Goal: Task Accomplishment & Management: Use online tool/utility

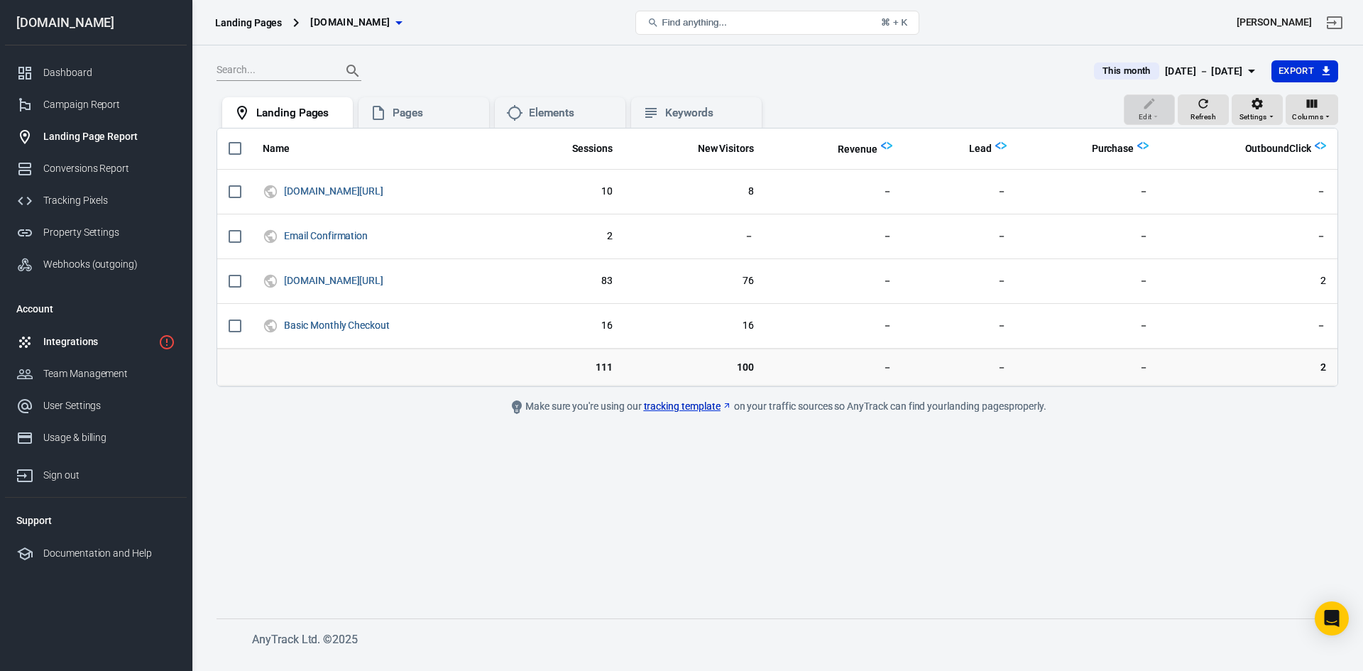
click at [104, 340] on div "Integrations" at bounding box center [97, 341] width 109 height 15
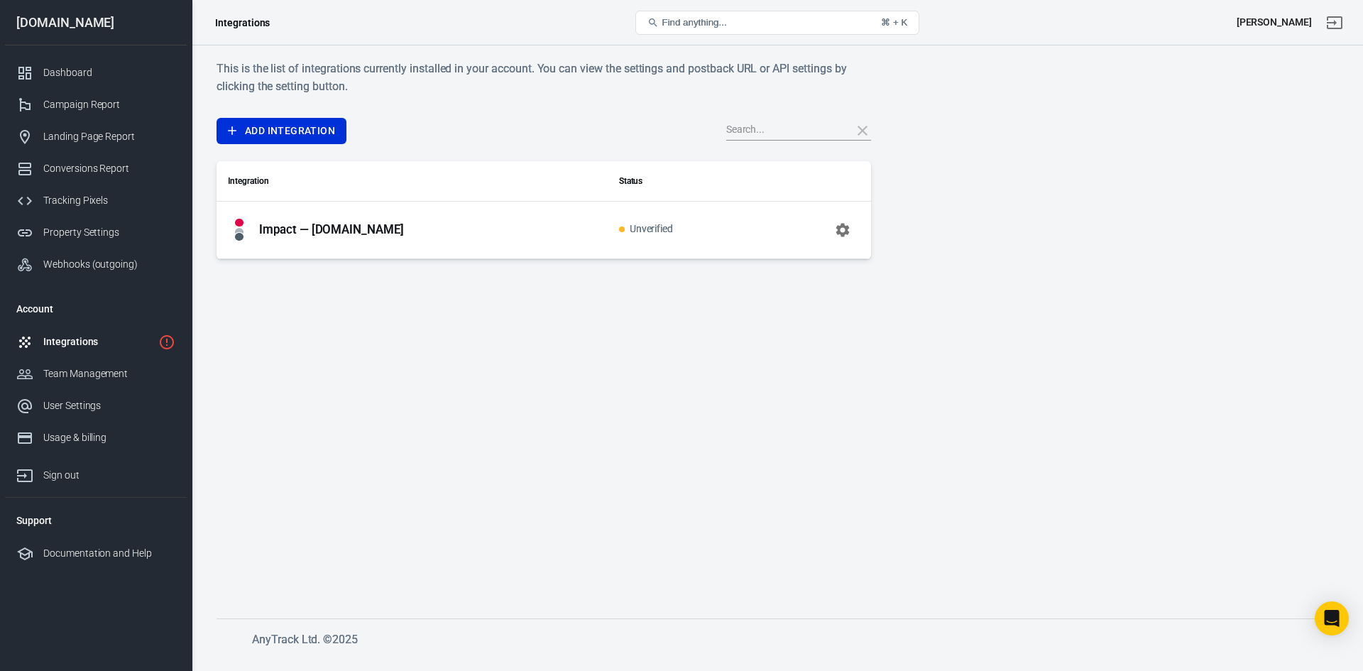
click at [839, 231] on icon "button" at bounding box center [841, 229] width 13 height 13
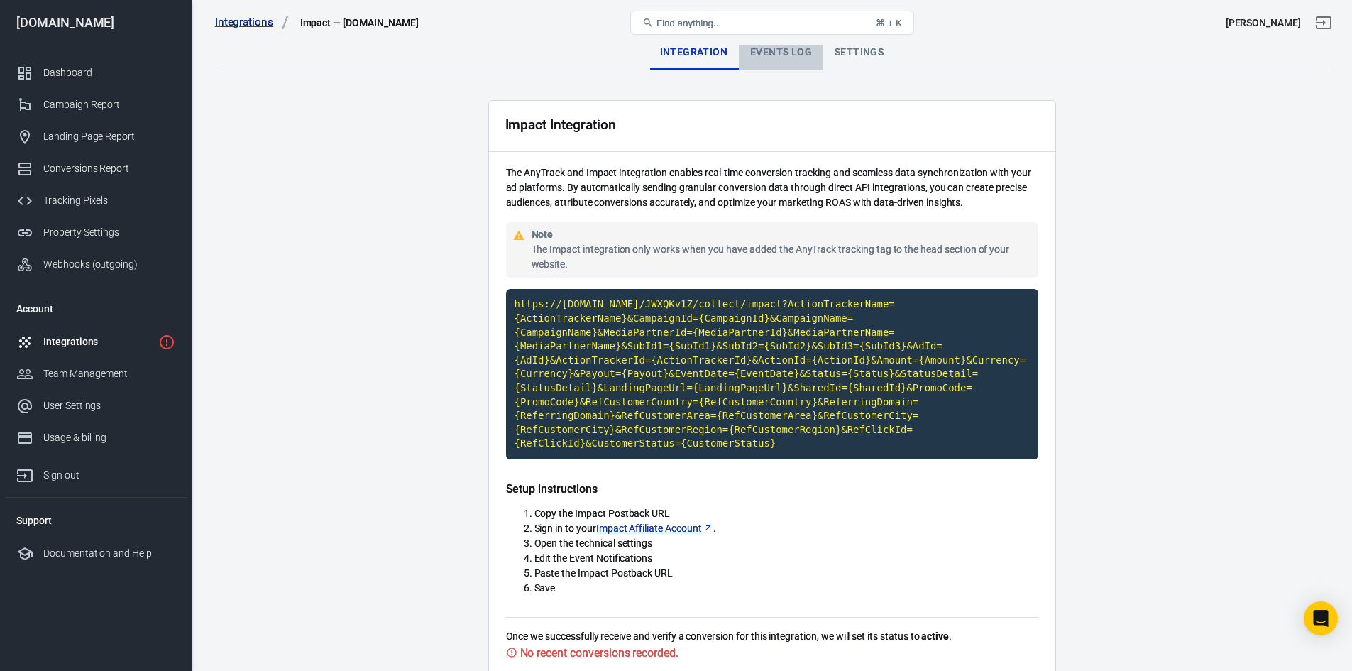
click at [791, 57] on div "Events Log" at bounding box center [781, 52] width 84 height 34
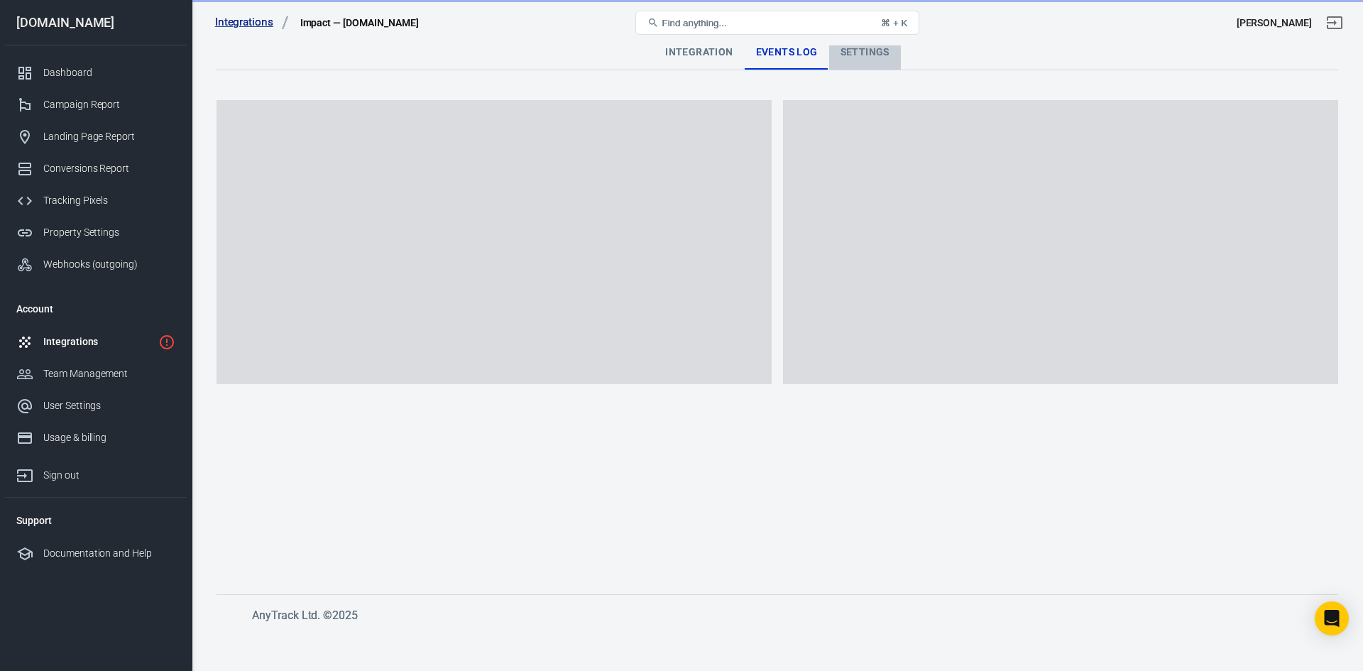
click at [877, 50] on div "Settings" at bounding box center [865, 52] width 72 height 34
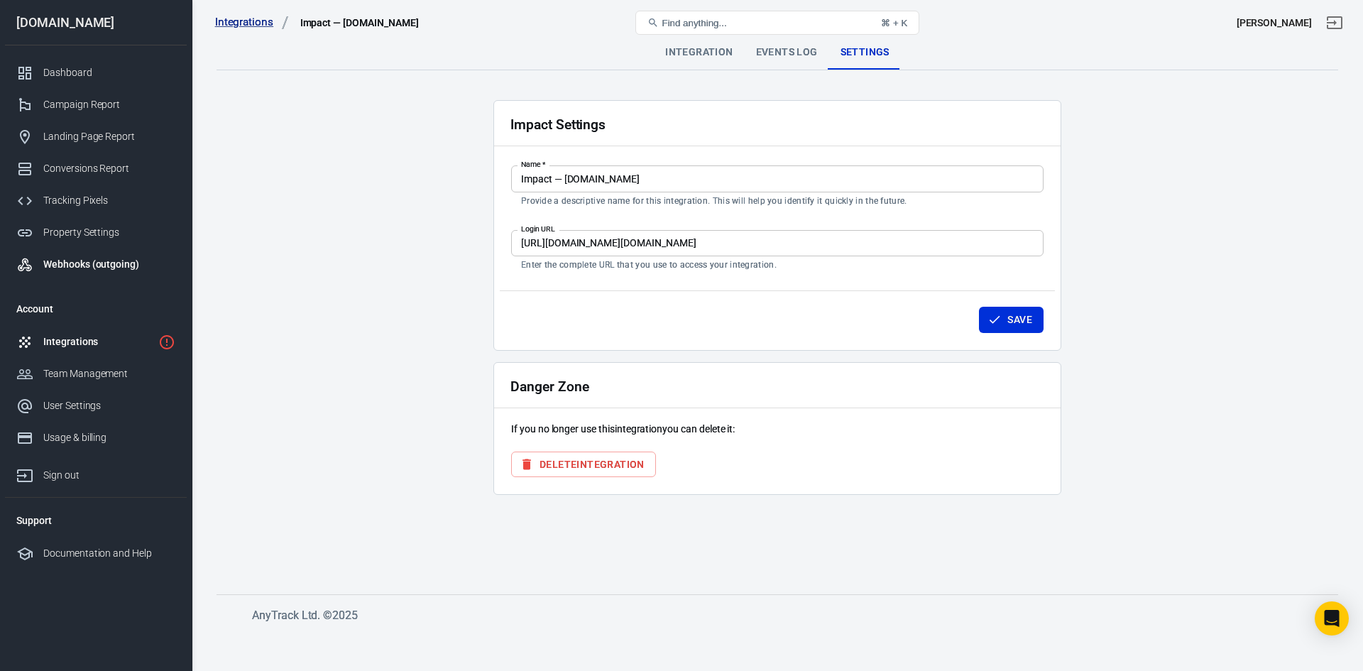
click at [98, 264] on div "Webhooks (outgoing)" at bounding box center [109, 264] width 132 height 15
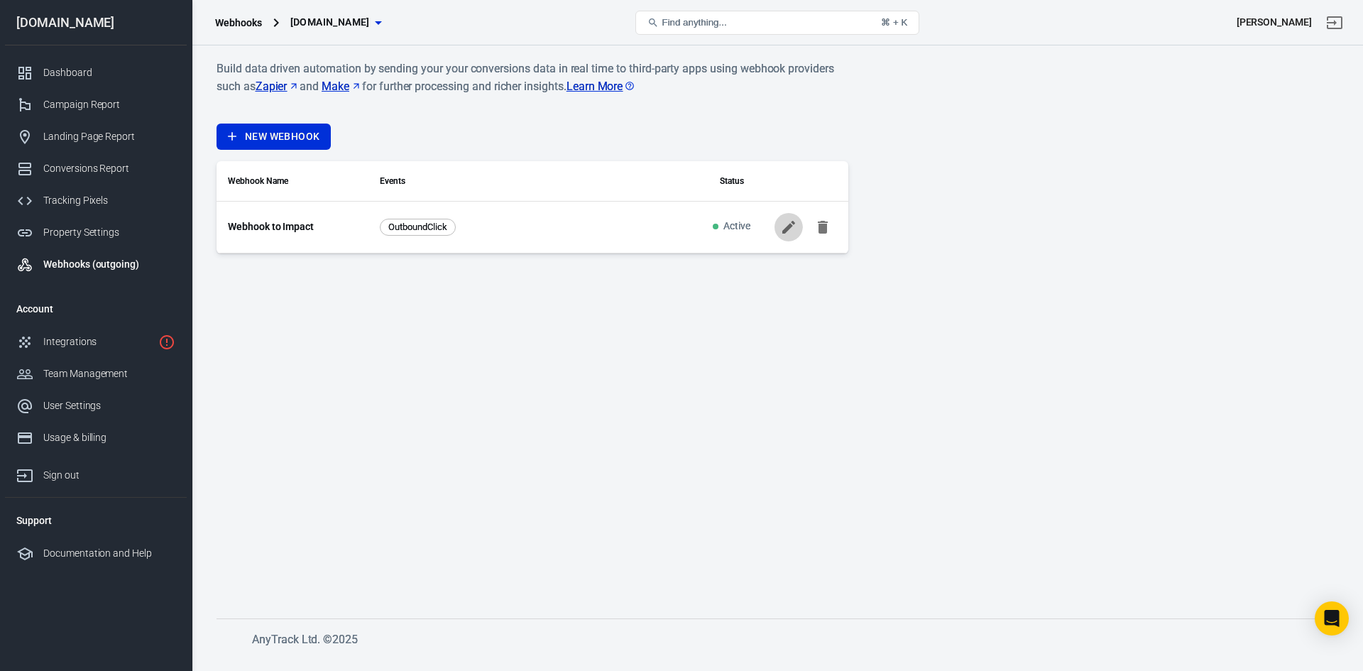
click at [790, 229] on icon at bounding box center [788, 227] width 17 height 17
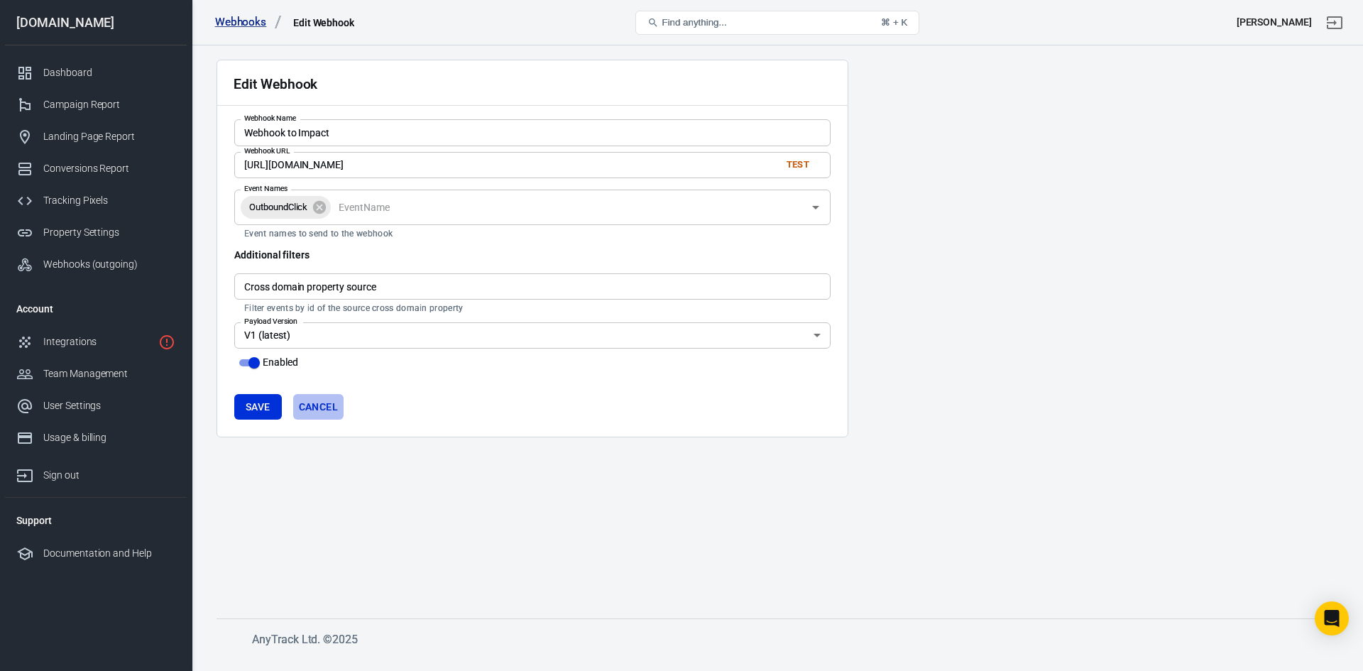
click at [324, 405] on link "Cancel" at bounding box center [318, 407] width 50 height 26
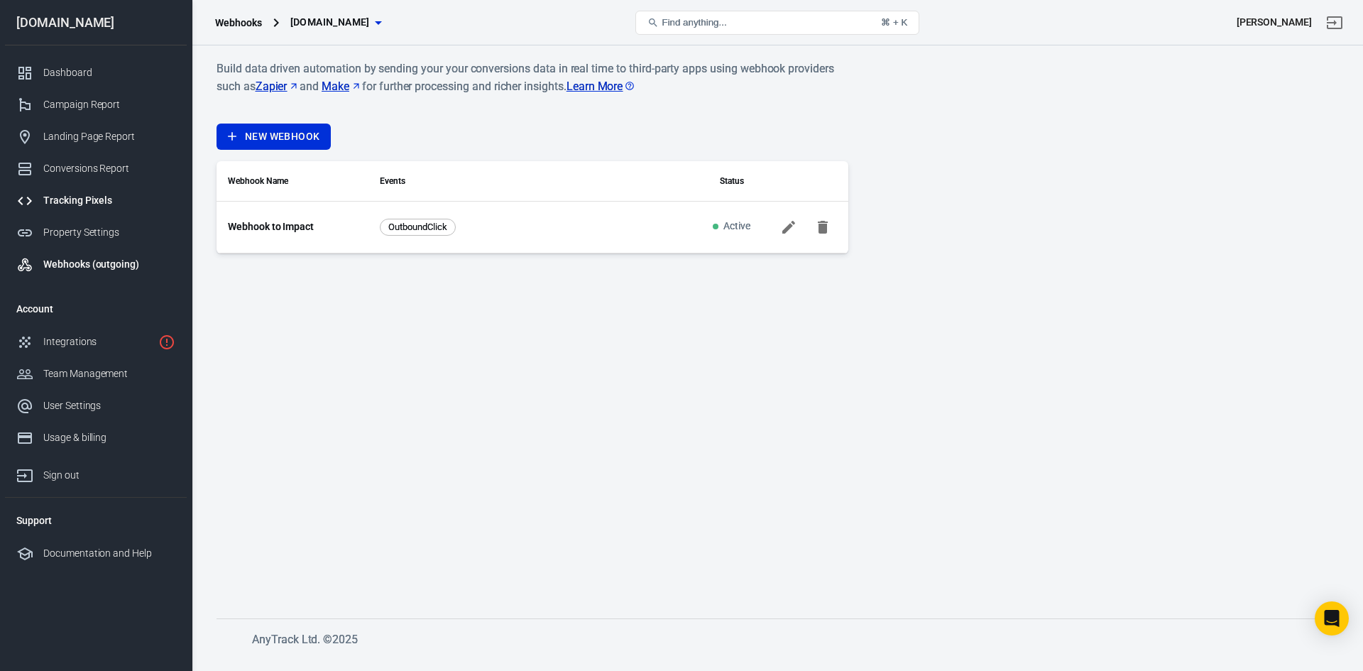
click at [79, 202] on div "Tracking Pixels" at bounding box center [109, 200] width 132 height 15
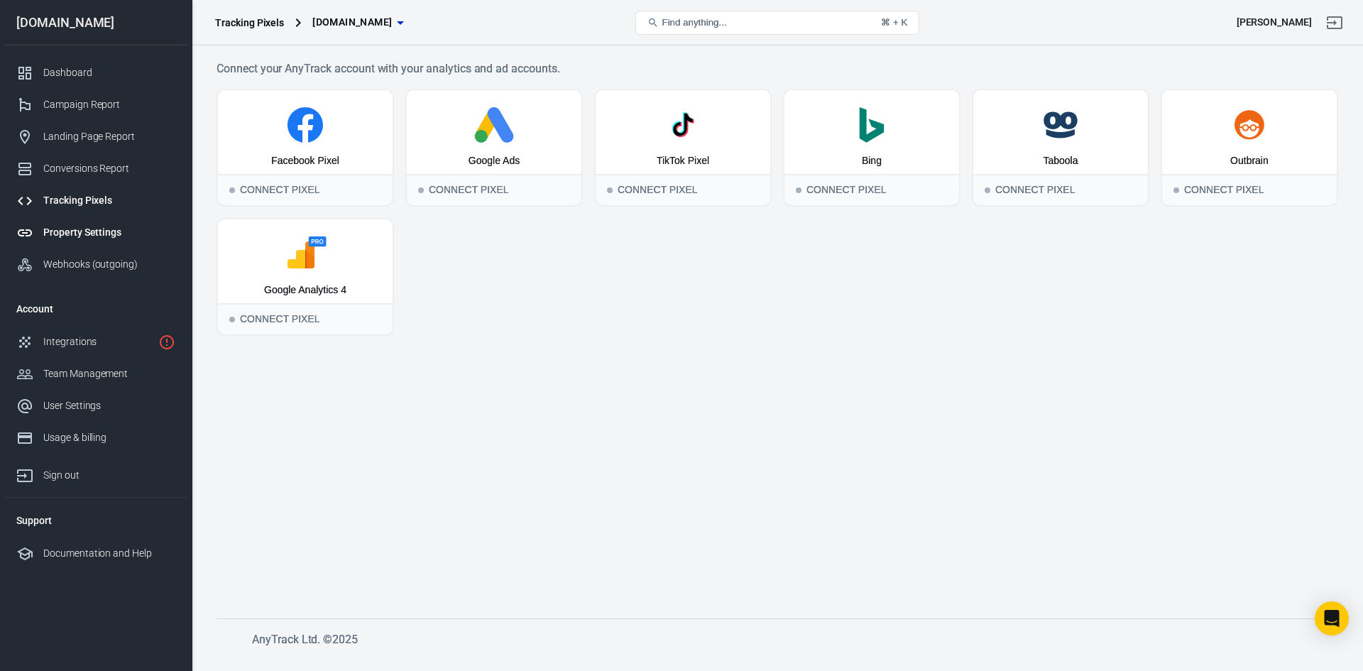
click at [77, 228] on div "Property Settings" at bounding box center [109, 232] width 132 height 15
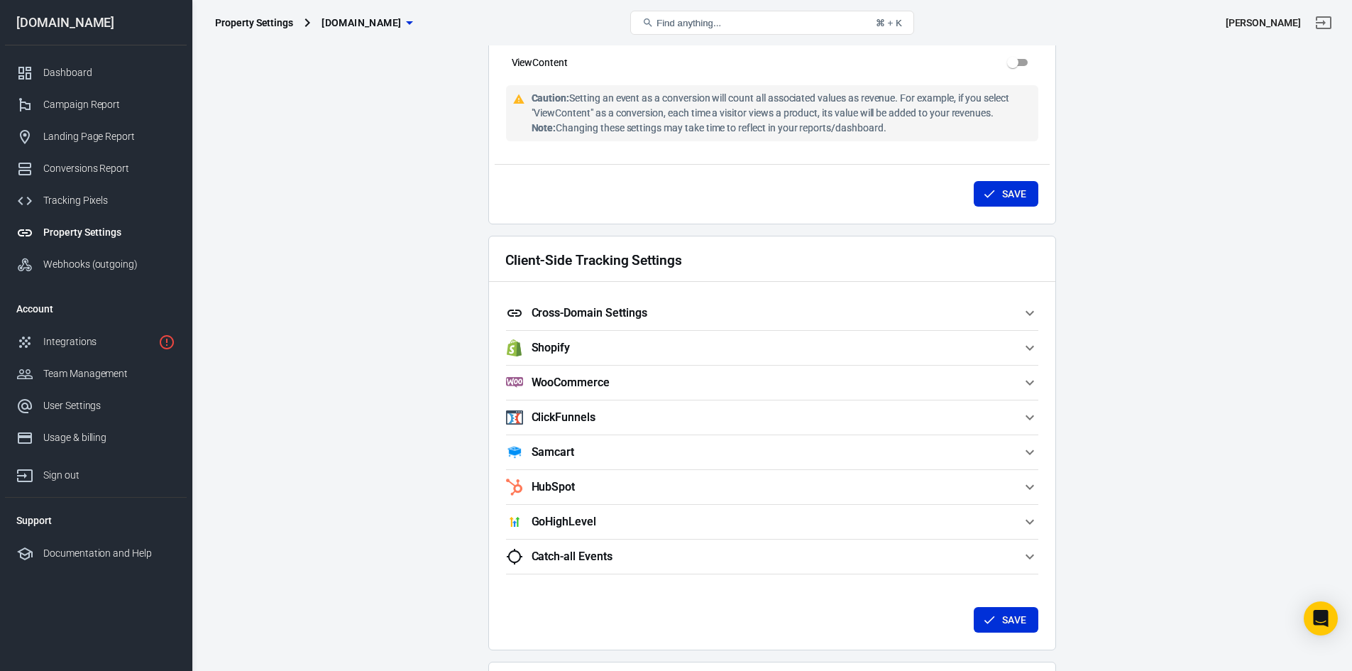
scroll to position [1065, 0]
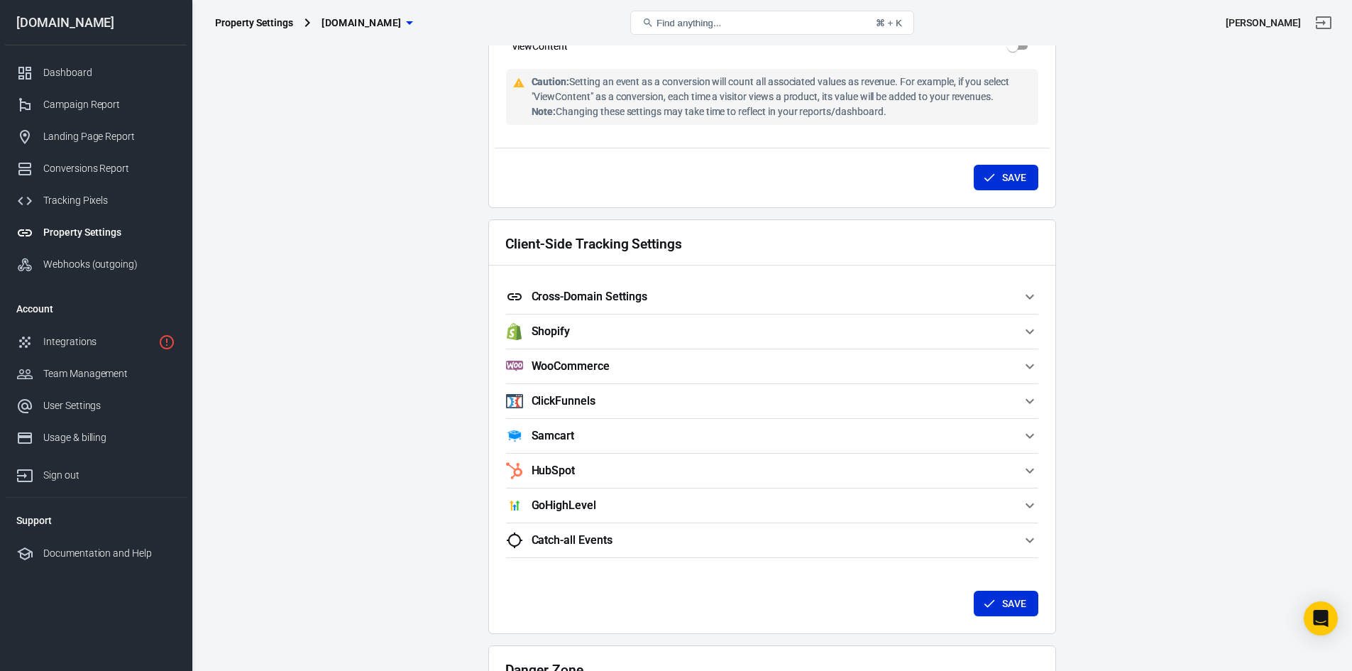
click at [1028, 298] on icon "button" at bounding box center [1029, 296] width 17 height 17
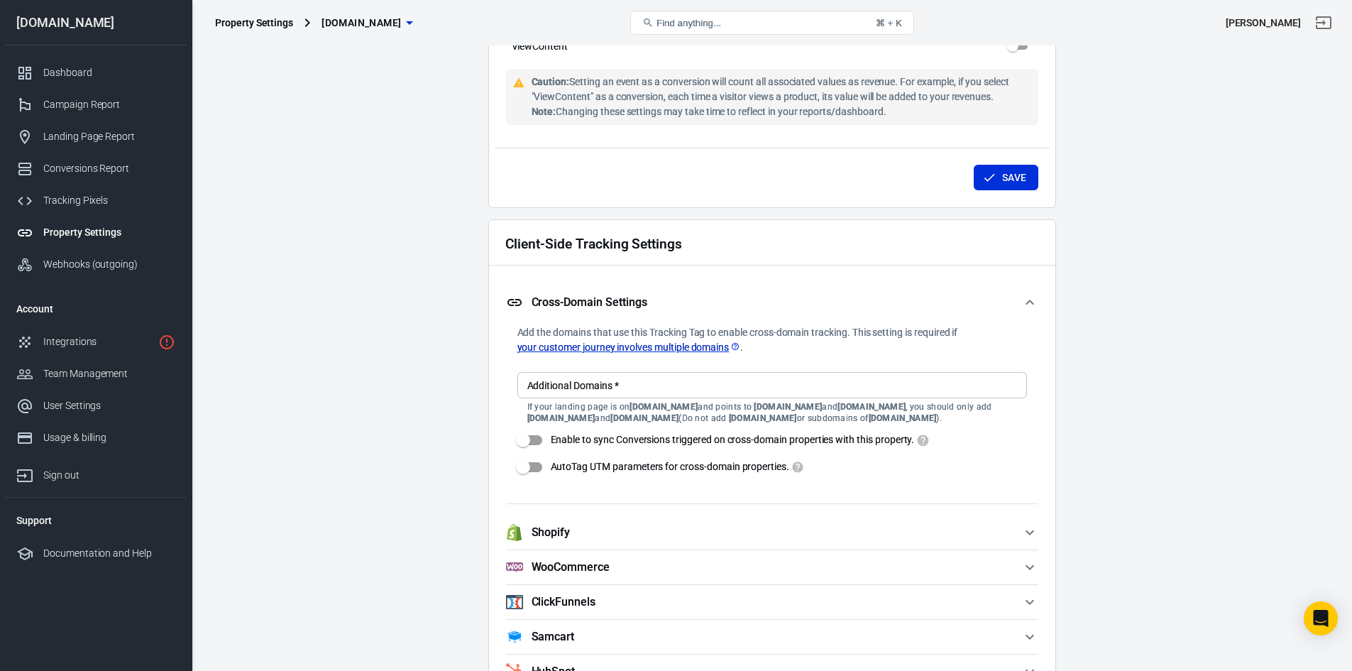
click at [1028, 298] on icon "button" at bounding box center [1029, 302] width 17 height 17
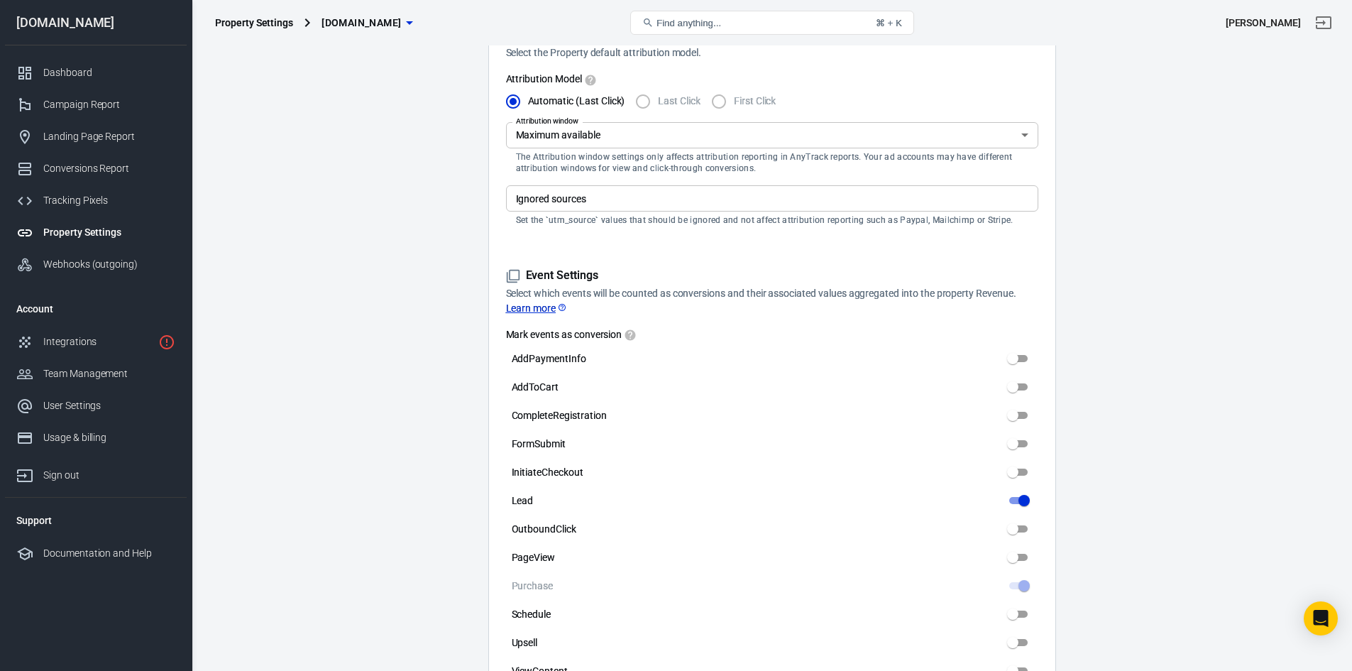
scroll to position [240, 0]
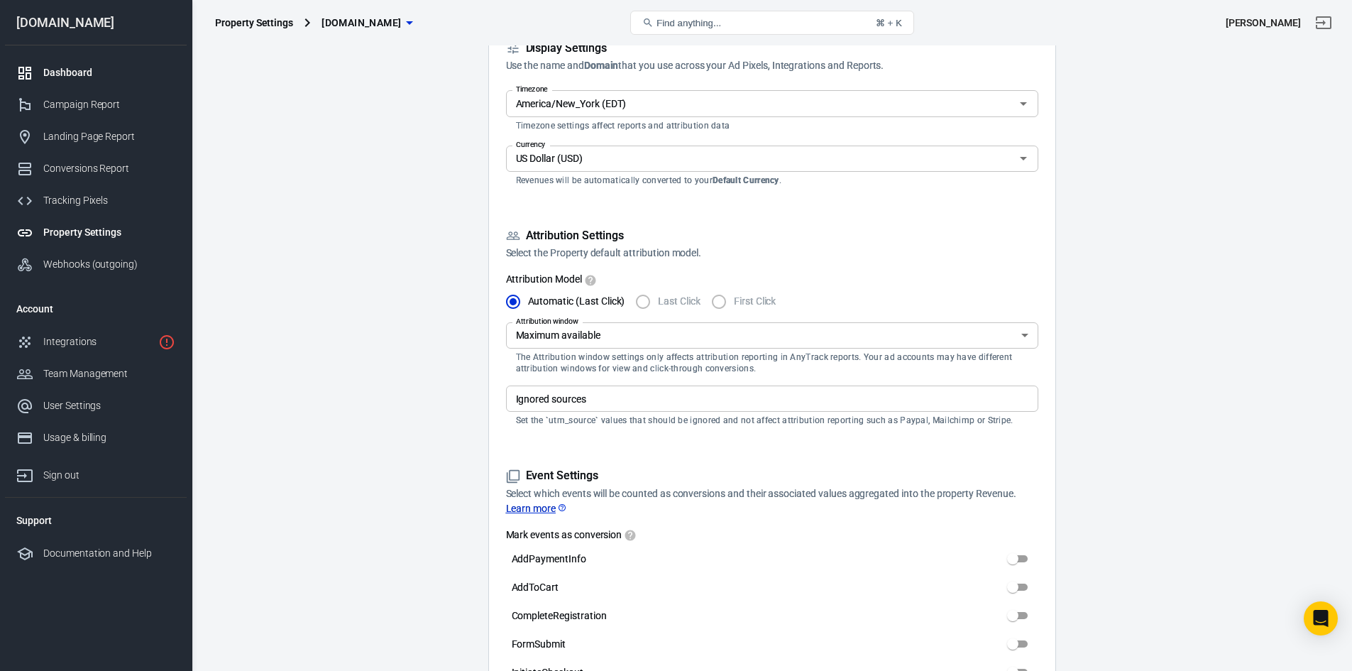
click at [79, 67] on div "Dashboard" at bounding box center [109, 72] width 132 height 15
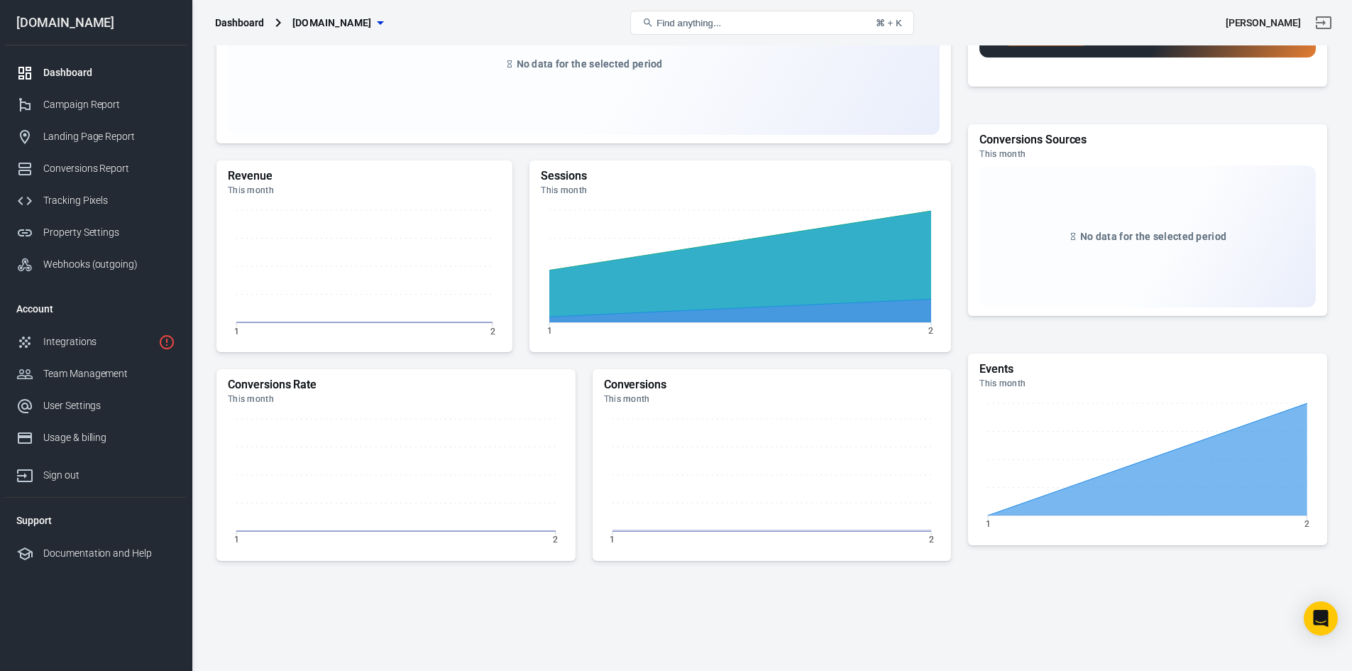
click at [66, 72] on div "Dashboard" at bounding box center [109, 72] width 132 height 15
click at [74, 104] on div "Campaign Report" at bounding box center [109, 104] width 132 height 15
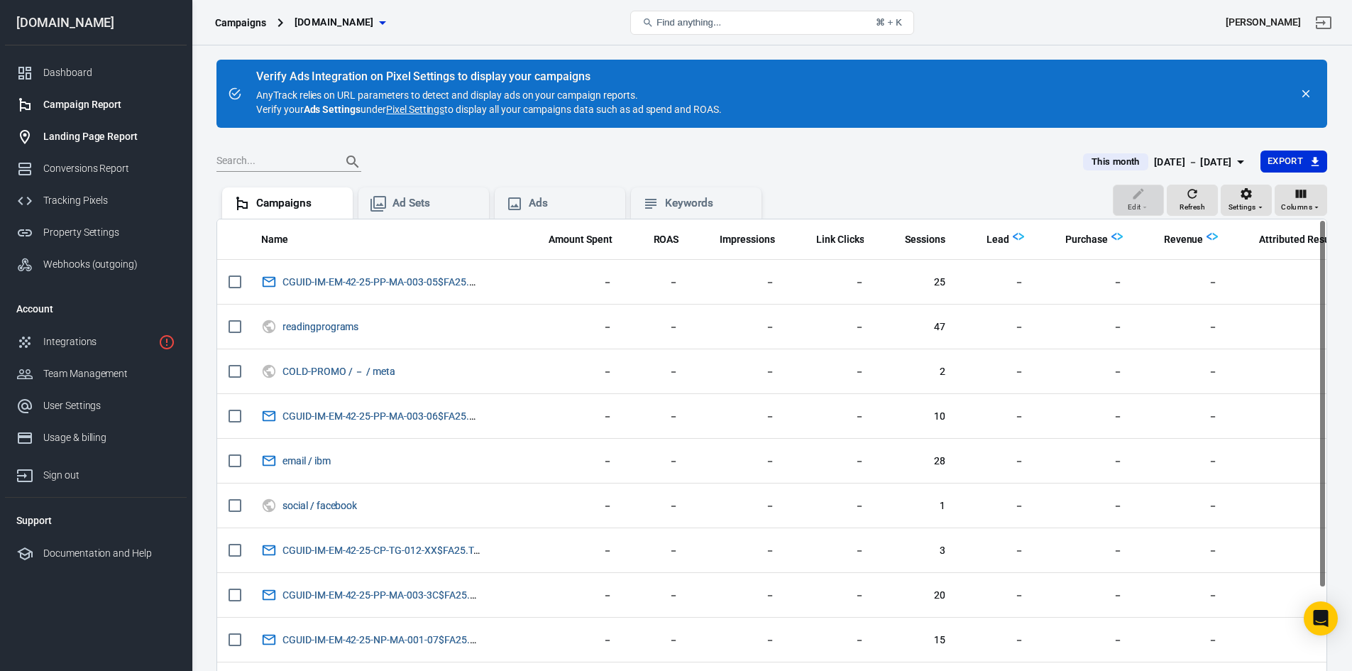
click at [77, 140] on div "Landing Page Report" at bounding box center [109, 136] width 132 height 15
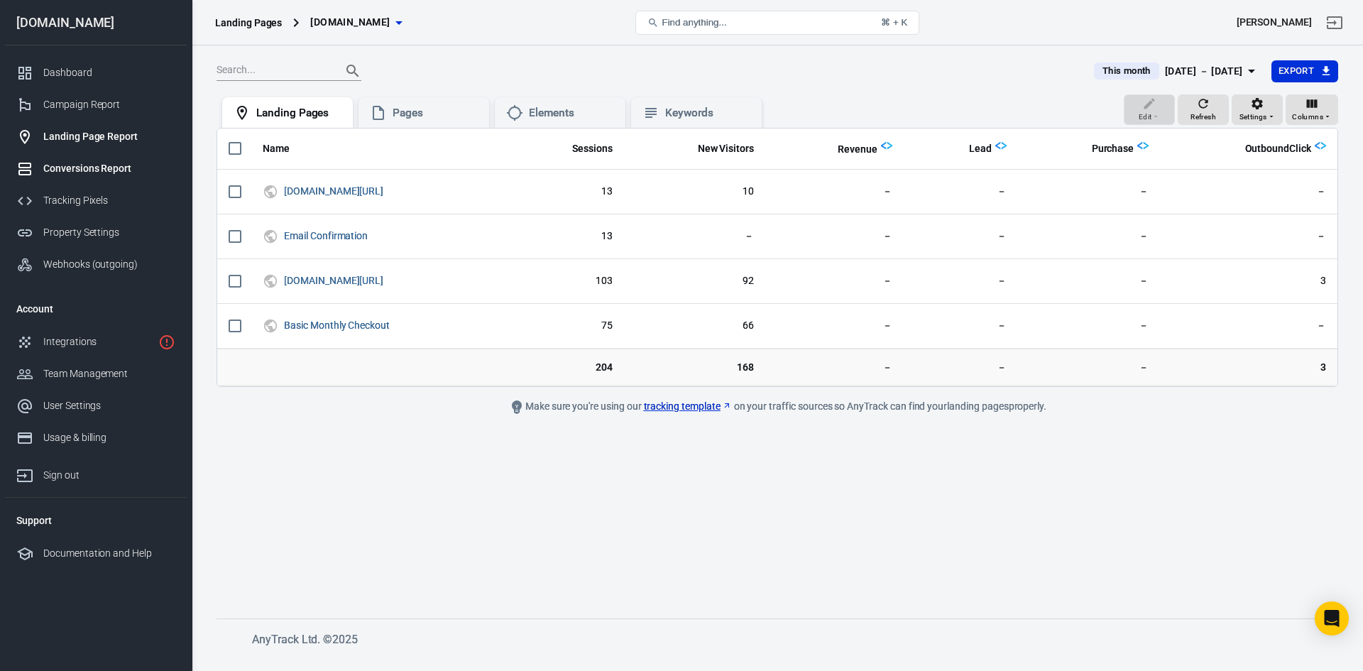
click at [87, 164] on div "Conversions Report" at bounding box center [109, 168] width 132 height 15
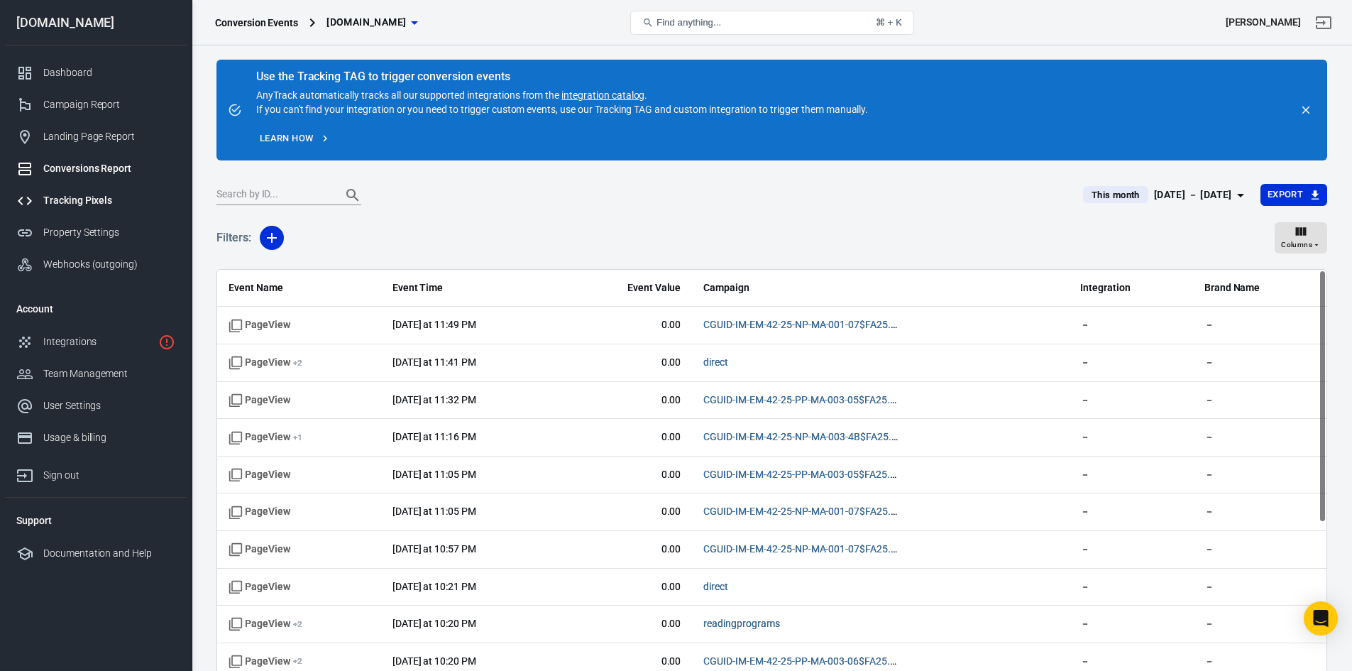
click at [83, 197] on div "Tracking Pixels" at bounding box center [109, 200] width 132 height 15
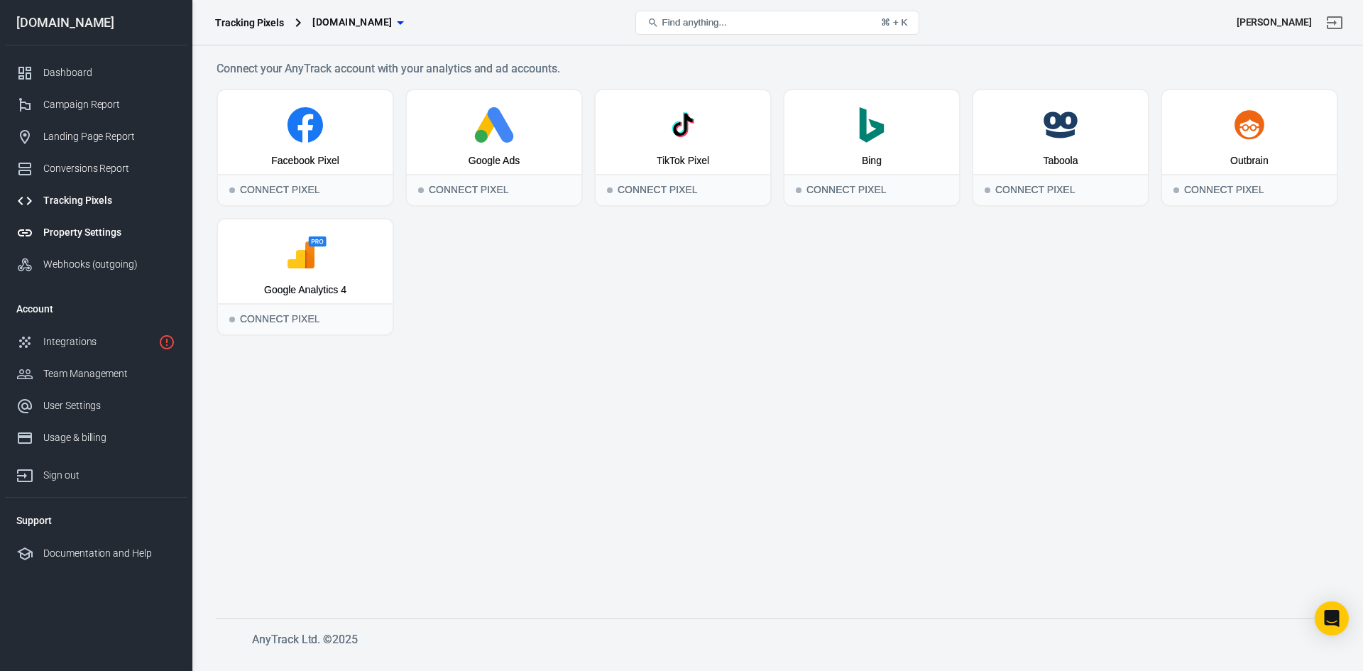
click at [75, 230] on div "Property Settings" at bounding box center [109, 232] width 132 height 15
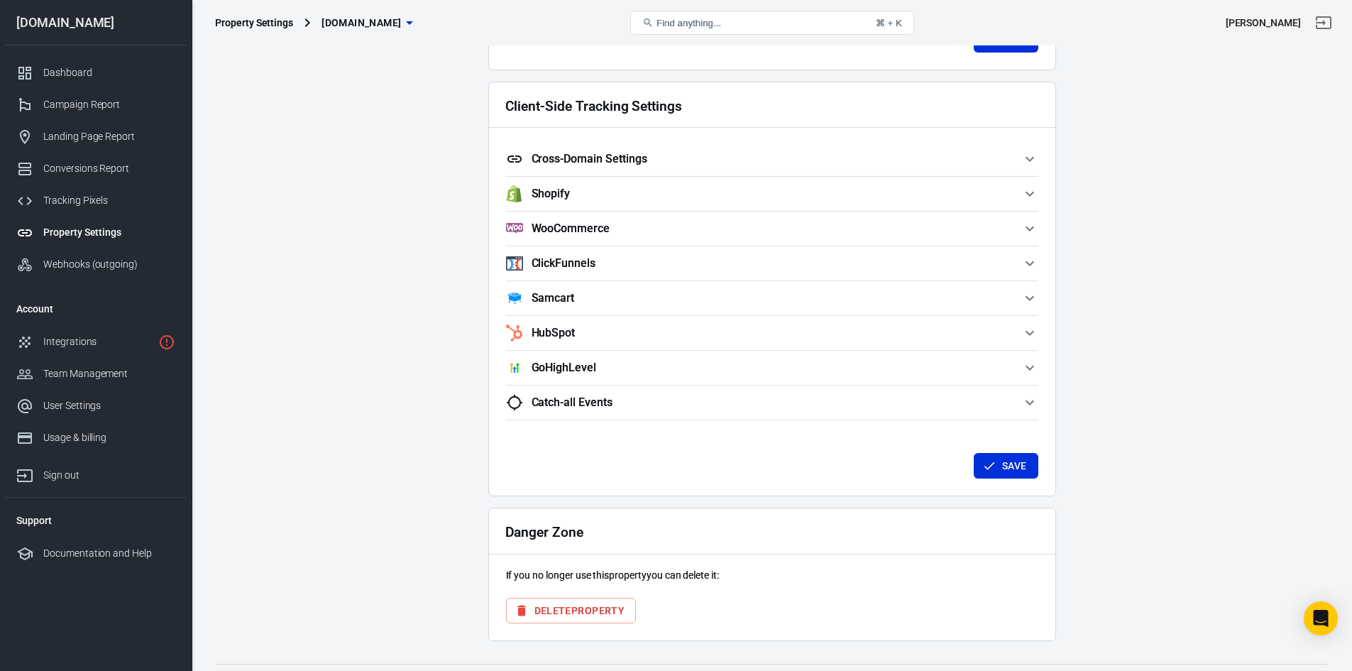
scroll to position [994, 0]
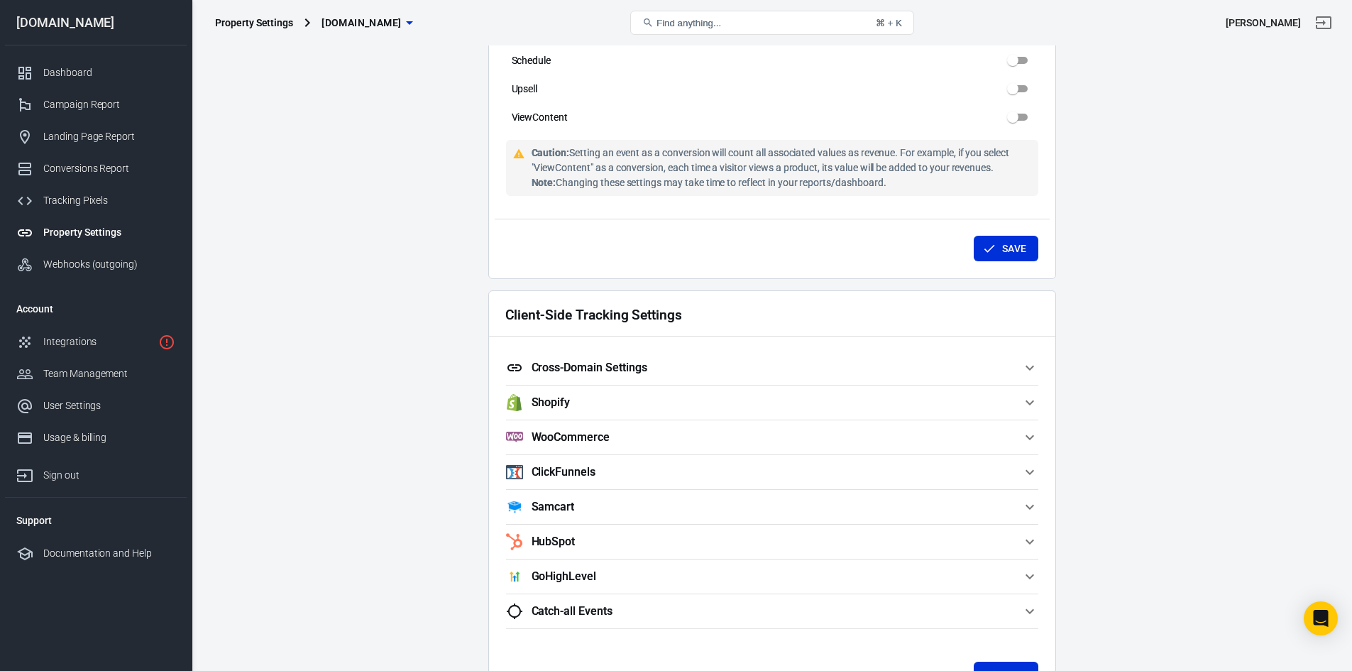
click at [602, 361] on h5 "Cross-Domain Settings" at bounding box center [590, 368] width 116 height 14
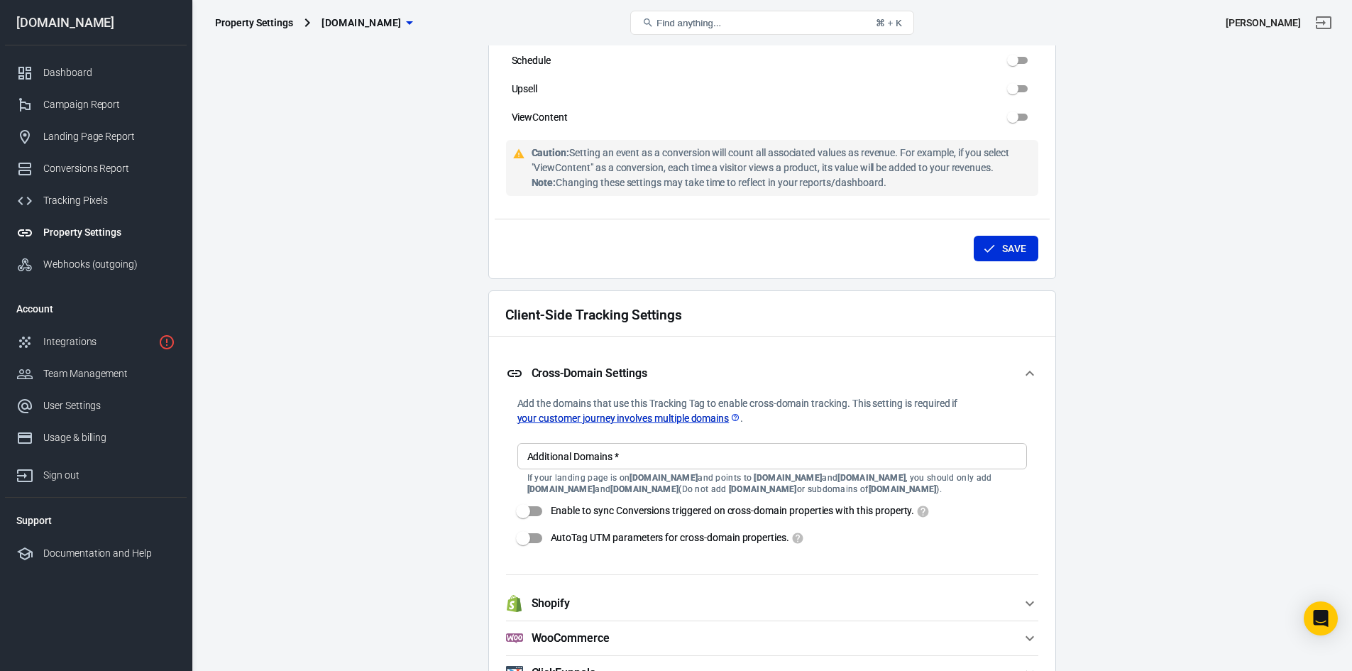
click at [602, 361] on button "Cross-Domain Settings" at bounding box center [772, 373] width 532 height 45
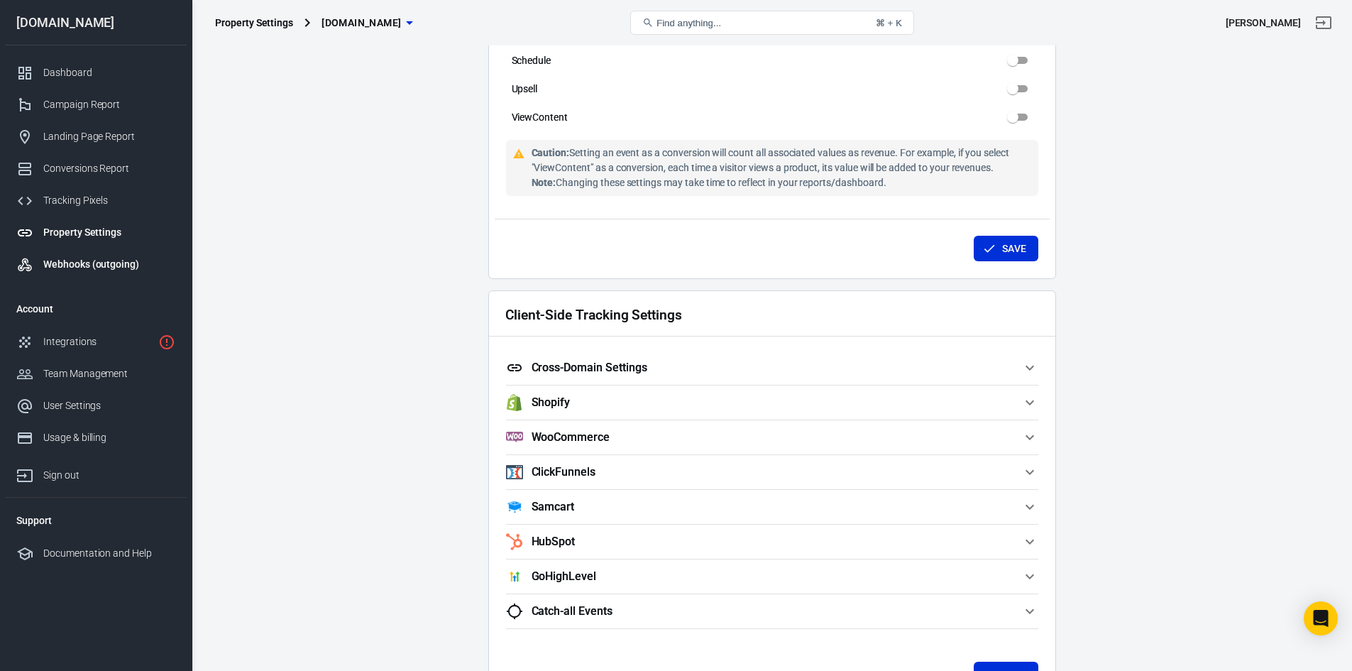
click at [96, 260] on div "Webhooks (outgoing)" at bounding box center [109, 264] width 132 height 15
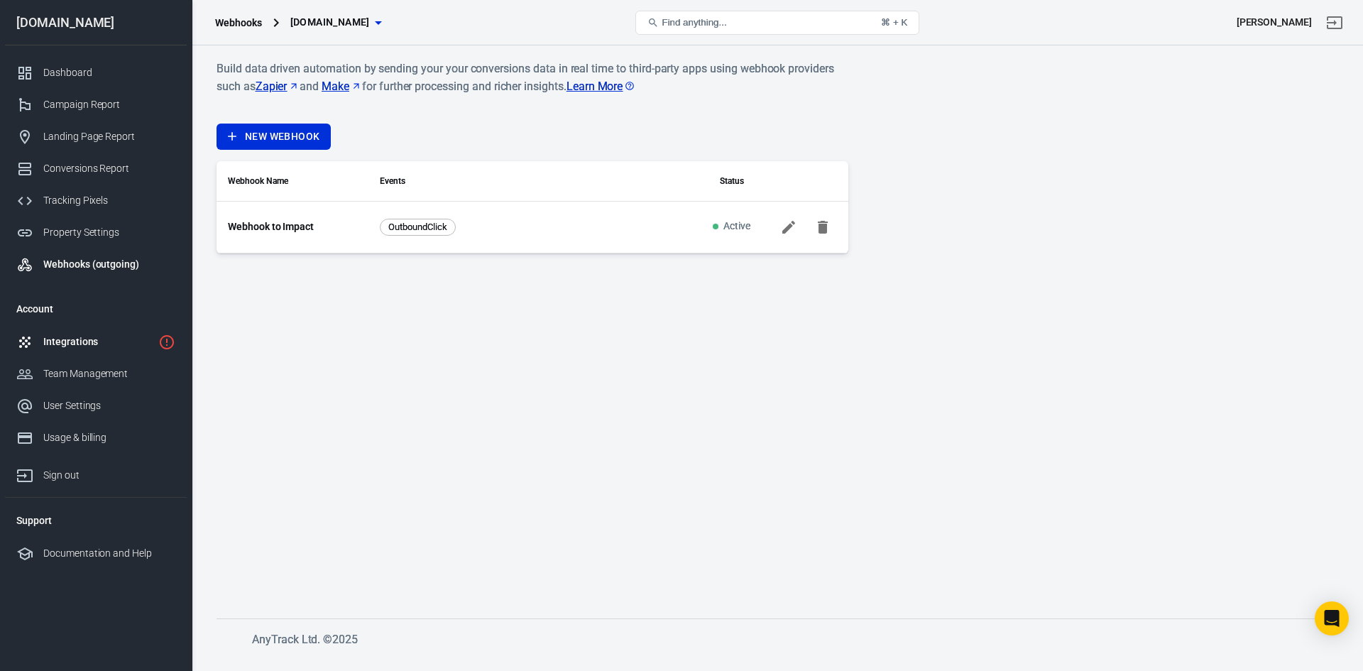
click at [92, 343] on div "Integrations" at bounding box center [97, 341] width 109 height 15
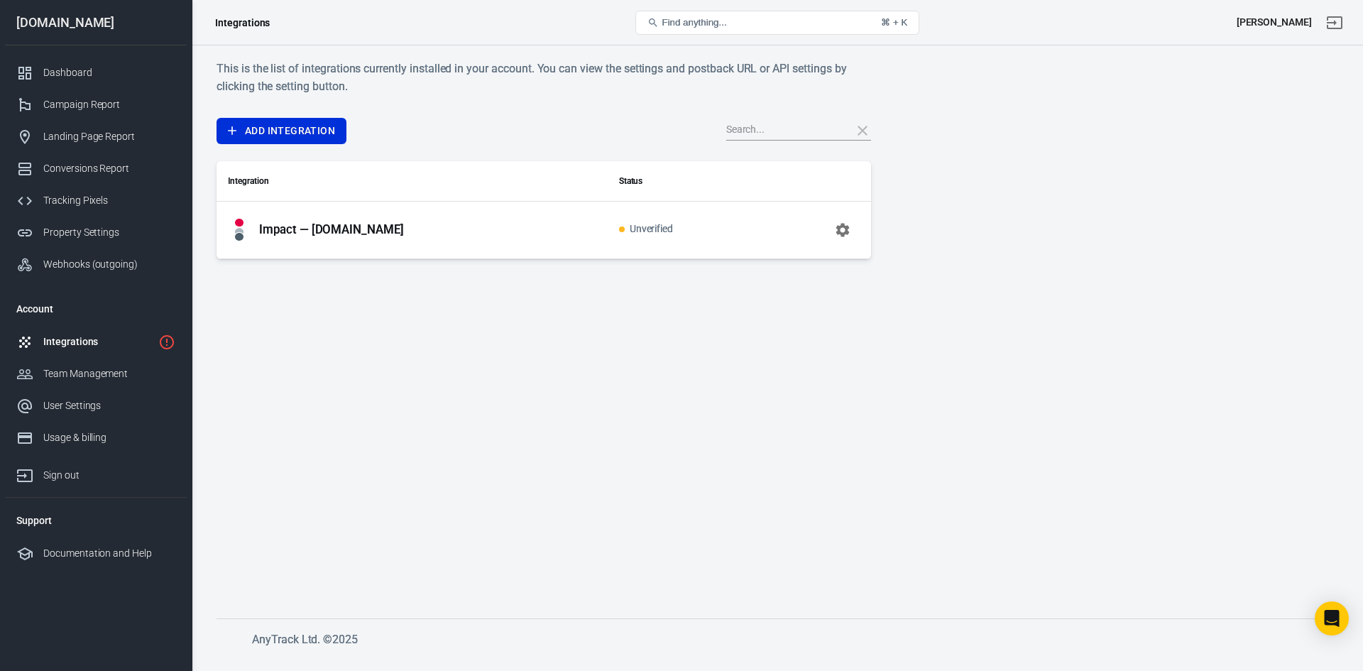
click at [317, 227] on p "Impact — readingprograms.com" at bounding box center [331, 229] width 145 height 15
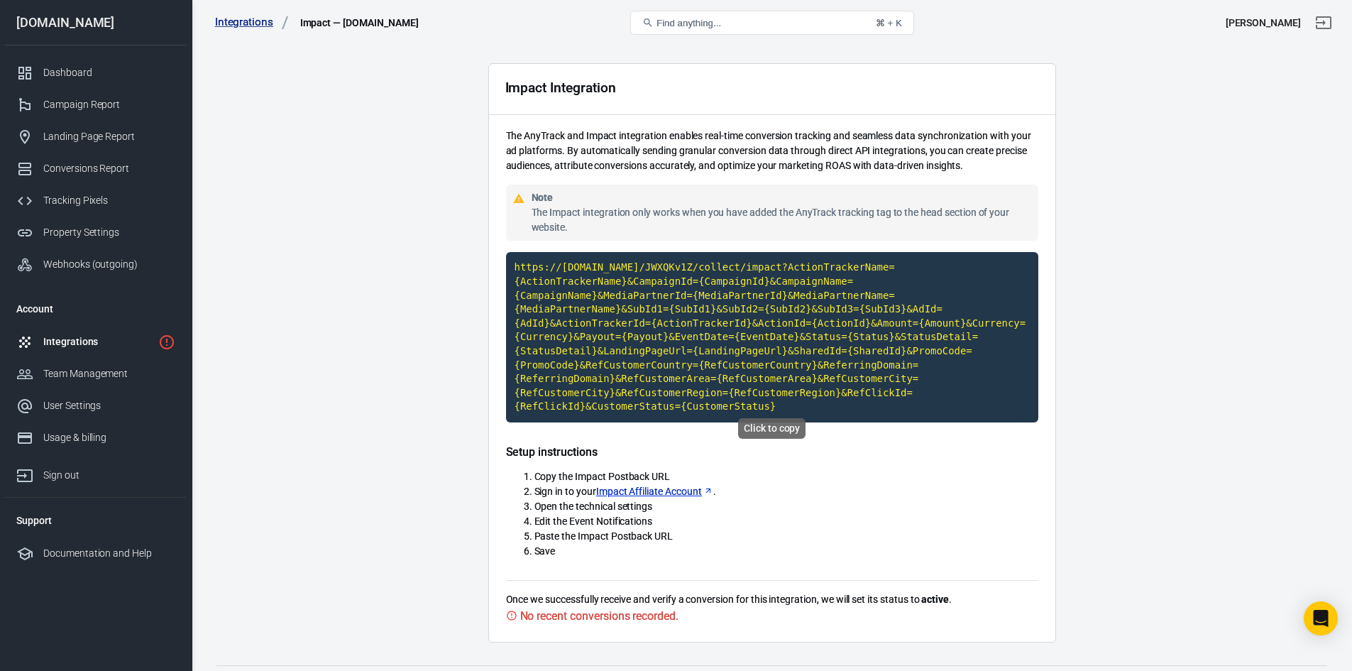
scroll to position [55, 0]
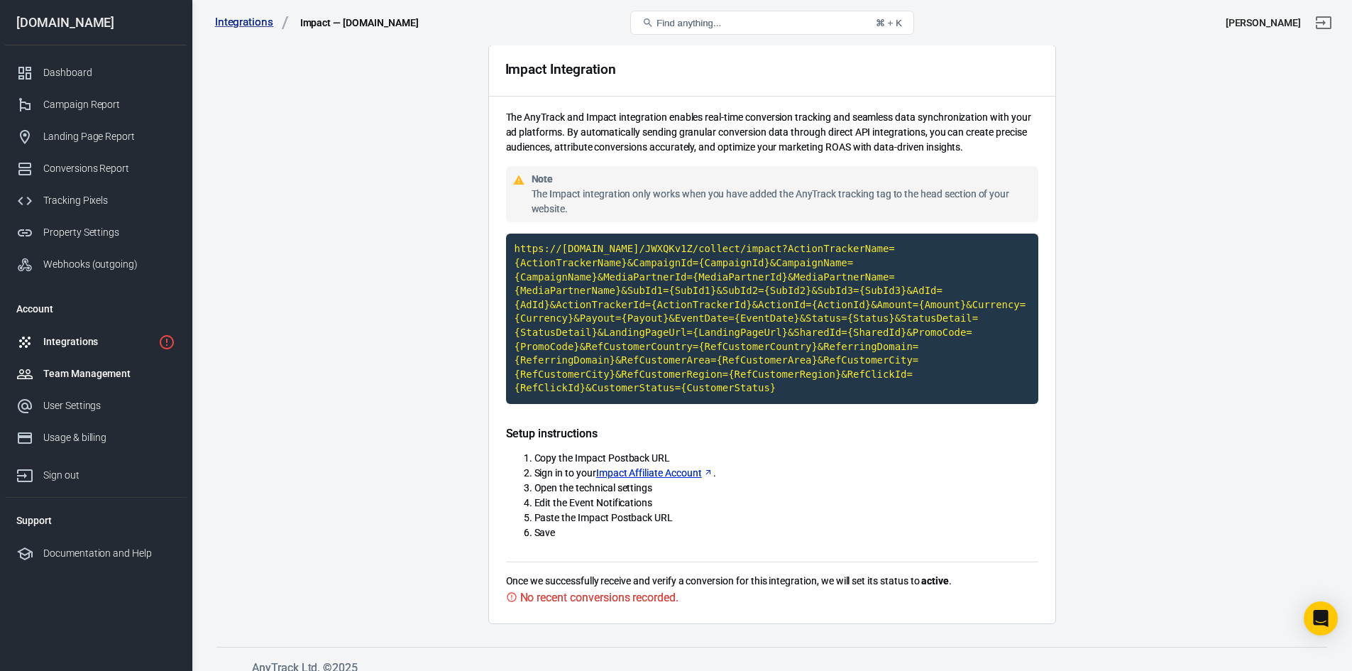
click at [83, 375] on div "Team Management" at bounding box center [109, 373] width 132 height 15
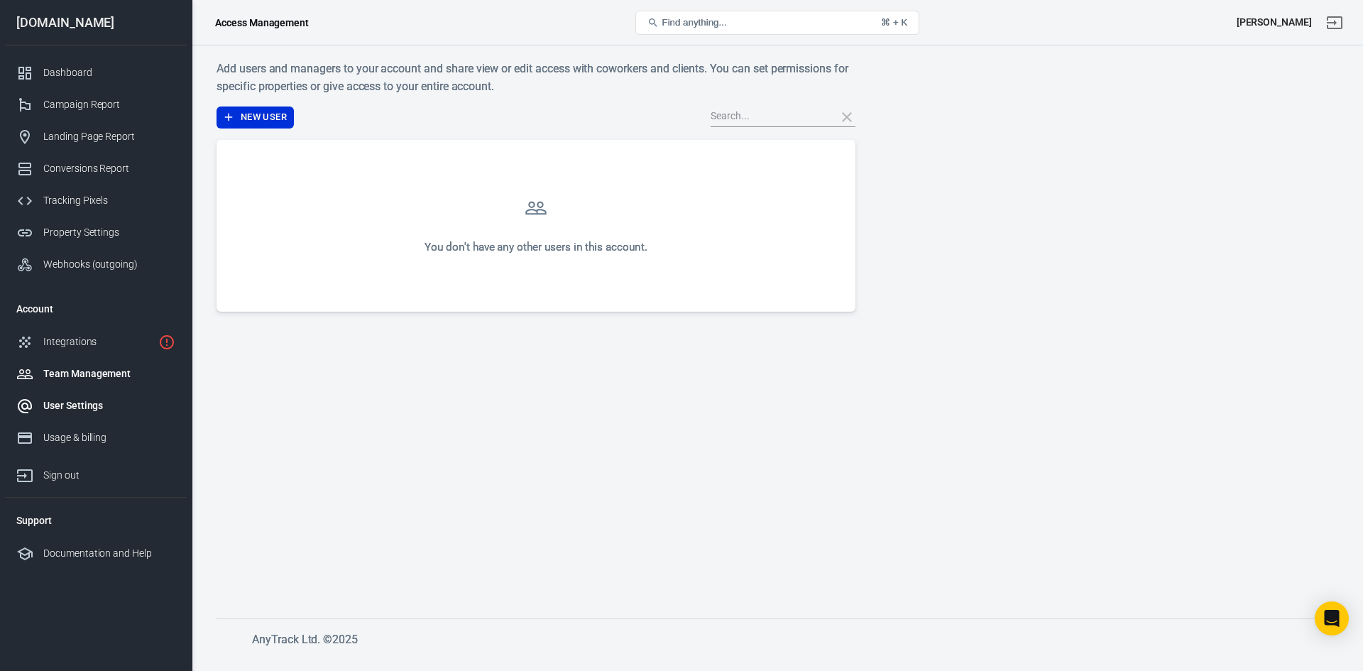
click at [77, 405] on div "User Settings" at bounding box center [109, 405] width 132 height 15
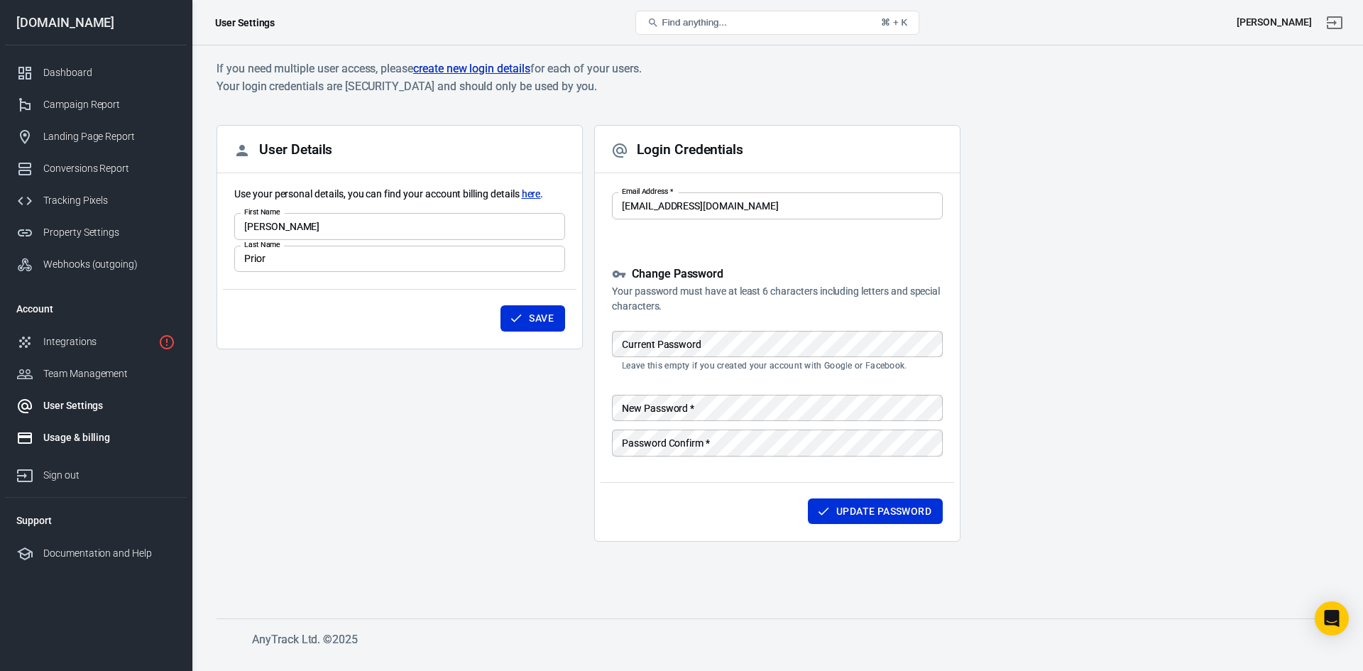
click at [78, 441] on div "Usage & billing" at bounding box center [109, 437] width 132 height 15
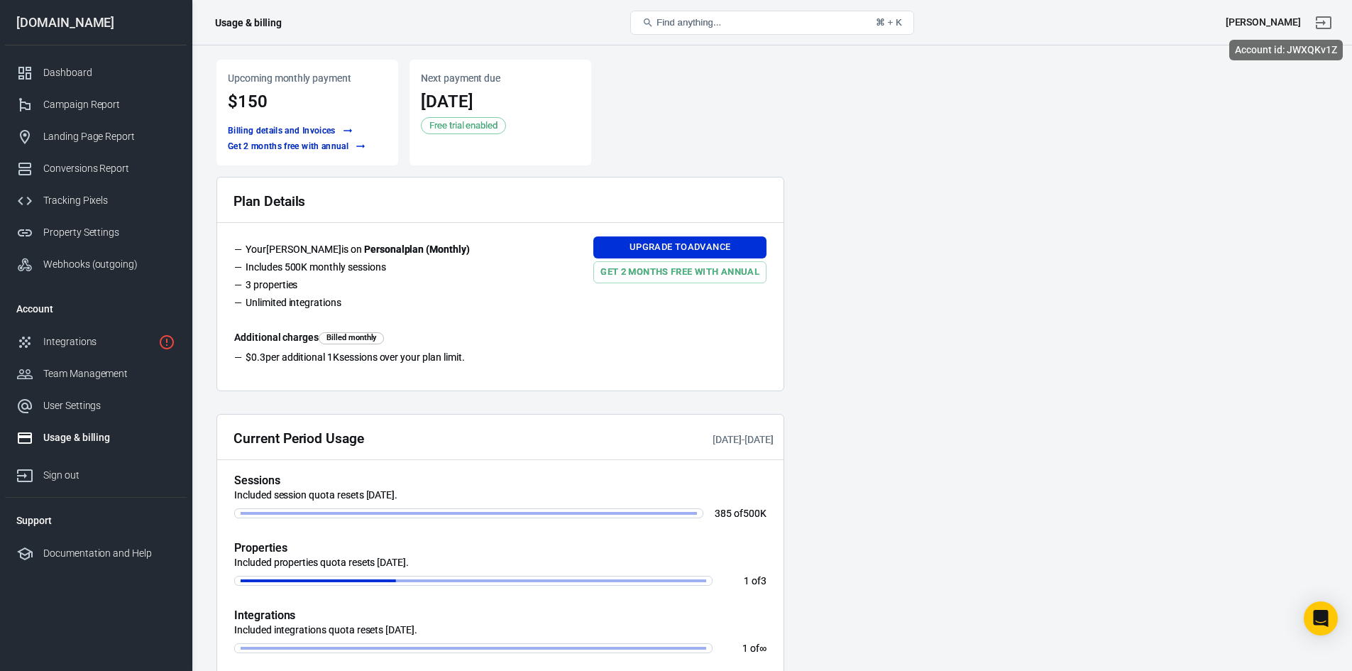
click at [1295, 25] on div "[PERSON_NAME]" at bounding box center [1263, 22] width 75 height 15
click at [1300, 24] on div "[PERSON_NAME]" at bounding box center [1263, 22] width 75 height 15
click at [72, 438] on div "Usage & billing" at bounding box center [109, 437] width 132 height 15
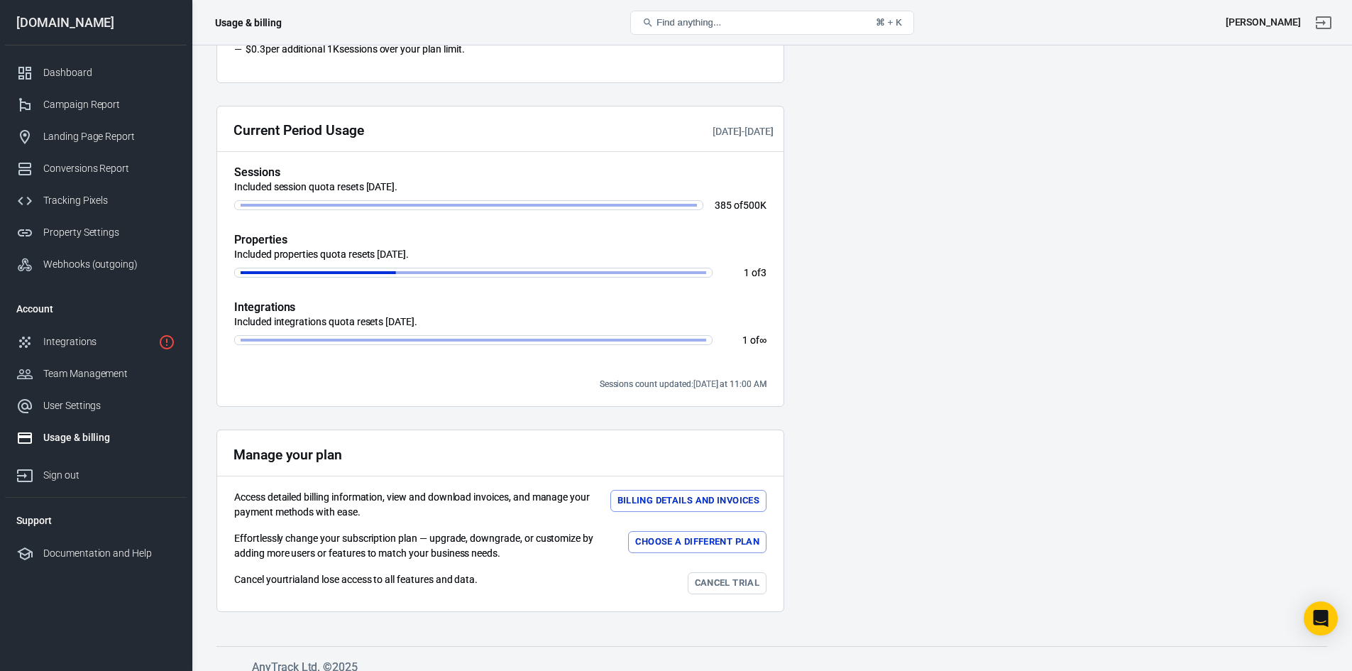
scroll to position [322, 0]
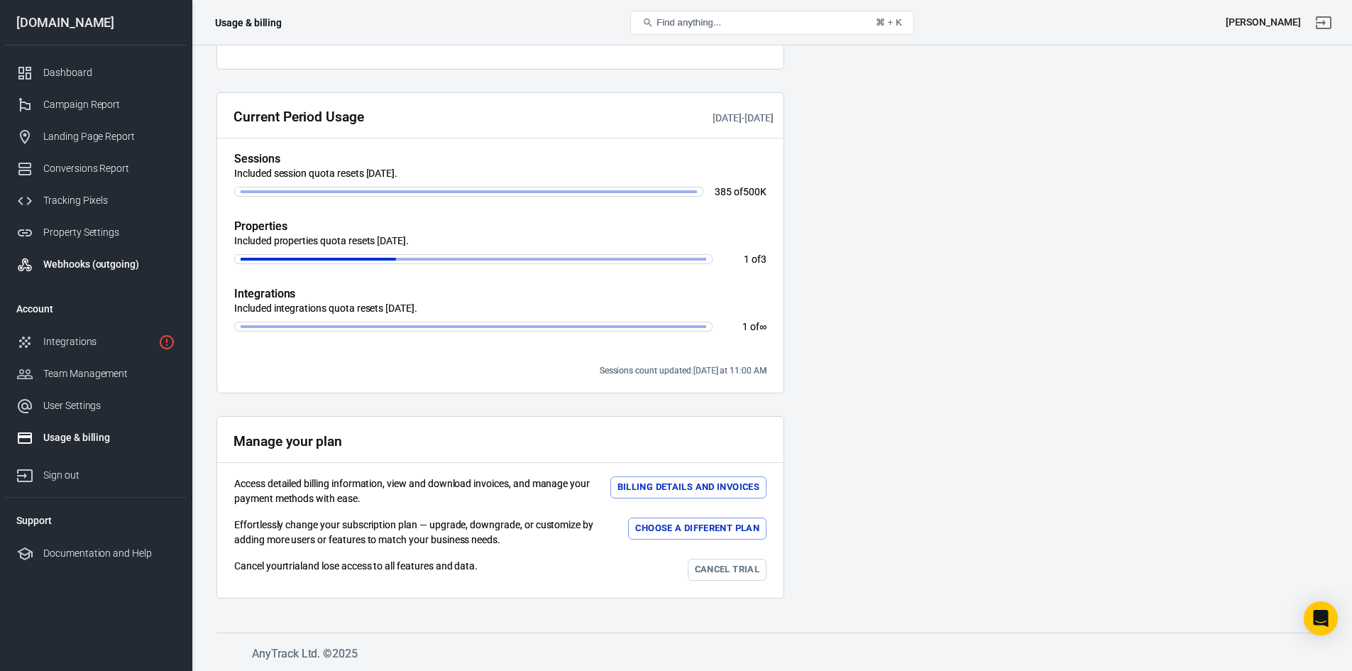
click at [100, 268] on div "Webhooks (outgoing)" at bounding box center [109, 264] width 132 height 15
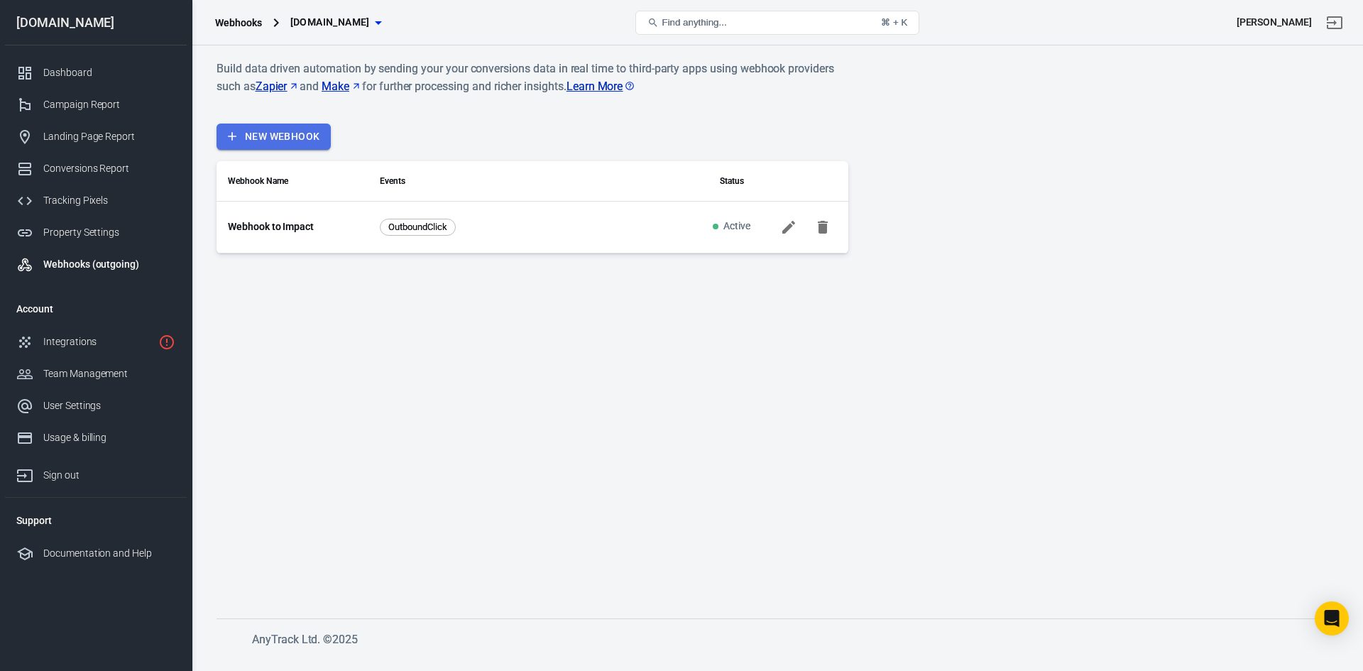
click at [295, 133] on link "New Webhook" at bounding box center [273, 136] width 114 height 26
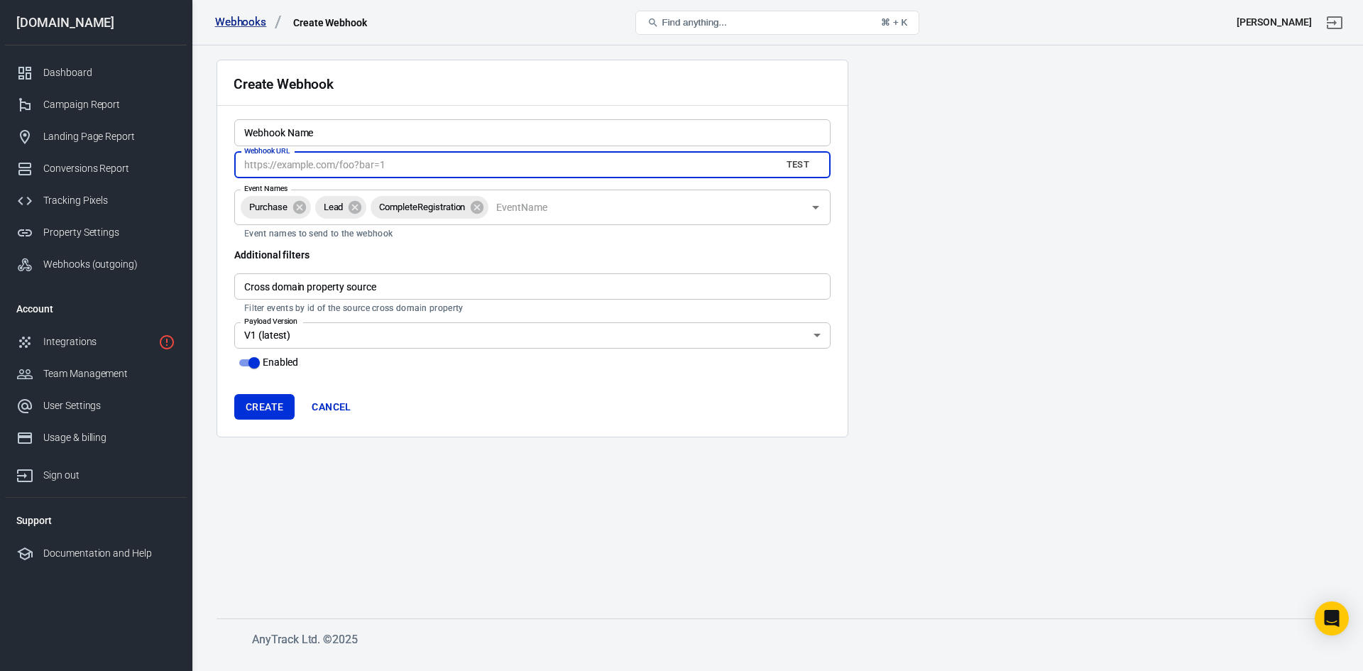
click at [373, 175] on input "Webhook URL" at bounding box center [501, 165] width 535 height 26
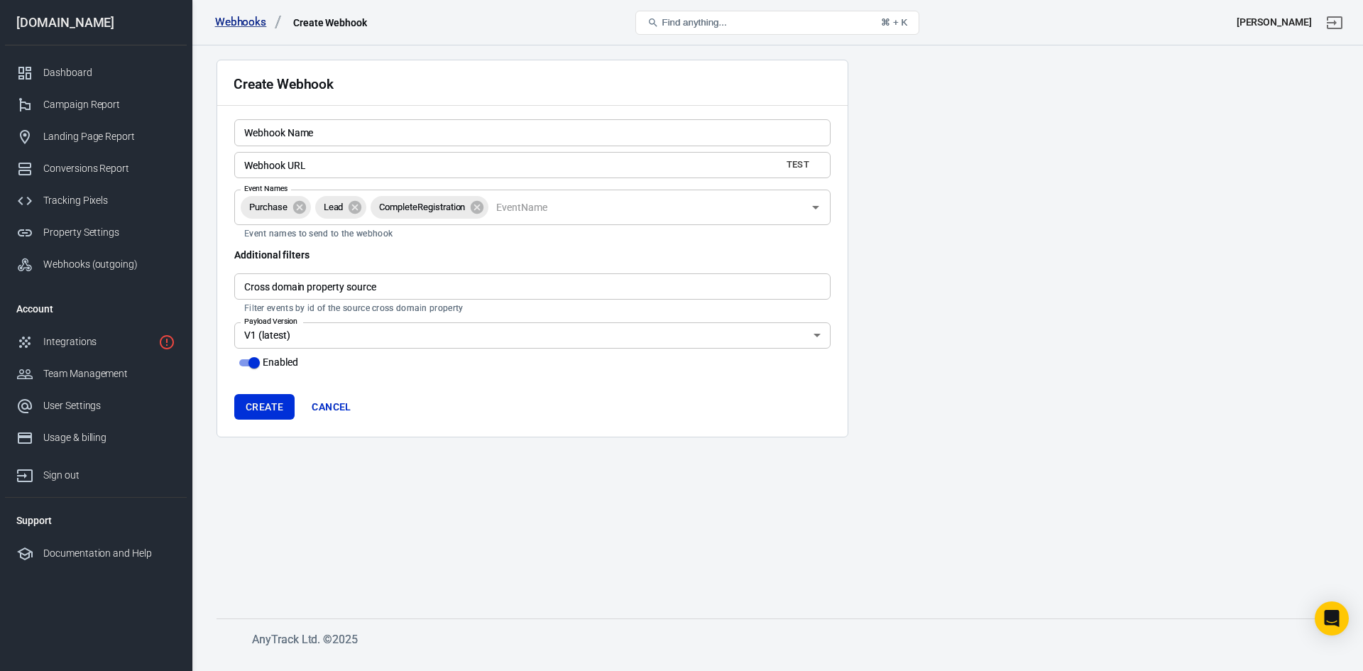
click at [737, 484] on main "Create Webhook Webhook Name Webhook Name Webhook URL Test Webhook URL Event Nam…" at bounding box center [776, 328] width 1121 height 536
click at [339, 404] on link "Cancel" at bounding box center [331, 407] width 50 height 26
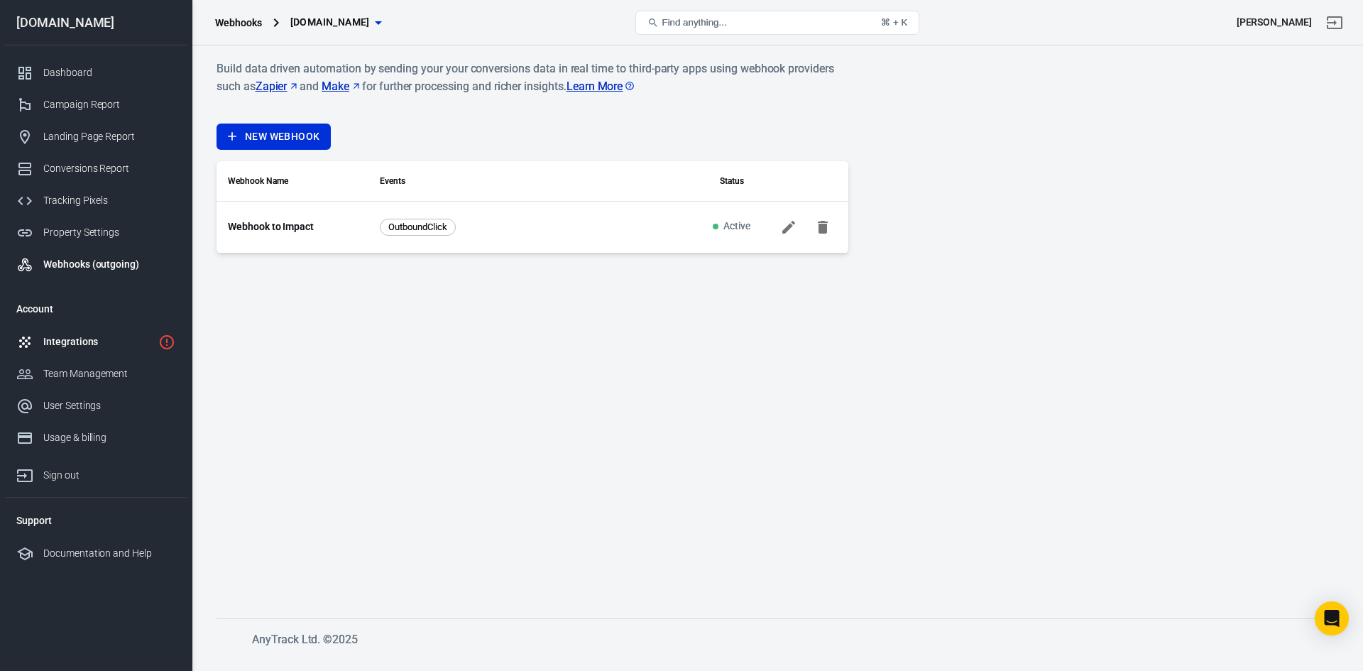
click at [79, 340] on div "Integrations" at bounding box center [97, 341] width 109 height 15
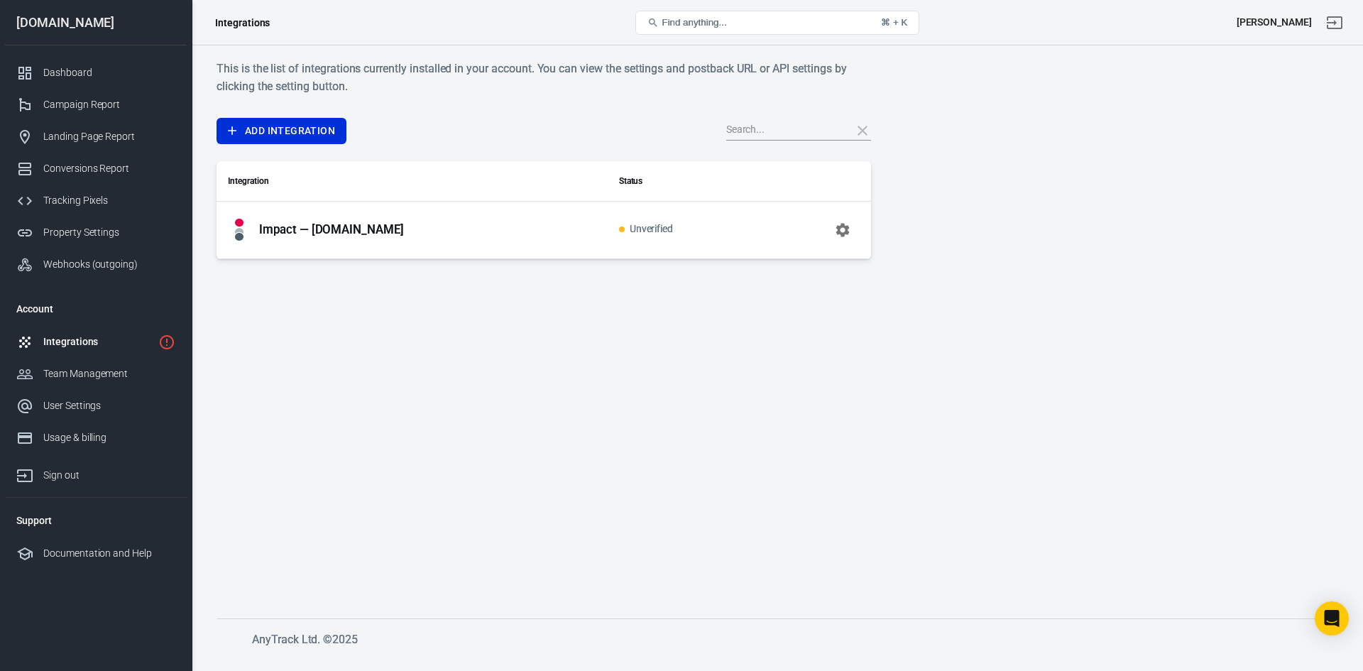
click at [413, 324] on main "This is the list of integrations currently installed in your account. You can v…" at bounding box center [776, 328] width 1121 height 536
click at [290, 138] on link "Add Integration" at bounding box center [281, 131] width 130 height 26
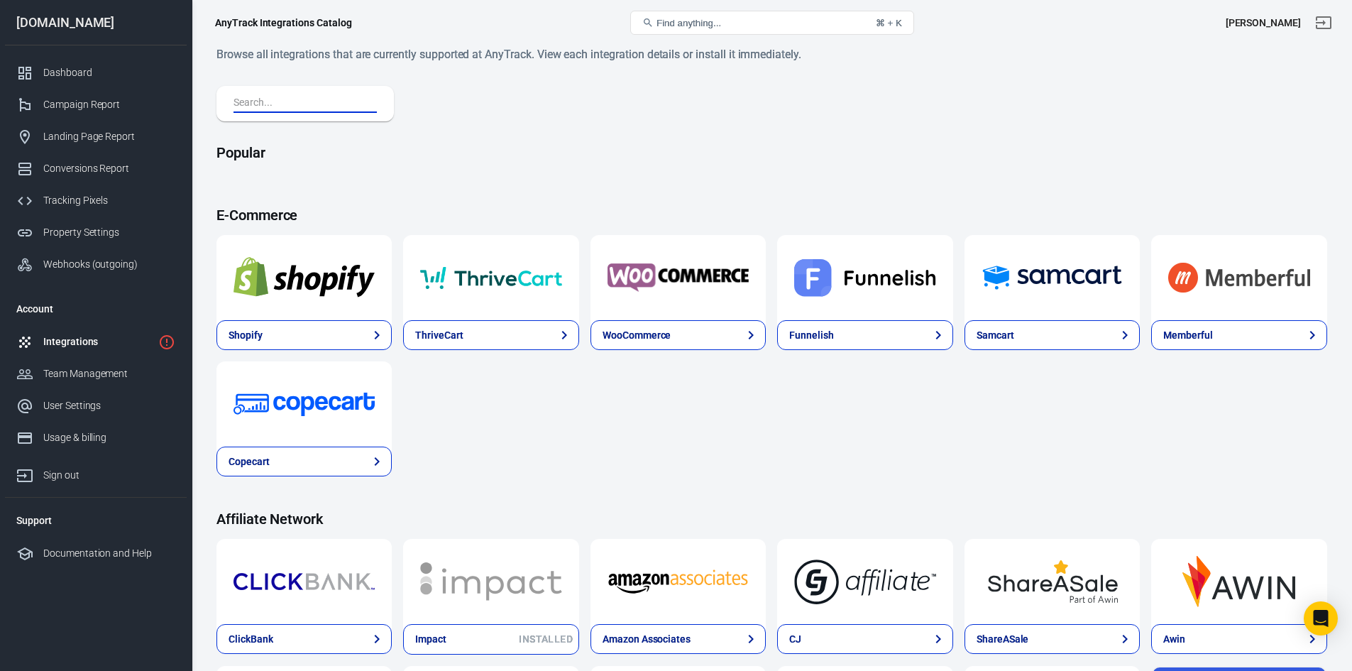
click at [282, 109] on input "text" at bounding box center [303, 103] width 138 height 18
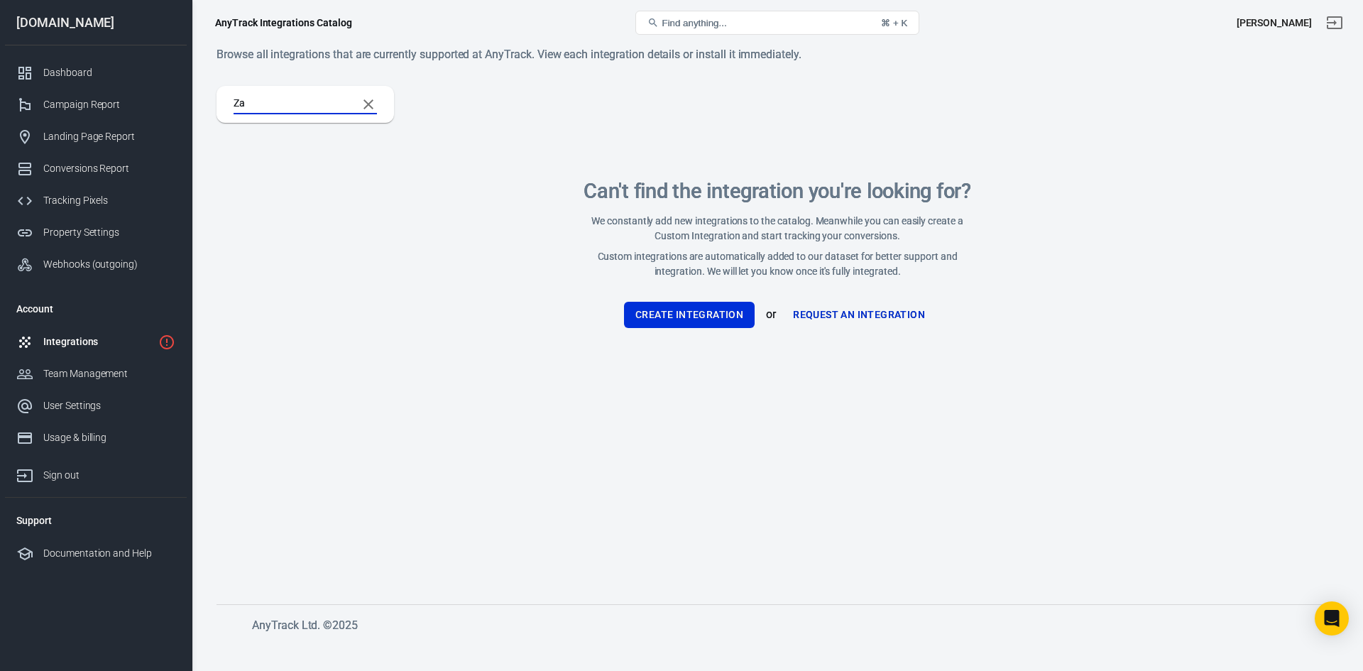
type input "Z"
type input "Za"
click at [688, 316] on button "Create Integration" at bounding box center [689, 315] width 131 height 26
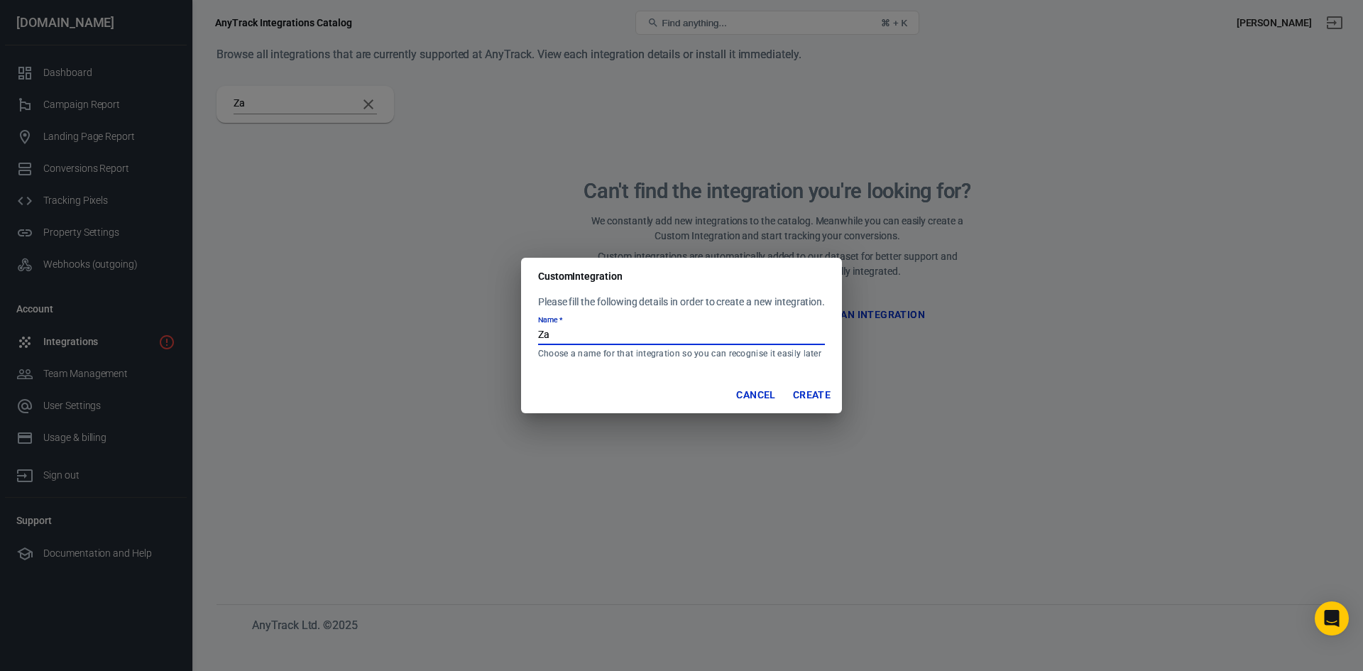
click at [586, 338] on input "Za" at bounding box center [681, 335] width 287 height 18
type input "Zapier"
click at [821, 390] on button "Create" at bounding box center [811, 395] width 49 height 26
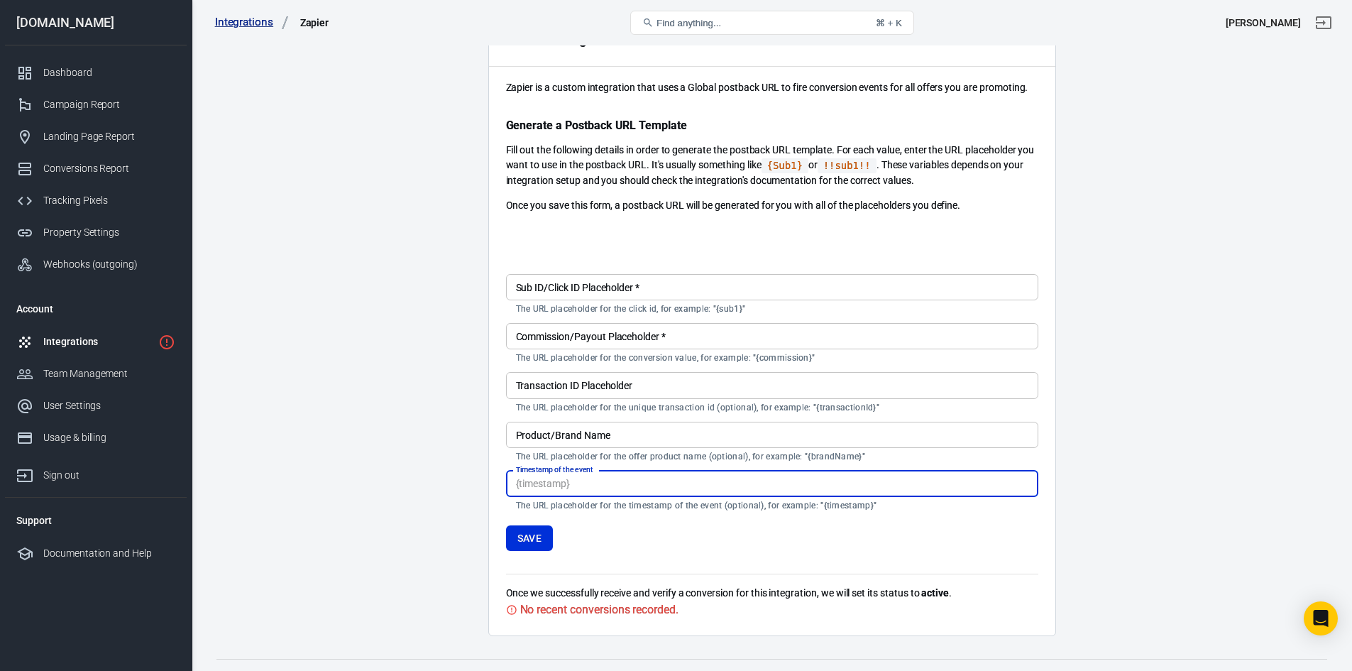
scroll to position [111, 0]
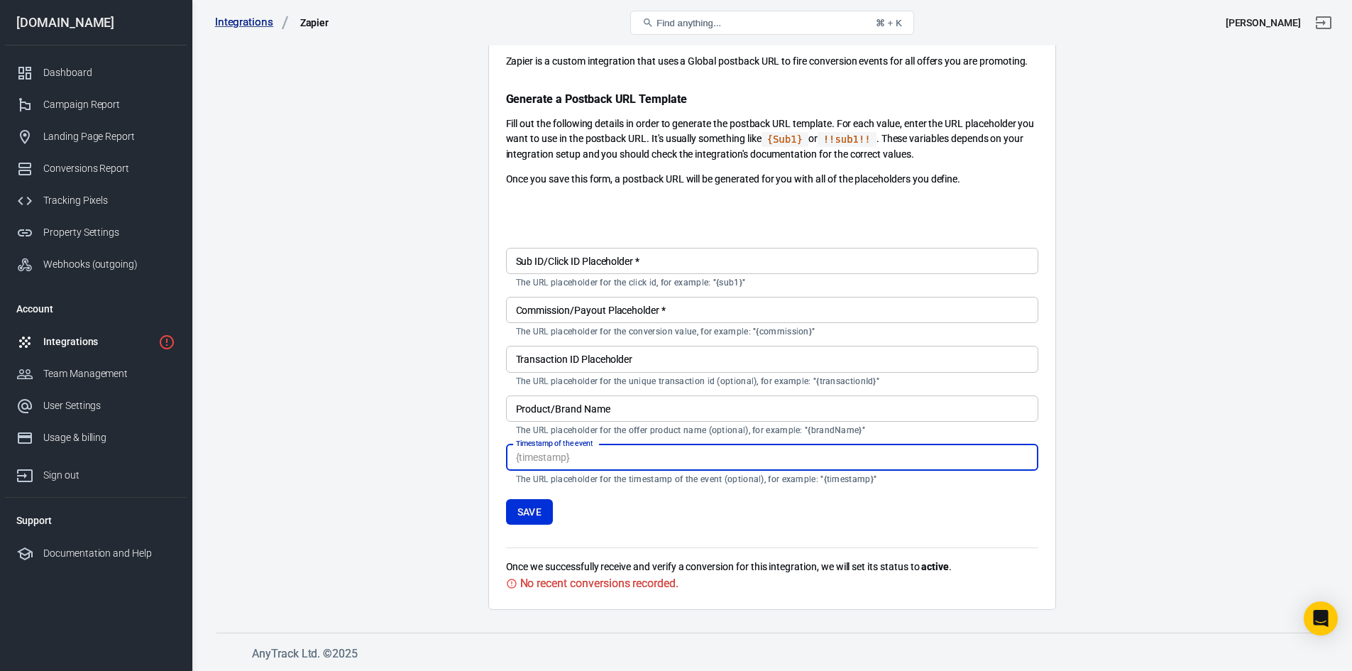
click at [627, 264] on input "Sub ID/Click ID Placeholder   *" at bounding box center [772, 261] width 532 height 26
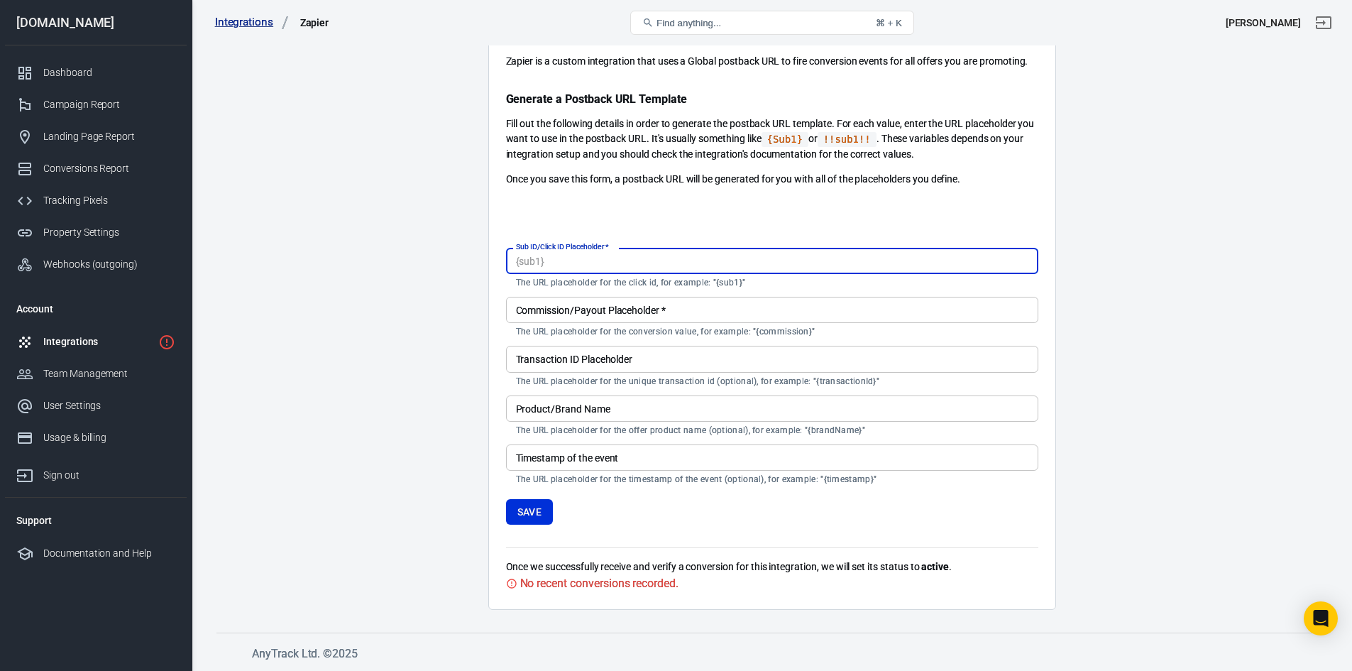
click at [644, 305] on input "Commission/Payout Placeholder   *" at bounding box center [772, 310] width 532 height 26
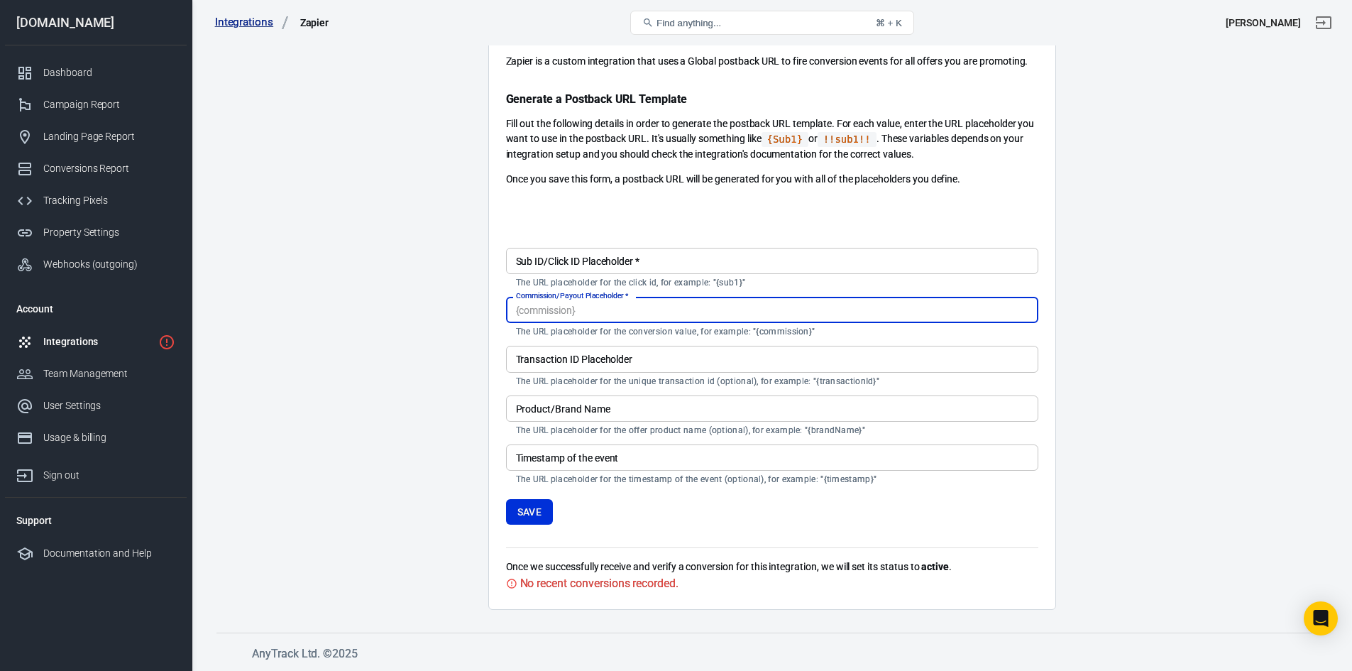
click at [658, 361] on input "Transaction ID Placeholder" at bounding box center [772, 359] width 532 height 26
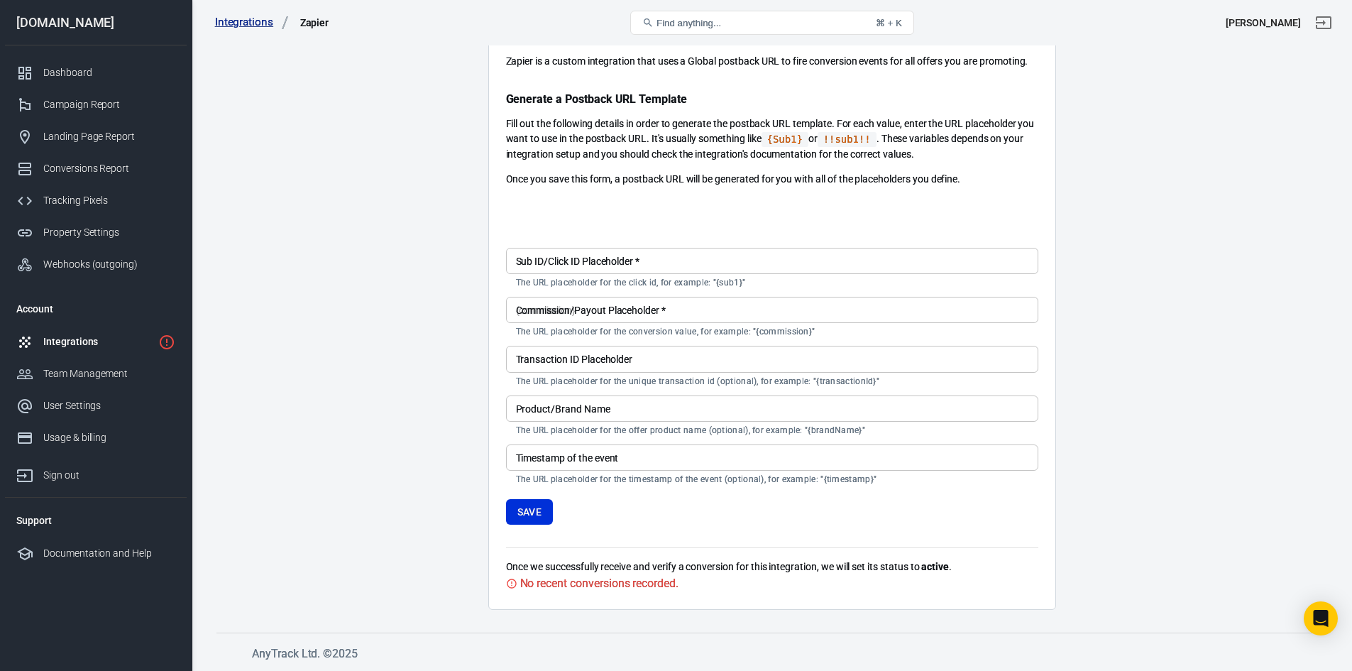
click at [1273, 431] on main "Integration Events Log Settings Custom Integration Zapier is a custom integrati…" at bounding box center [771, 267] width 1111 height 686
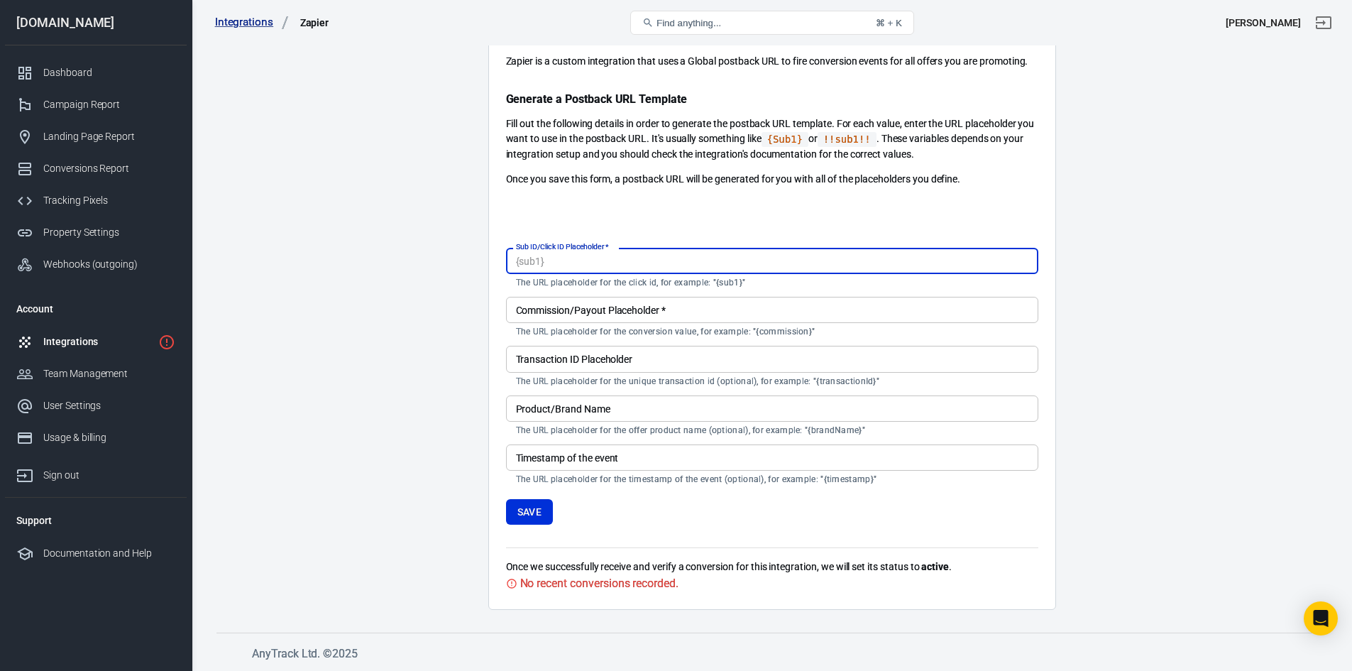
click at [581, 259] on input "Sub ID/Click ID Placeholder   *" at bounding box center [772, 261] width 532 height 26
paste input "{sub1}"
type input "{sub1}"
click at [593, 317] on input "Commission/Payout Placeholder   *" at bounding box center [772, 310] width 532 height 26
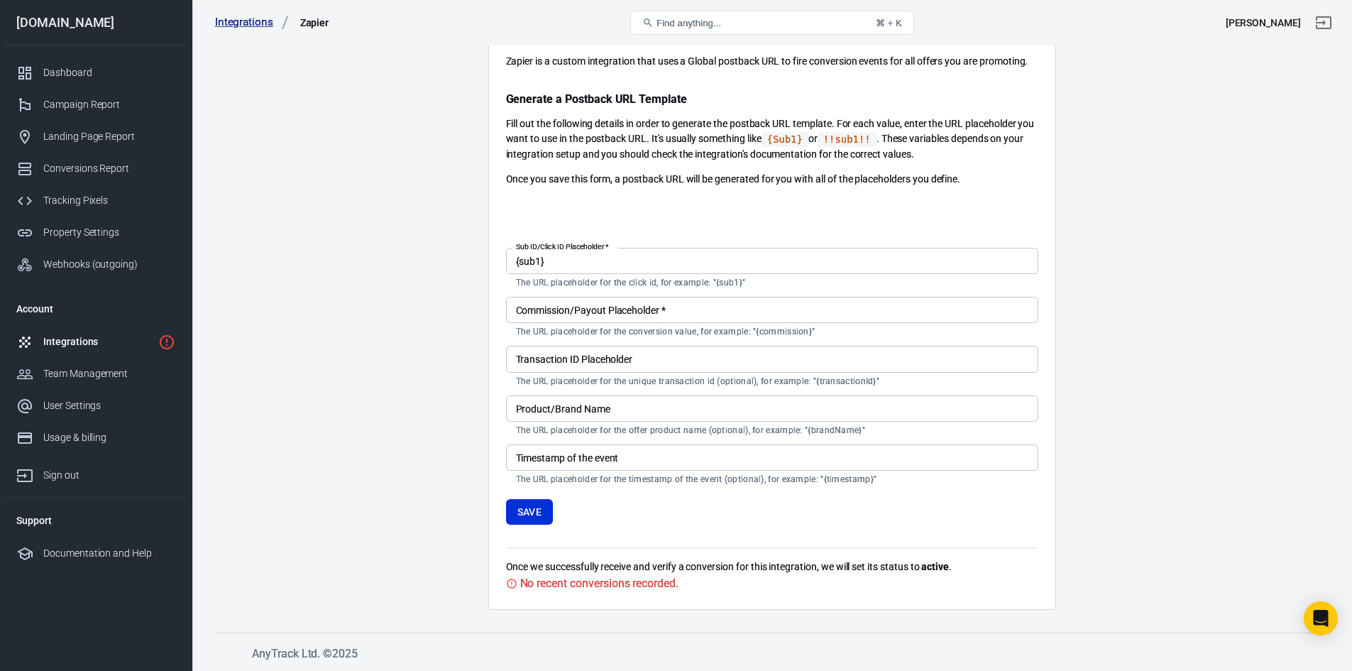
click at [427, 336] on main "Integration Events Log Settings Custom Integration Zapier is a custom integrati…" at bounding box center [771, 267] width 1111 height 686
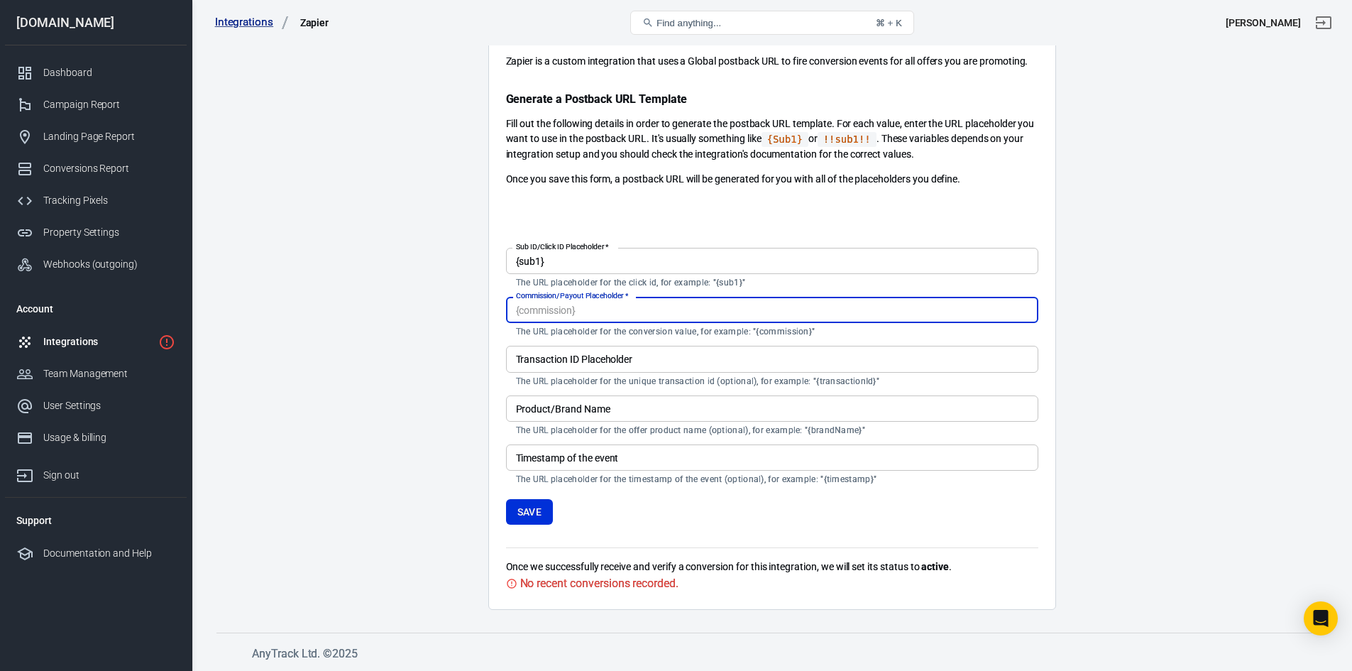
click at [576, 307] on input "Commission/Payout Placeholder   *" at bounding box center [772, 310] width 532 height 26
paste input "{commission}"
type input "{commission}"
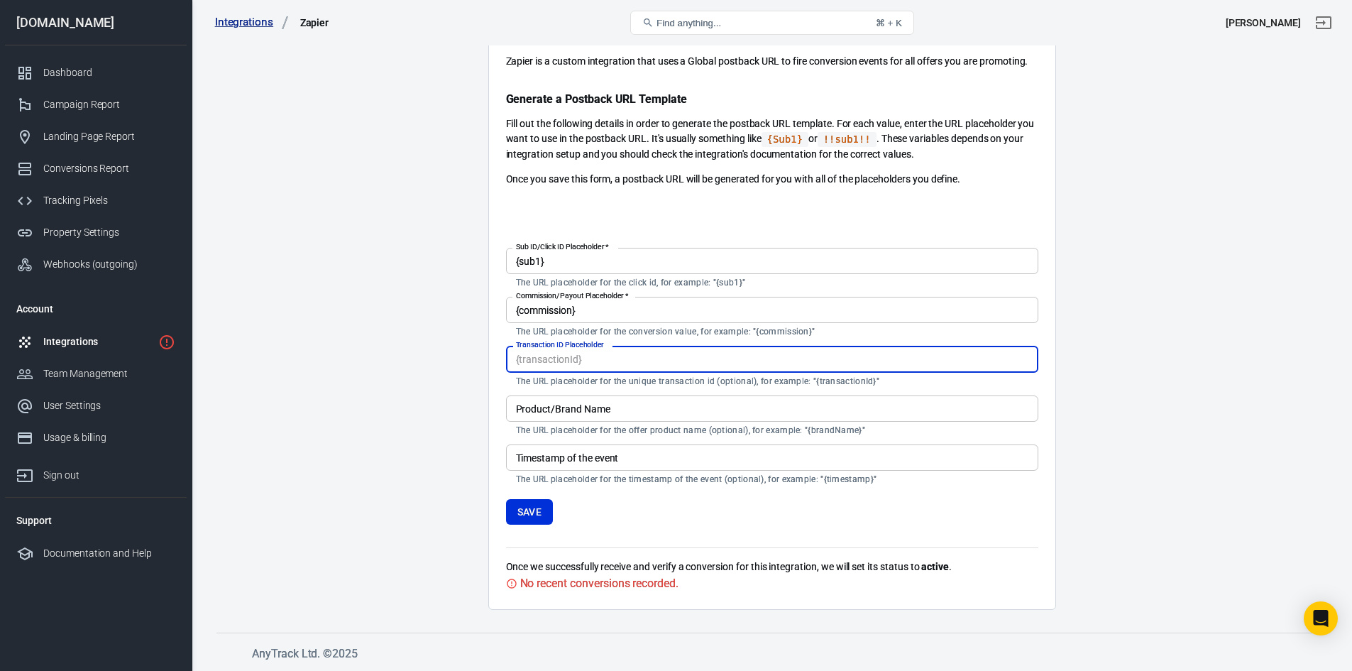
click at [658, 365] on input "Transaction ID Placeholder" at bounding box center [772, 359] width 532 height 26
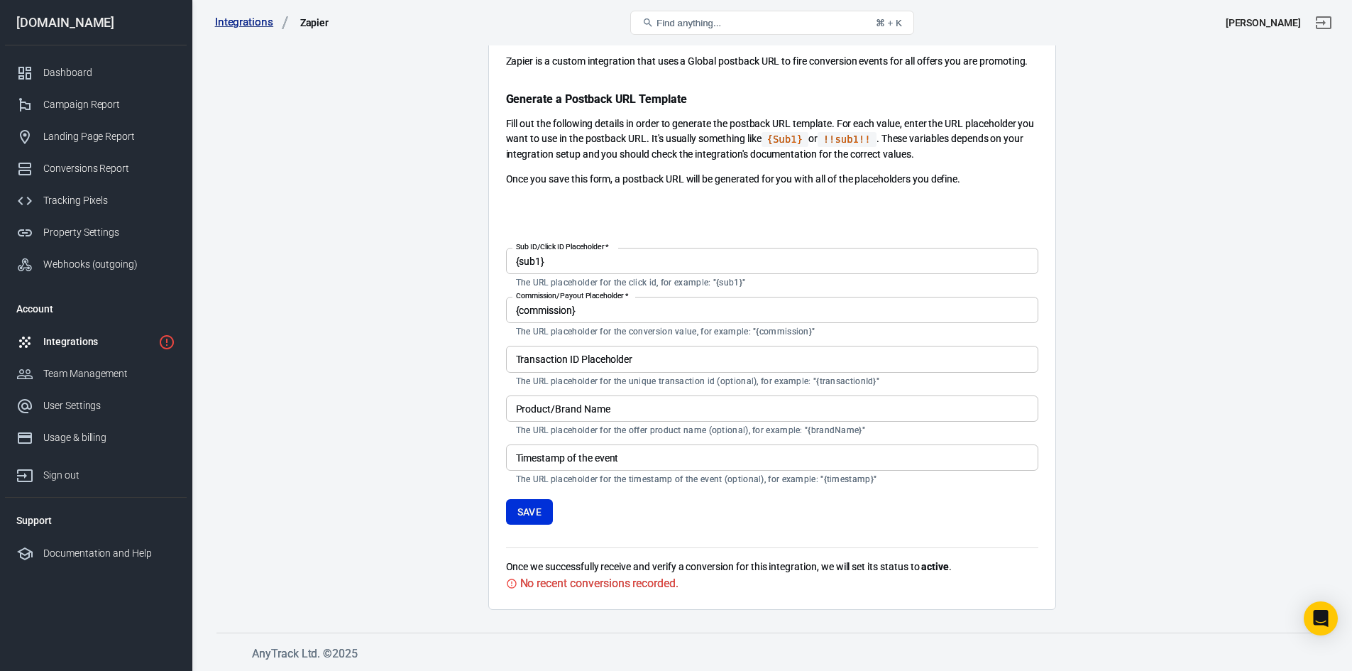
click at [538, 360] on div "Transaction ID Placeholder Transaction ID Placeholder The URL placeholder for t…" at bounding box center [772, 366] width 532 height 40
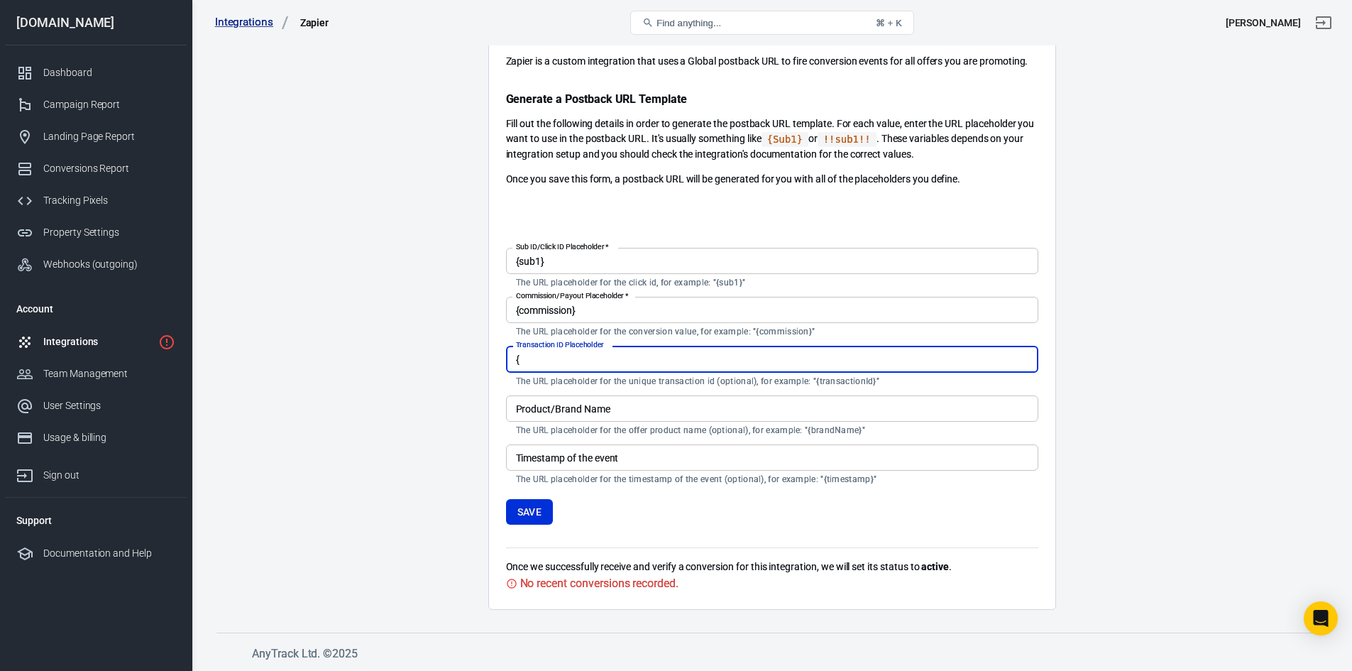
paste input "OrderId"
type input "{OrderId}"
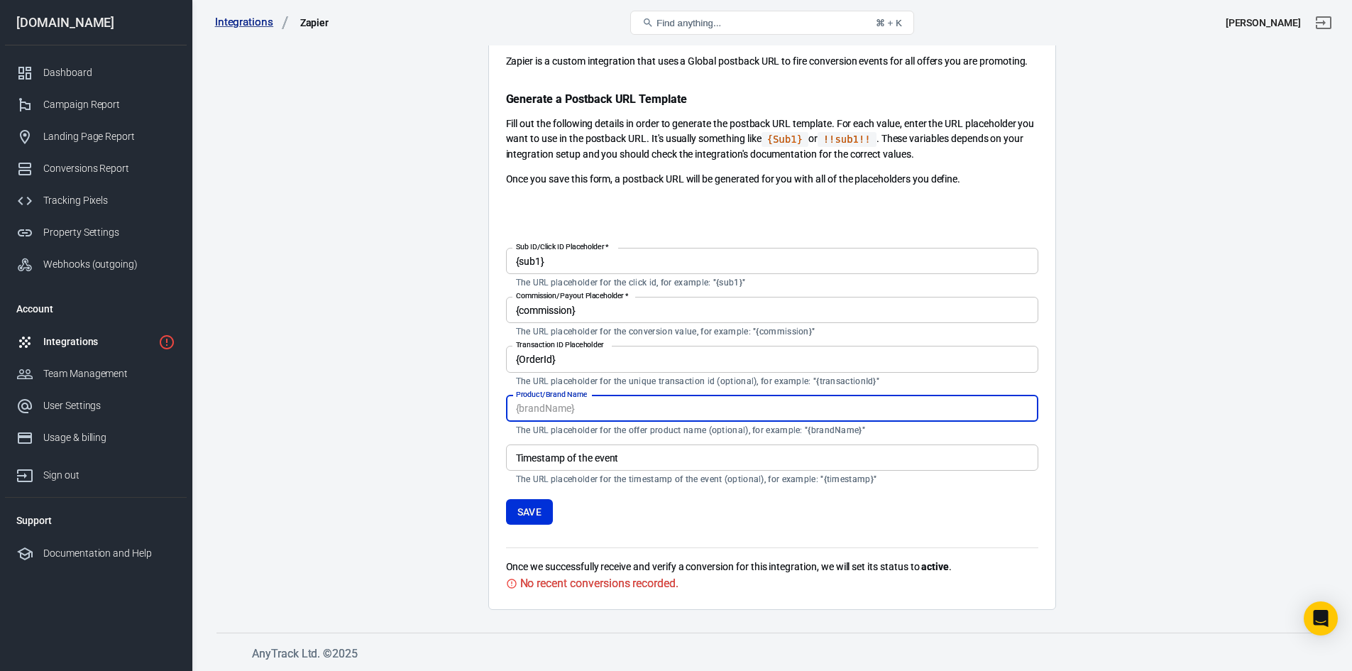
click at [573, 400] on div "Product/Brand Name Product/Brand Name The URL placeholder for the offer product…" at bounding box center [772, 415] width 532 height 40
paste input "ItemName1"
type input "{ItemName1}"
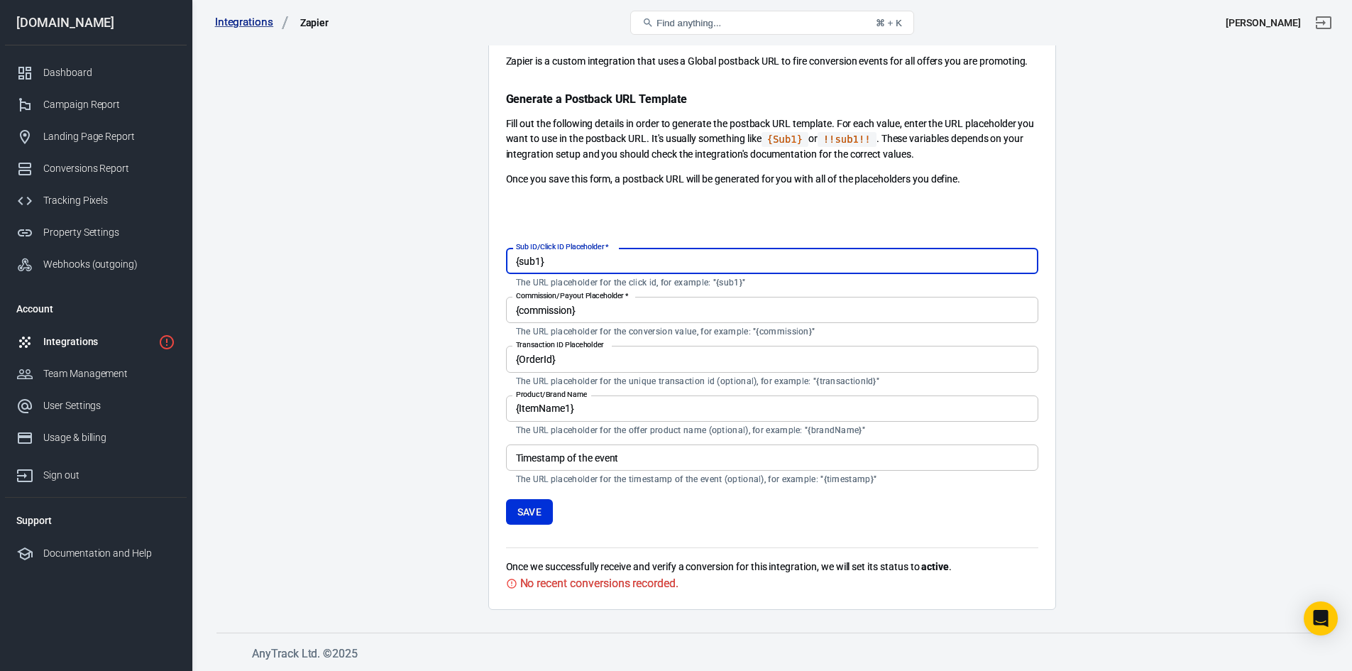
drag, startPoint x: 573, startPoint y: 268, endPoint x: 497, endPoint y: 268, distance: 75.9
click at [497, 268] on div "Custom Integration Zapier is a custom integration that uses a Global postback U…" at bounding box center [772, 299] width 568 height 621
paste input "clickId"
type input "{clickId}"
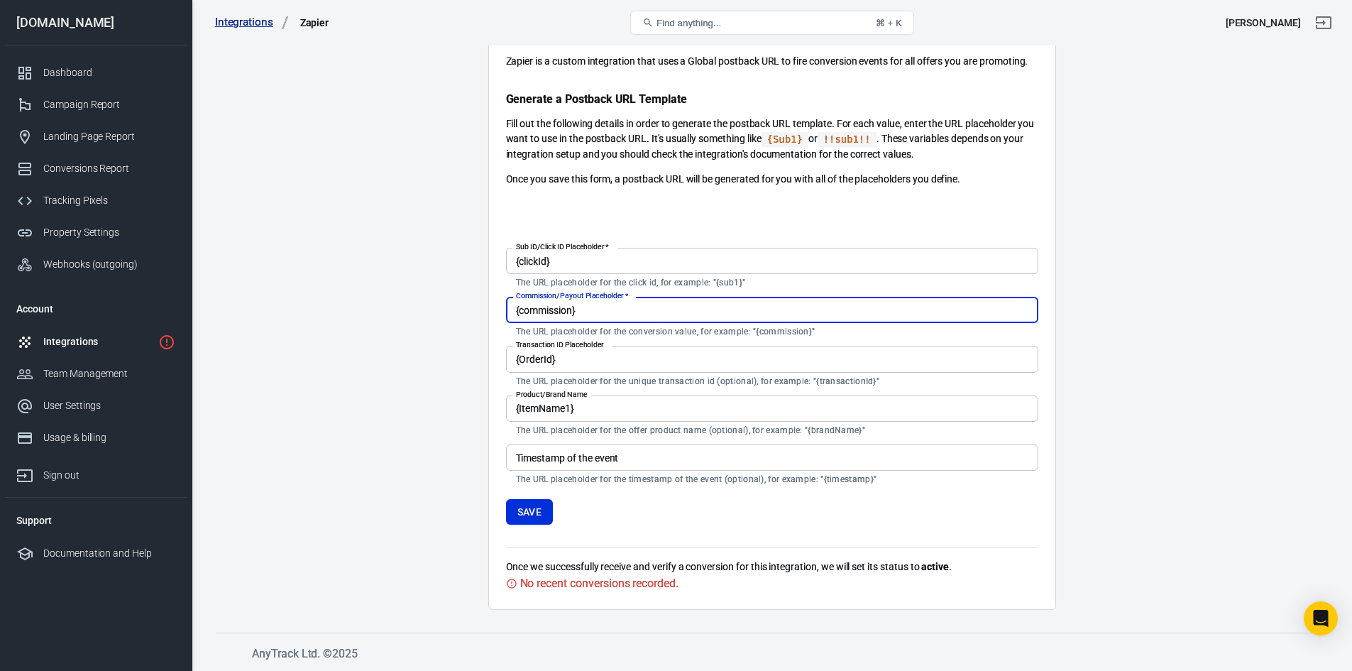
drag, startPoint x: 541, startPoint y: 310, endPoint x: 458, endPoint y: 309, distance: 83.1
click at [458, 309] on main "Integration Events Log Settings Custom Integration Zapier is a custom integrati…" at bounding box center [771, 267] width 1111 height 686
paste input "ItemSubTotal1"
type input "{ItemSubTotal1}"
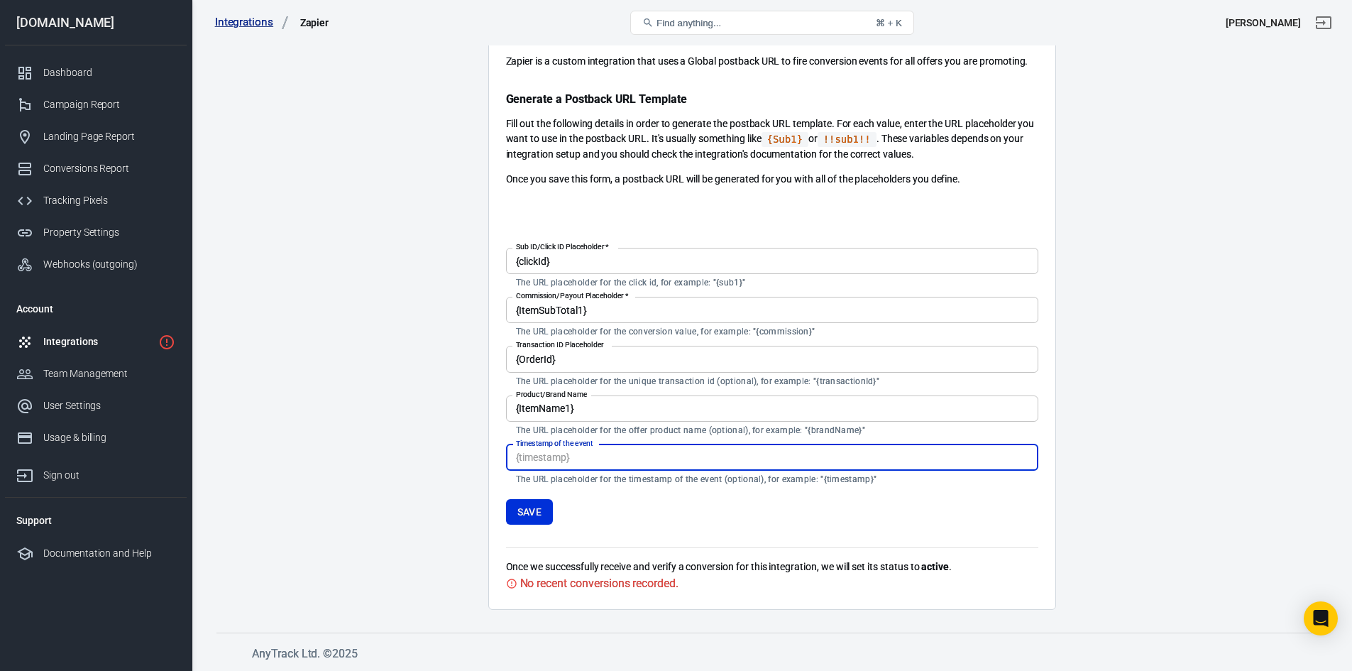
click at [529, 457] on input "Timestamp of the event" at bounding box center [772, 457] width 532 height 26
paste input "{EventDate}"
type input "{EventDate}"
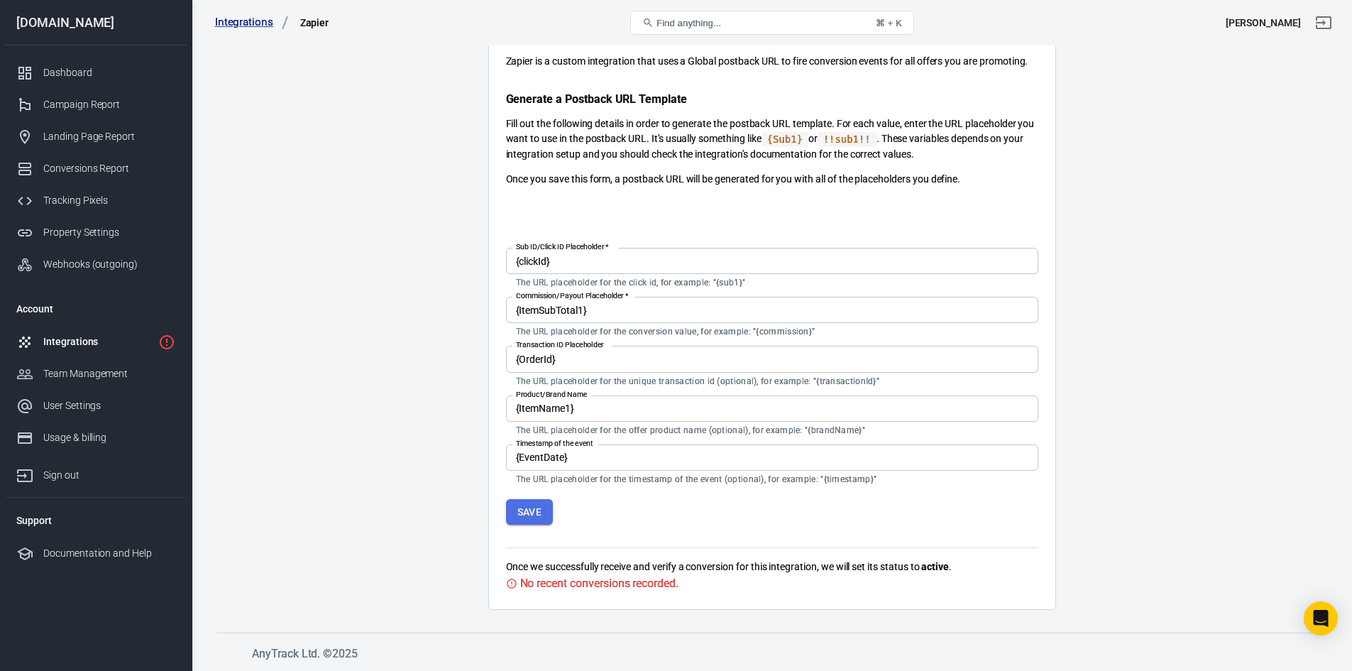
click at [533, 517] on button "Save" at bounding box center [530, 512] width 48 height 26
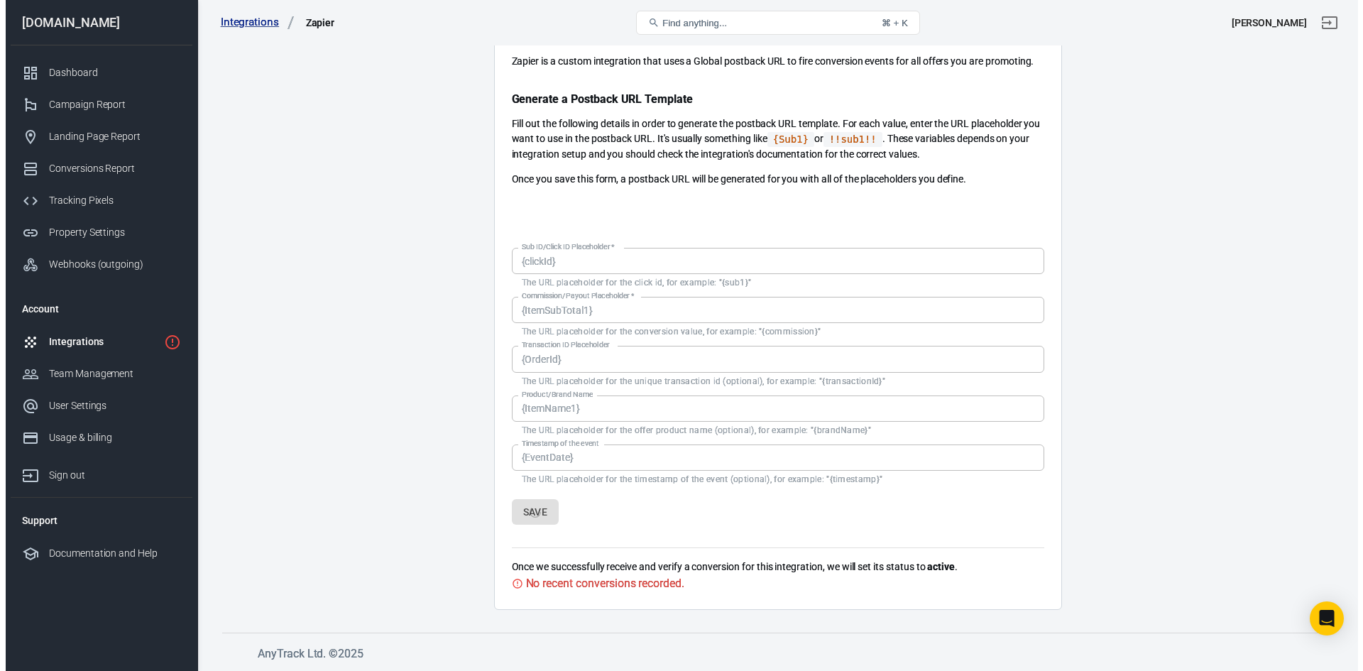
scroll to position [0, 0]
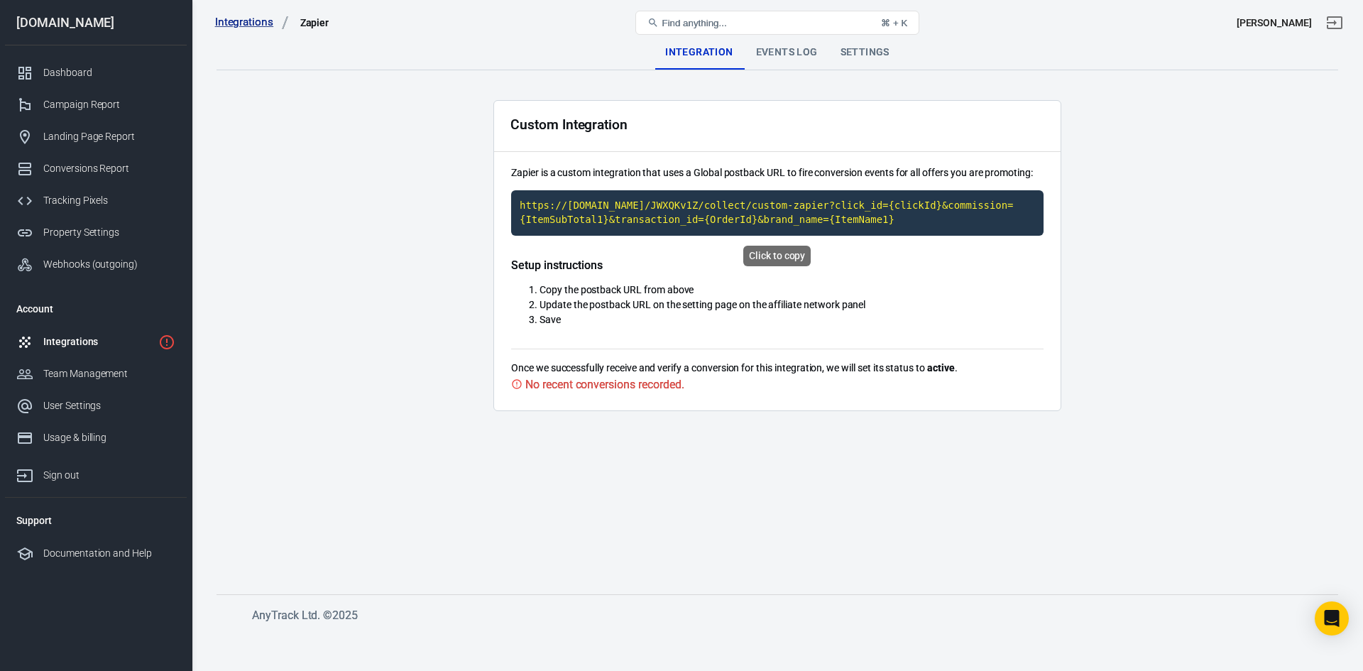
click at [857, 224] on code "https://t1.anytrack.io/JWXQKv1Z/collect/custom-zapier?click_id={clickId}&commis…" at bounding box center [777, 212] width 532 height 45
drag, startPoint x: 833, startPoint y: 569, endPoint x: 816, endPoint y: 559, distance: 19.7
click at [833, 569] on main "Integration Events Log Settings Custom Integration Zapier is a custom integrati…" at bounding box center [776, 303] width 1121 height 536
click at [86, 341] on div "Integrations" at bounding box center [97, 341] width 109 height 15
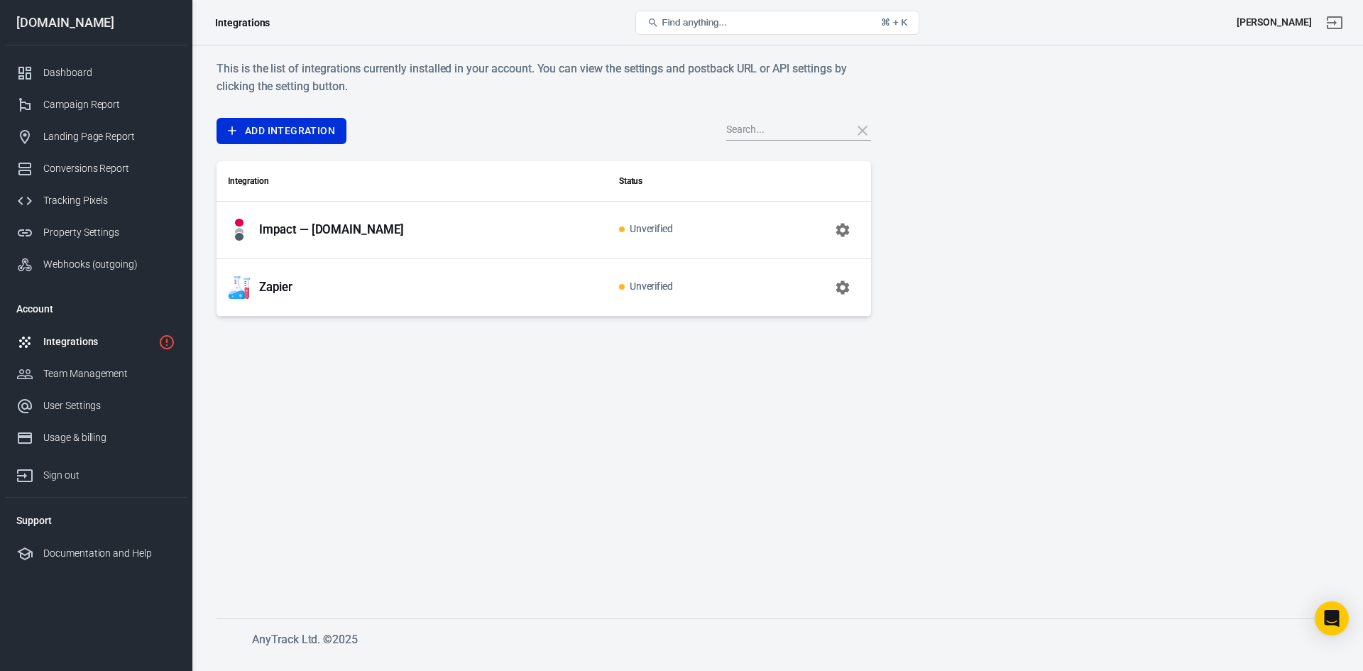
click at [419, 286] on div "Zapier" at bounding box center [412, 287] width 368 height 23
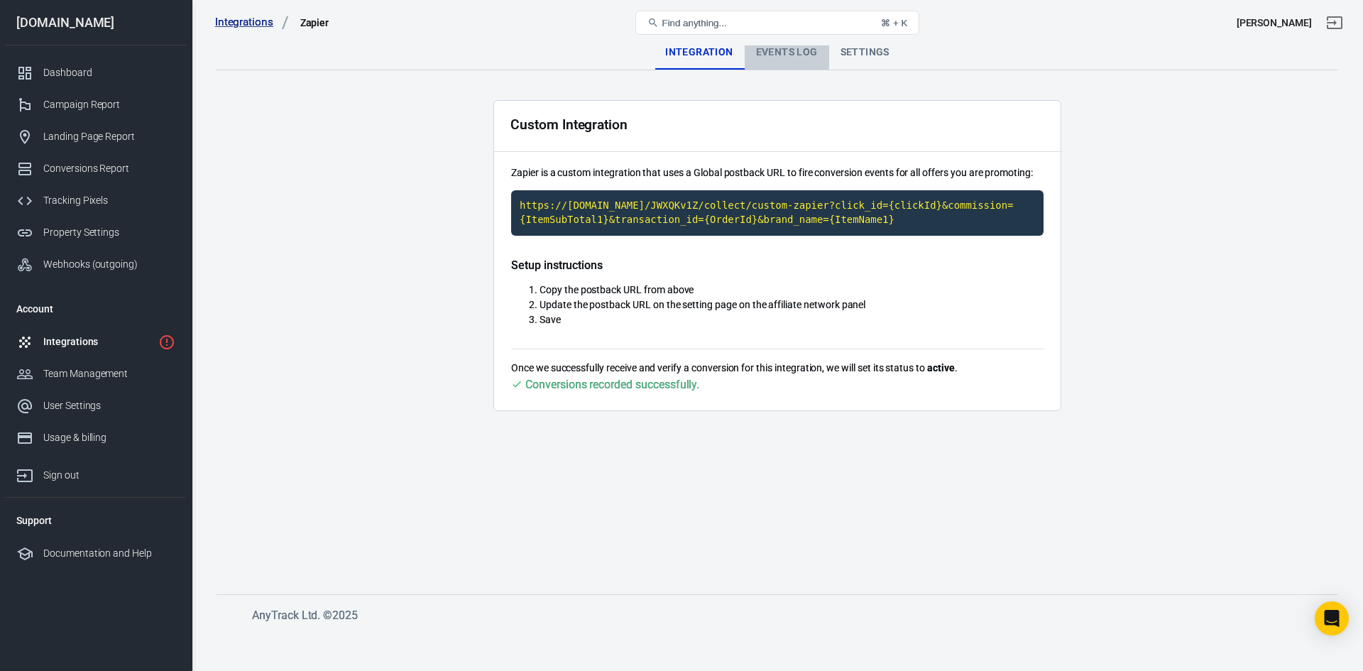
click at [775, 58] on div "Events Log" at bounding box center [787, 52] width 84 height 34
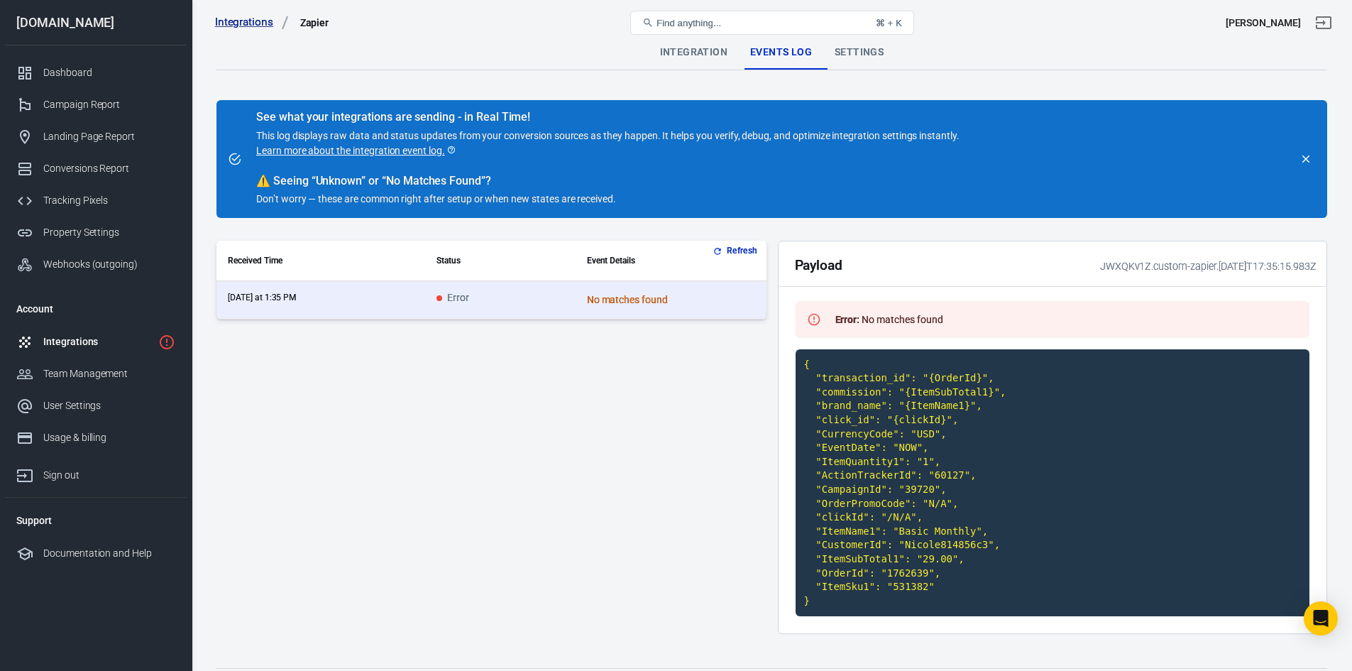
click at [111, 336] on div "Integrations" at bounding box center [97, 341] width 109 height 15
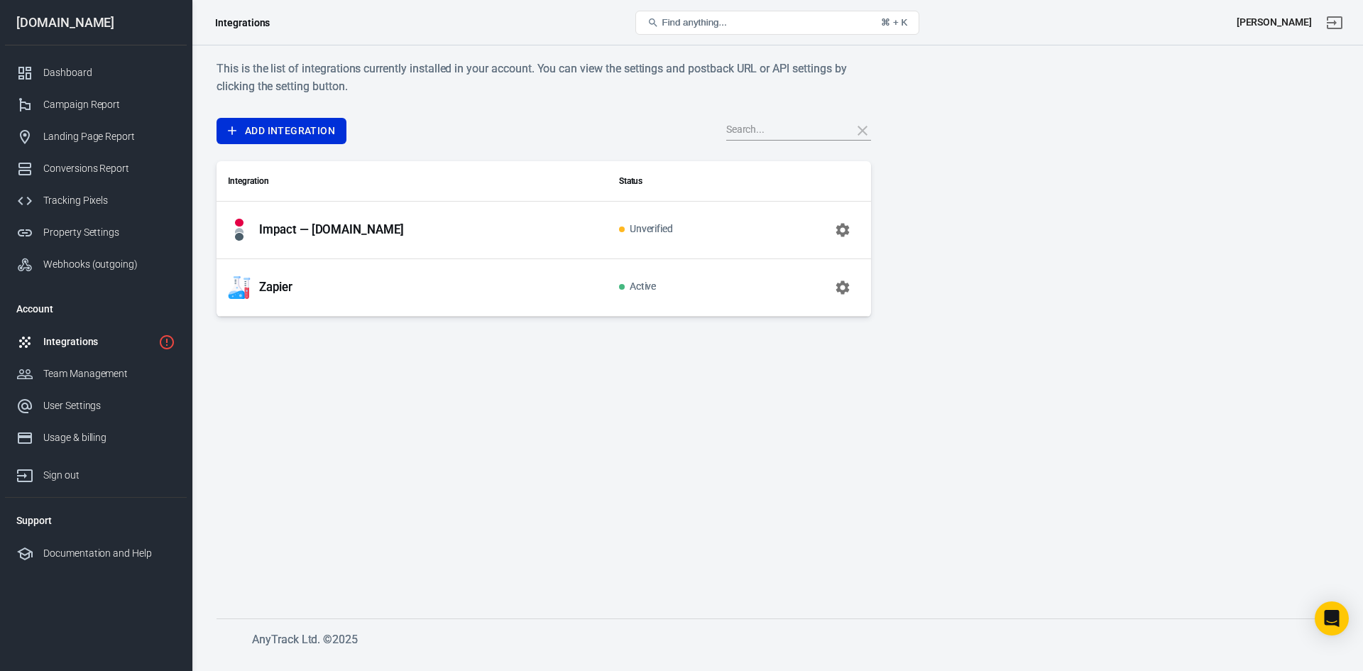
click at [581, 224] on div "Impact — readingprograms.com" at bounding box center [412, 230] width 368 height 23
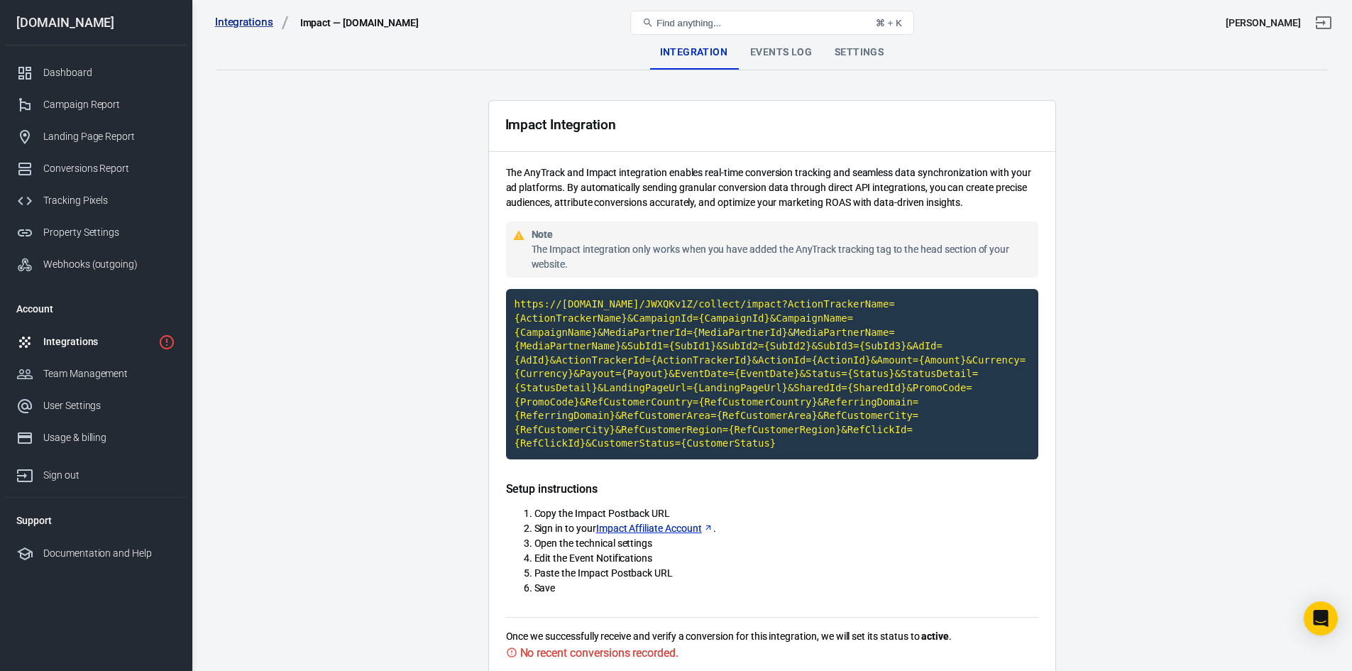
click at [116, 340] on div "Integrations" at bounding box center [97, 341] width 109 height 15
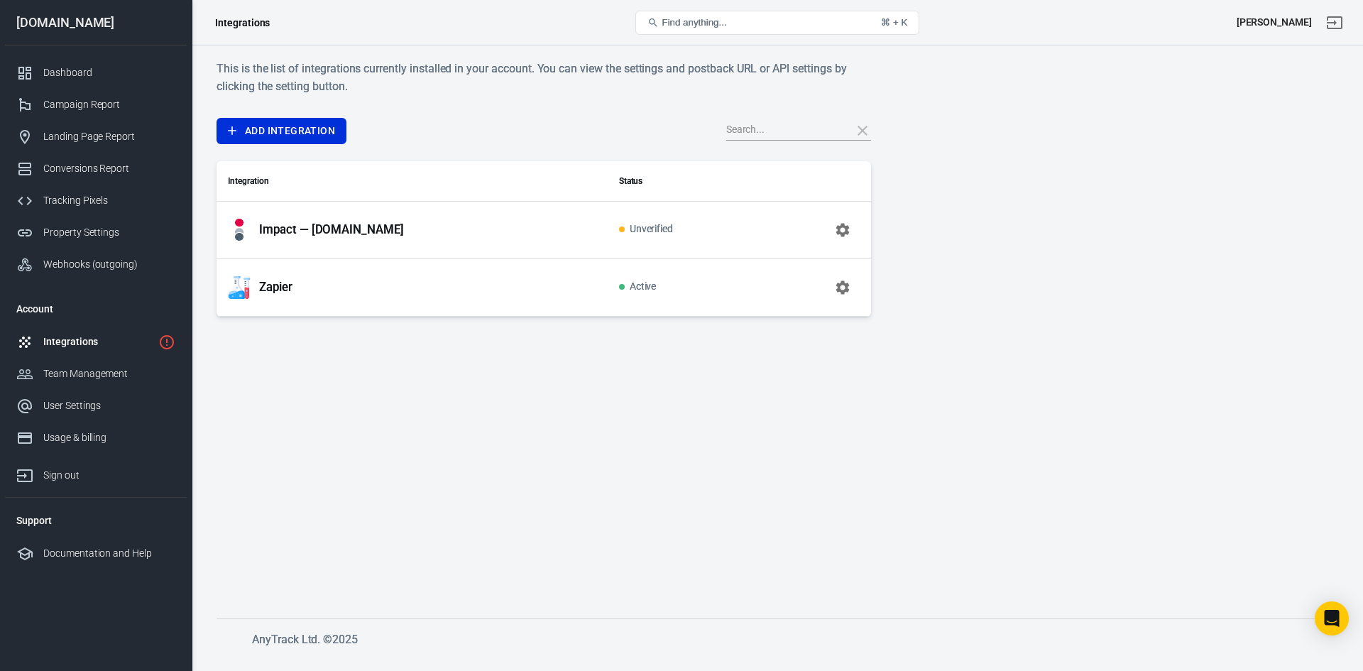
click at [404, 229] on p "Impact — readingprograms.com" at bounding box center [331, 229] width 145 height 15
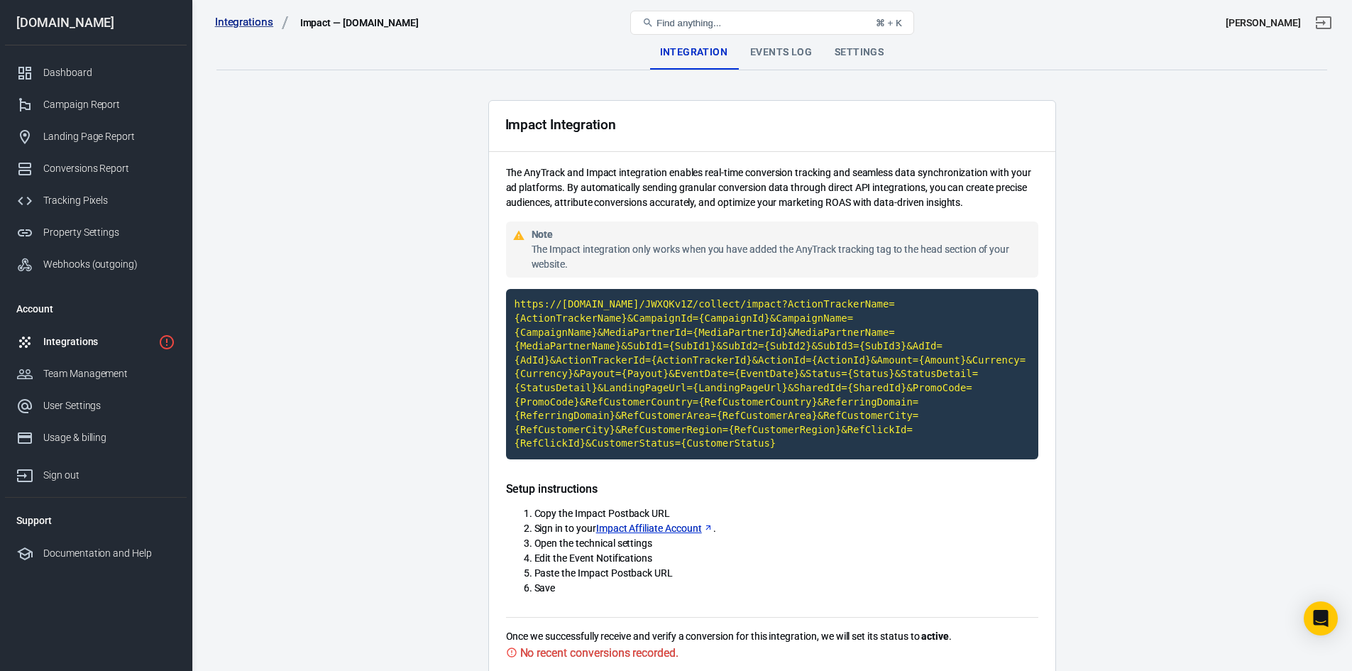
click at [82, 346] on div "Integrations" at bounding box center [97, 341] width 109 height 15
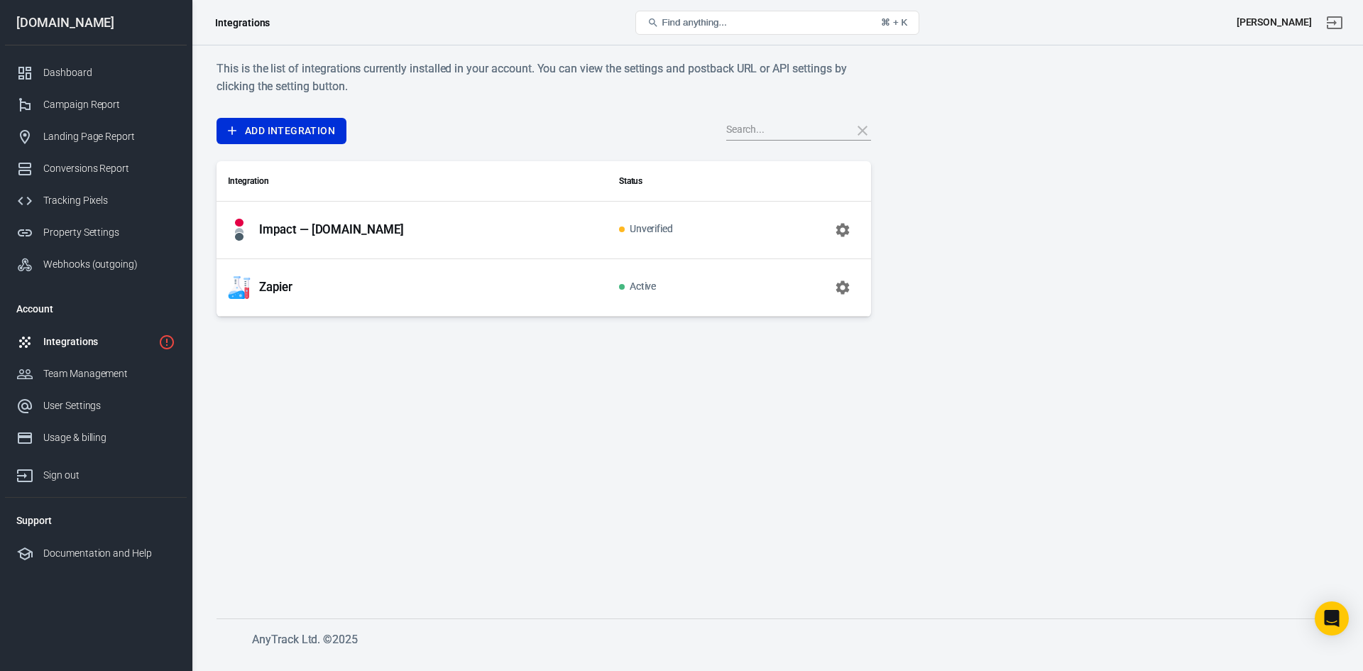
click at [581, 309] on td "Zapier" at bounding box center [411, 286] width 391 height 57
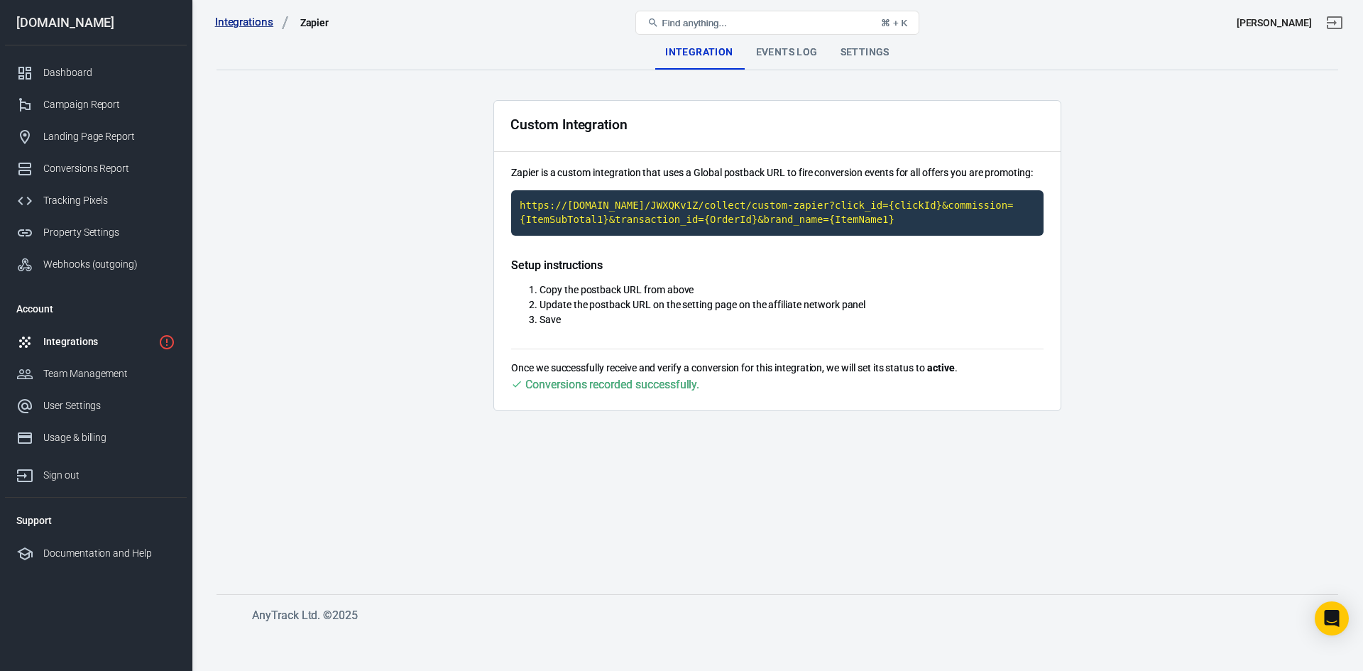
click at [771, 50] on div "Events Log" at bounding box center [787, 52] width 84 height 34
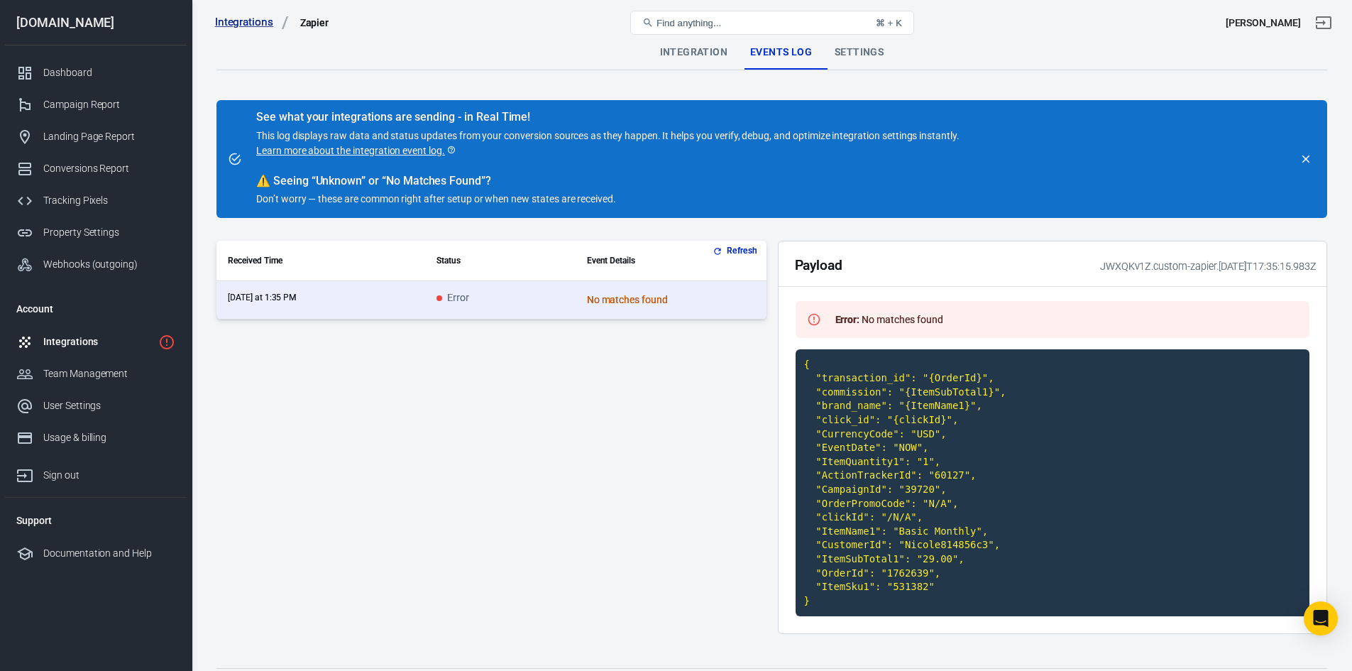
click at [739, 247] on button "Refresh" at bounding box center [736, 250] width 53 height 15
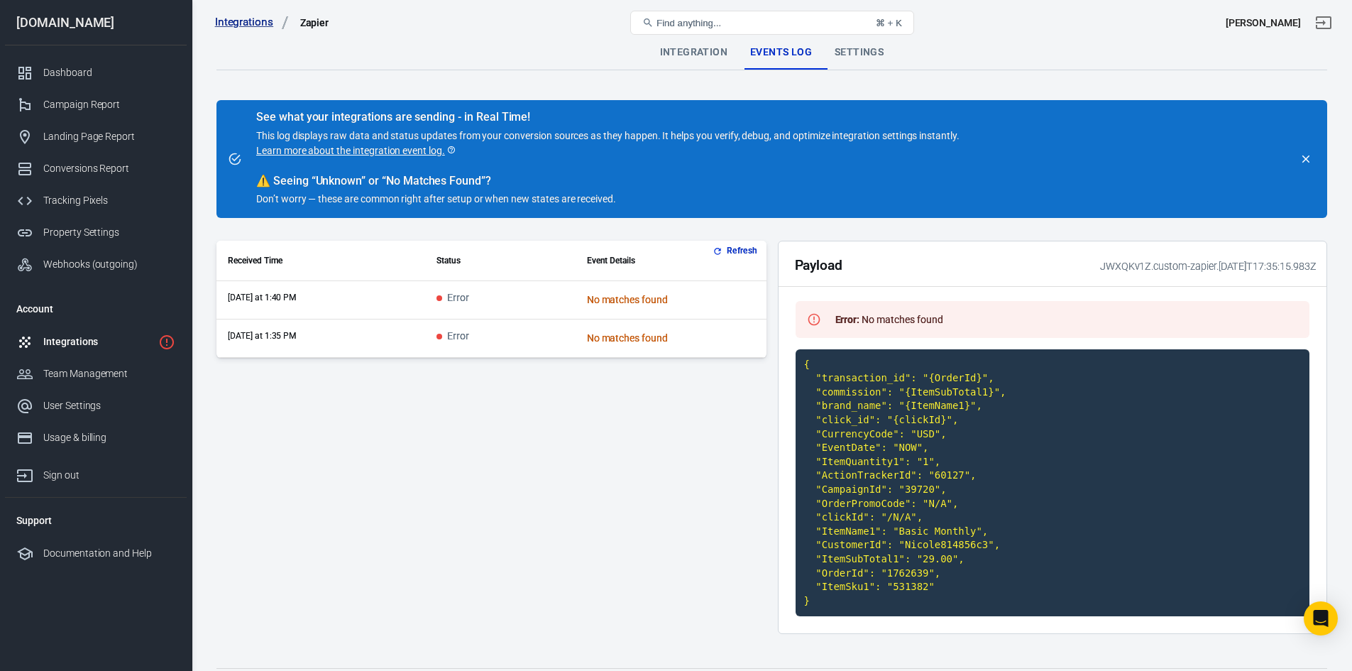
click at [507, 299] on td "Error" at bounding box center [500, 300] width 150 height 38
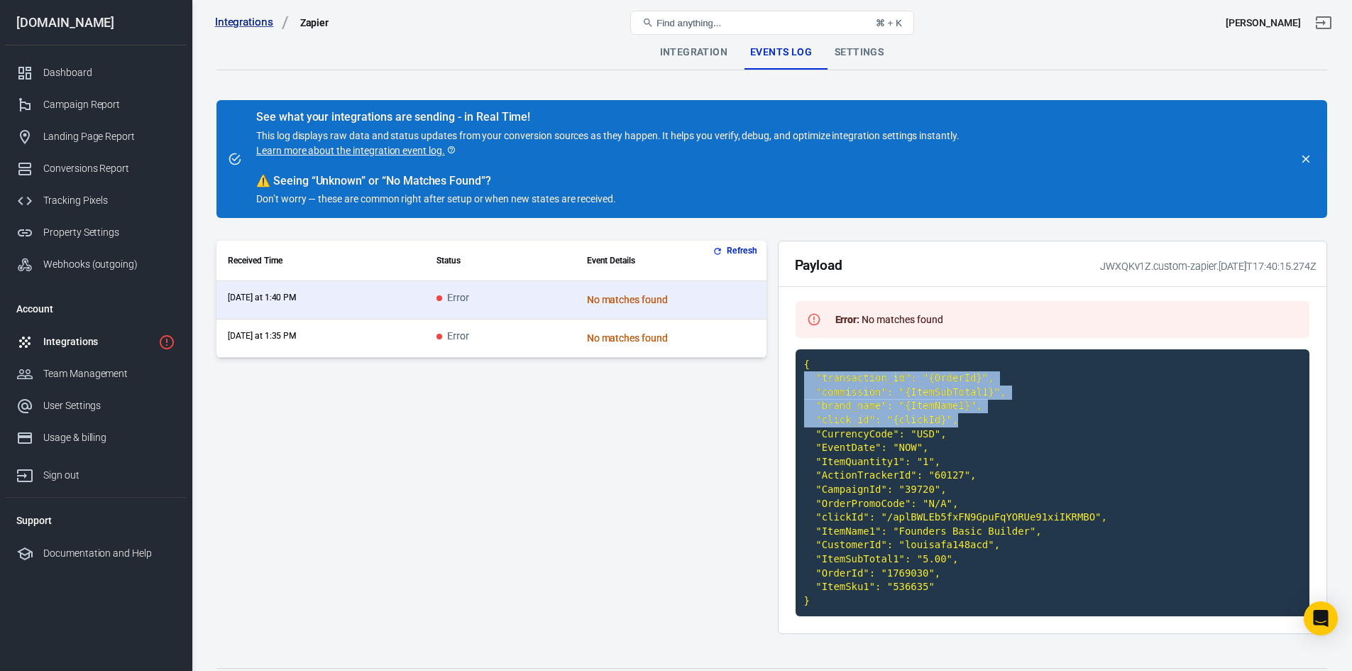
drag, startPoint x: 948, startPoint y: 421, endPoint x: 870, endPoint y: 416, distance: 78.2
click at [794, 376] on div "Payload JWXQKv1Z.custom-zapier.2025-09-03T17:40:15.274Z Error : No matches foun…" at bounding box center [1053, 437] width 550 height 393
click at [86, 336] on div "Integrations" at bounding box center [97, 341] width 109 height 15
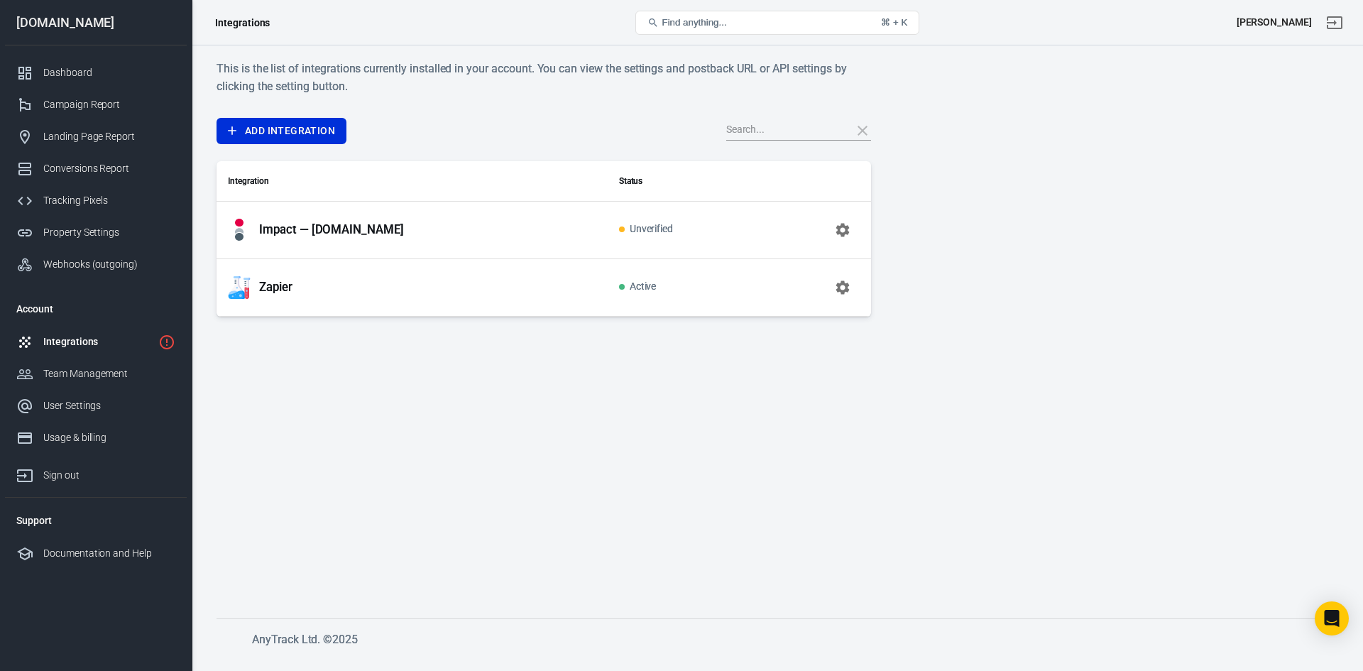
click at [382, 227] on p "Impact — readingprograms.com" at bounding box center [331, 229] width 145 height 15
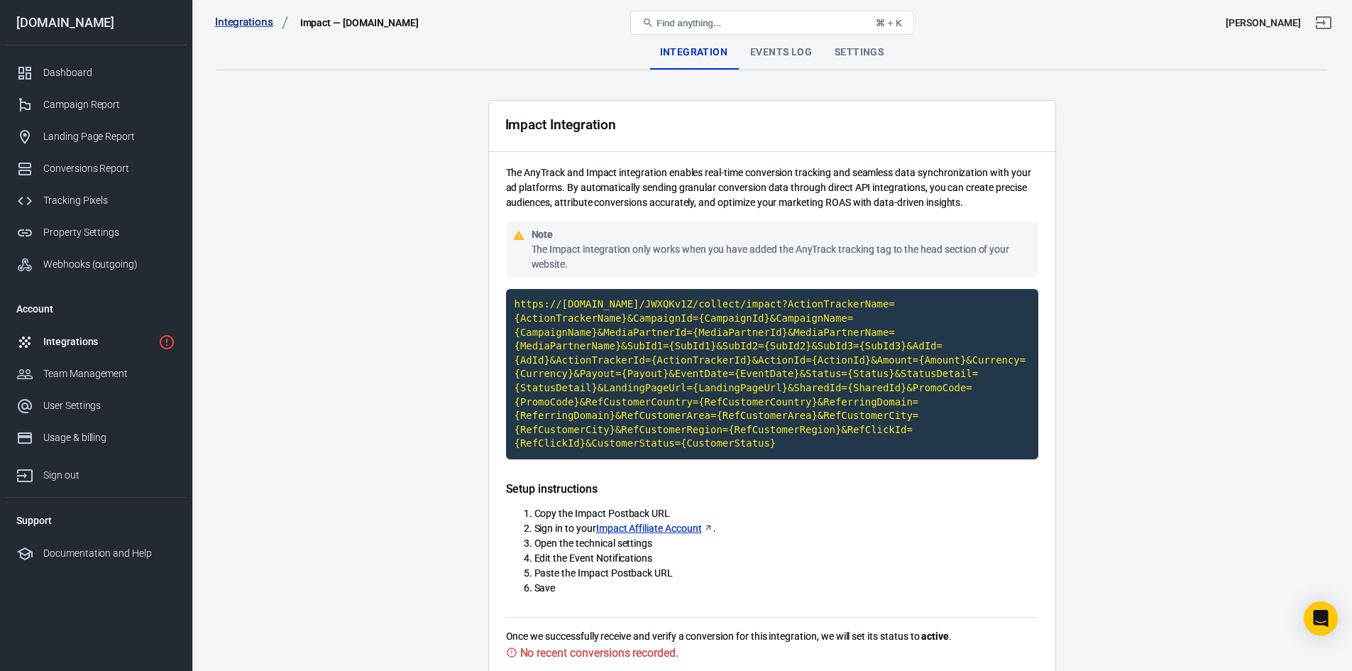
click at [92, 336] on div "Integrations" at bounding box center [97, 341] width 109 height 15
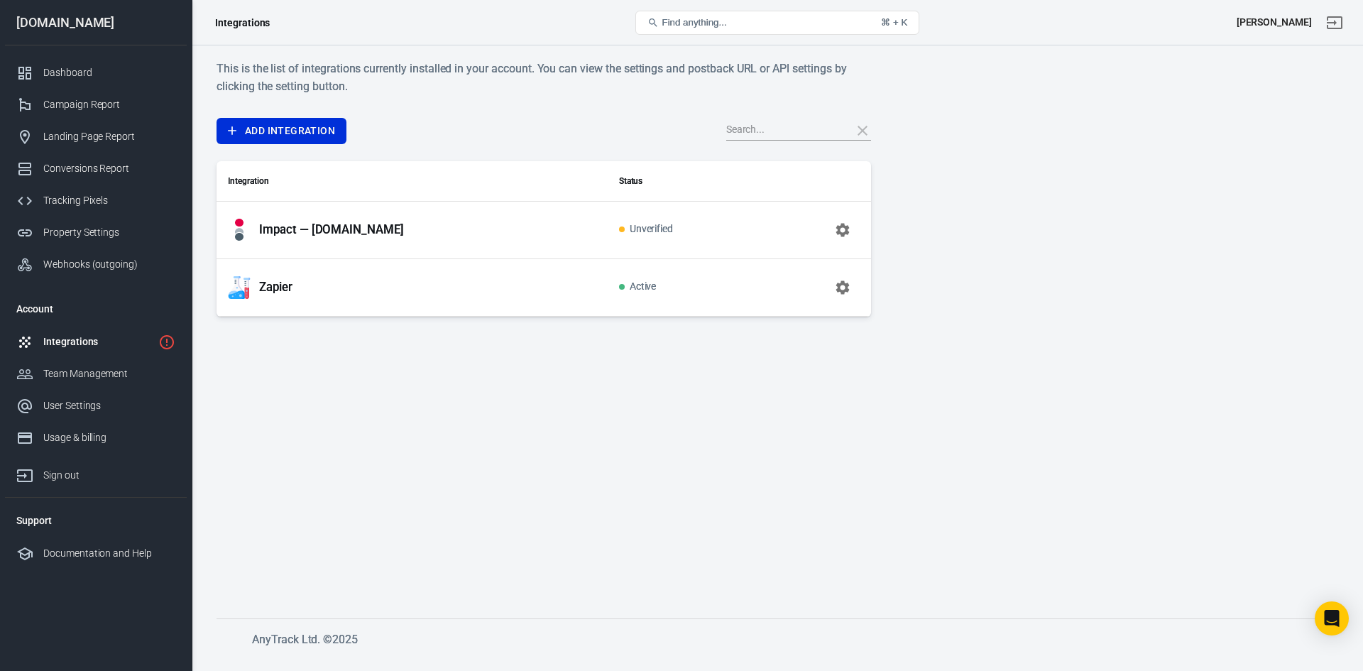
click at [642, 229] on span "Unverified" at bounding box center [646, 230] width 55 height 12
click at [366, 296] on div "Zapier" at bounding box center [412, 287] width 368 height 23
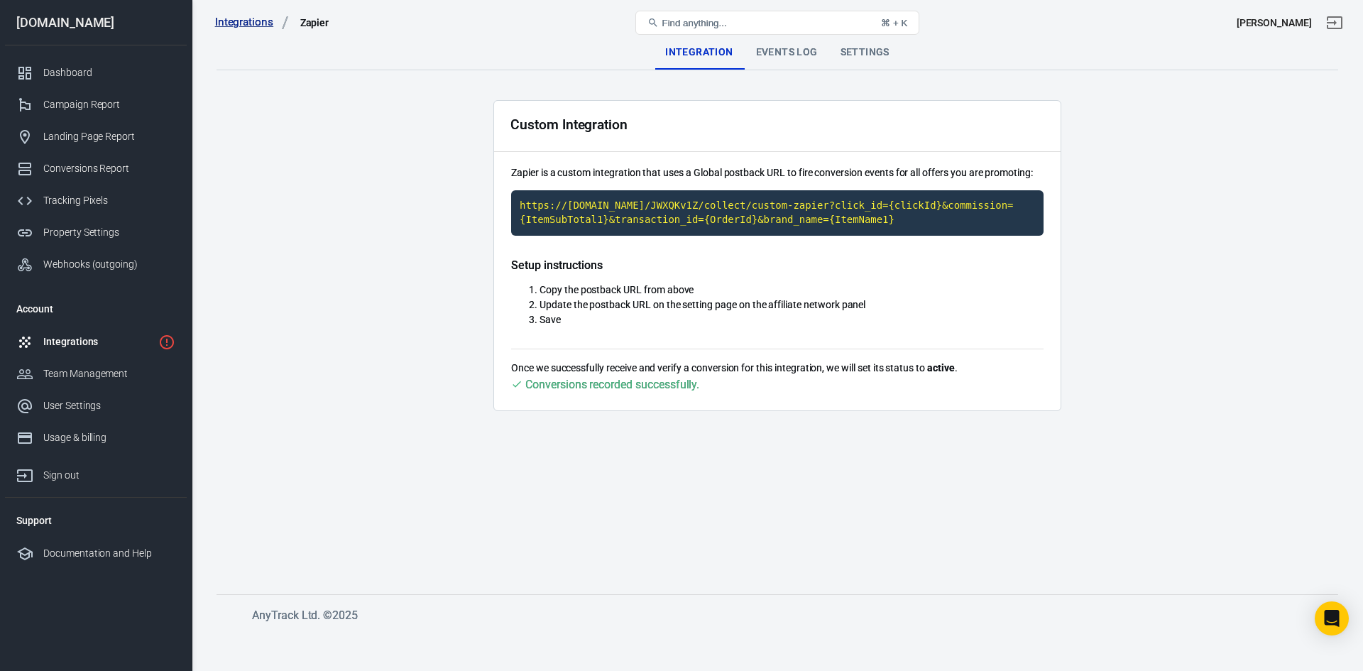
click at [802, 55] on div "Events Log" at bounding box center [787, 52] width 84 height 34
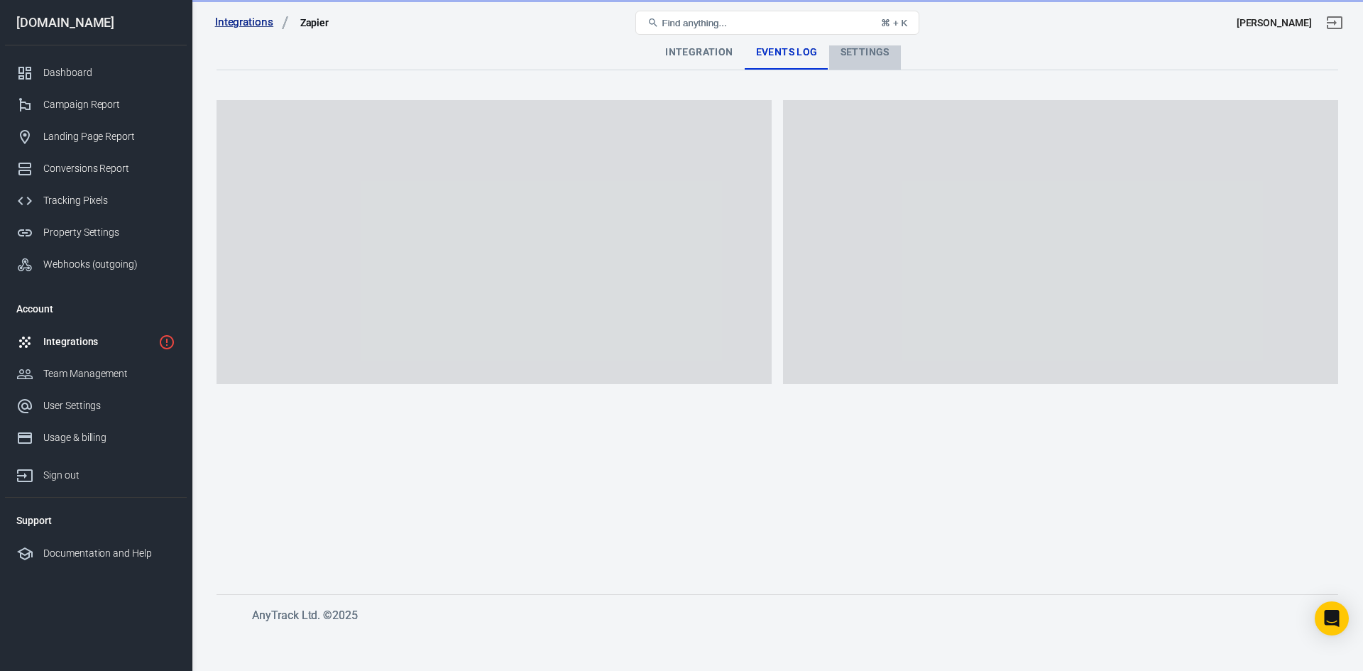
click at [855, 55] on div "Settings" at bounding box center [865, 52] width 72 height 34
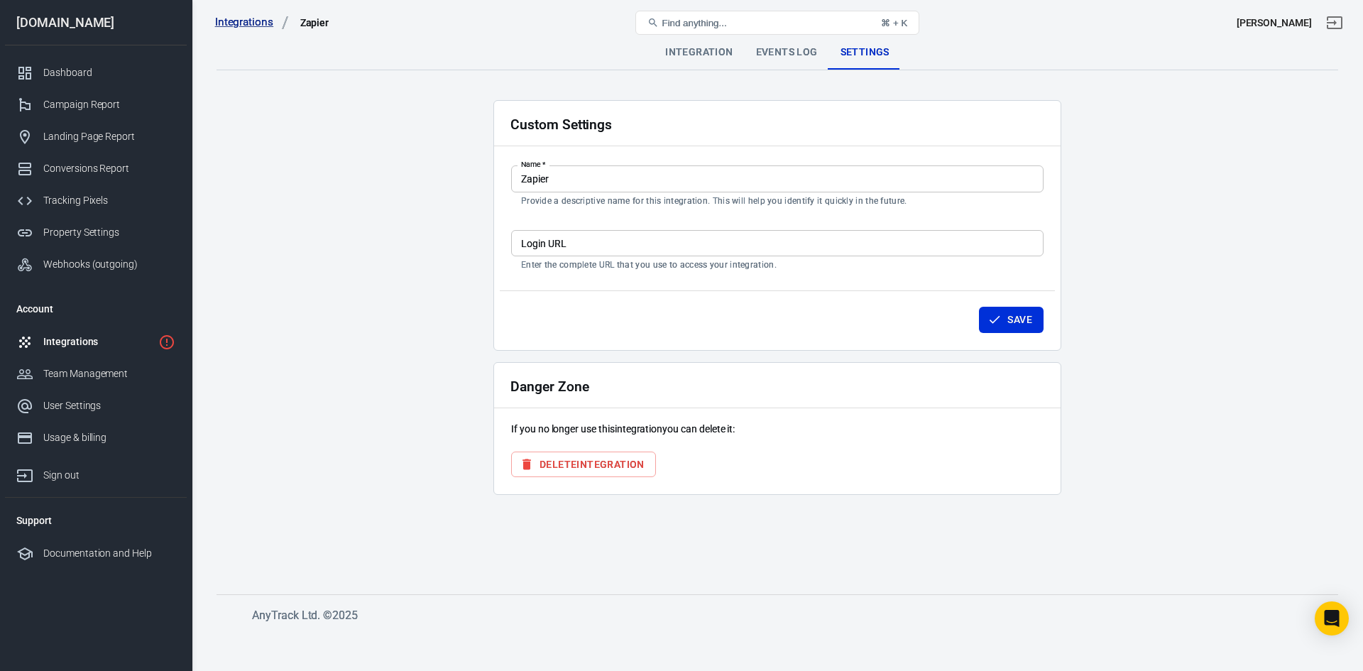
click at [794, 56] on div "Events Log" at bounding box center [787, 52] width 84 height 34
